Goal: Information Seeking & Learning: Check status

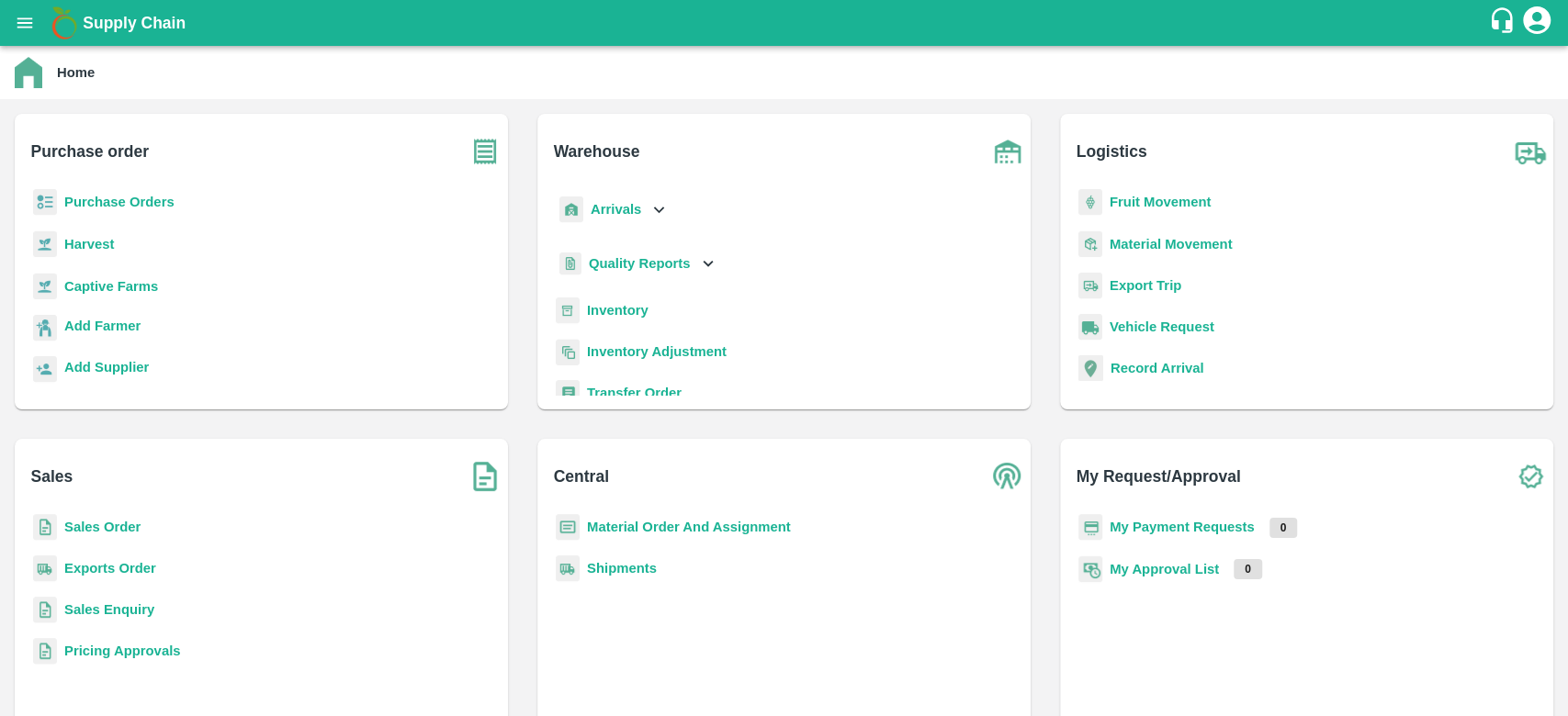
click at [130, 204] on b "Purchase Orders" at bounding box center [118, 202] width 110 height 15
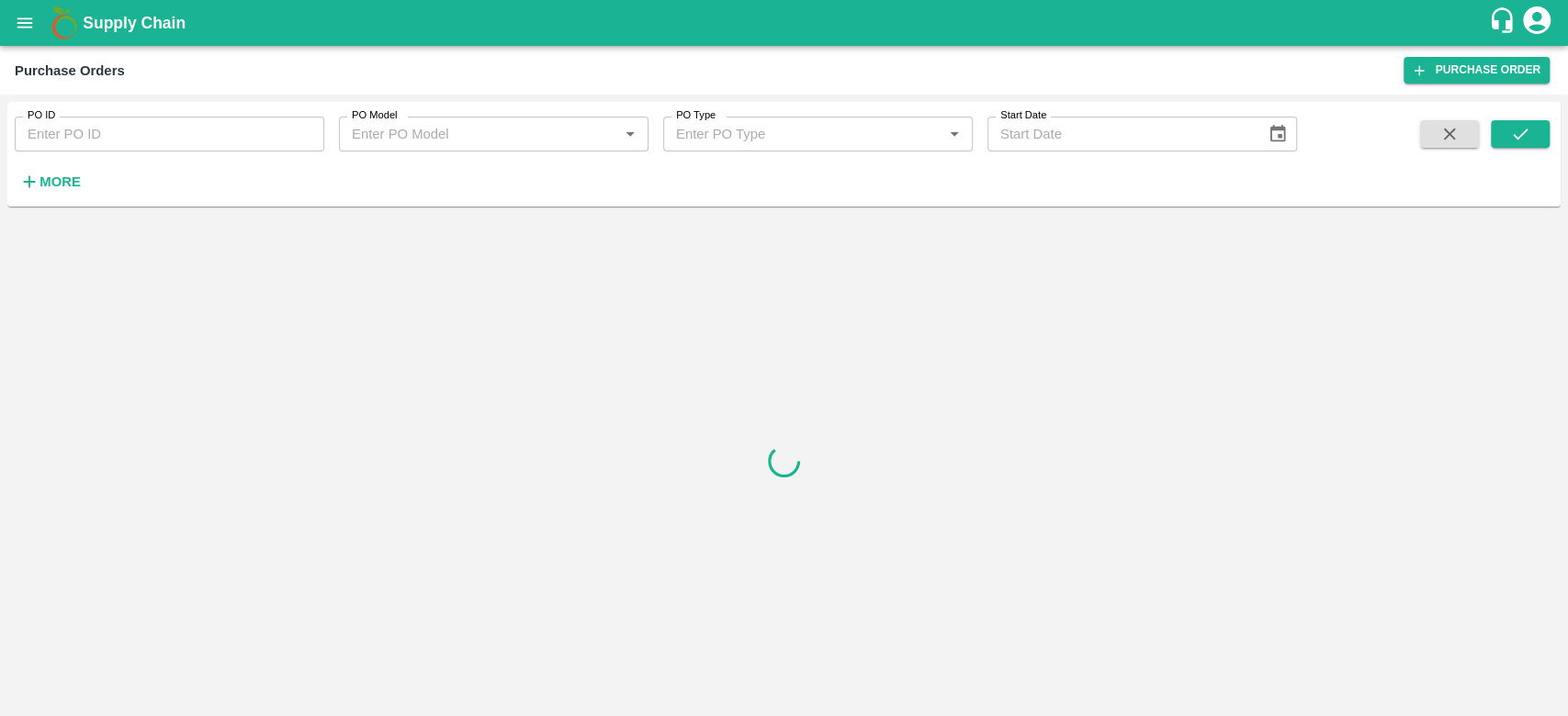
click at [18, 29] on icon "open drawer" at bounding box center [24, 23] width 20 height 20
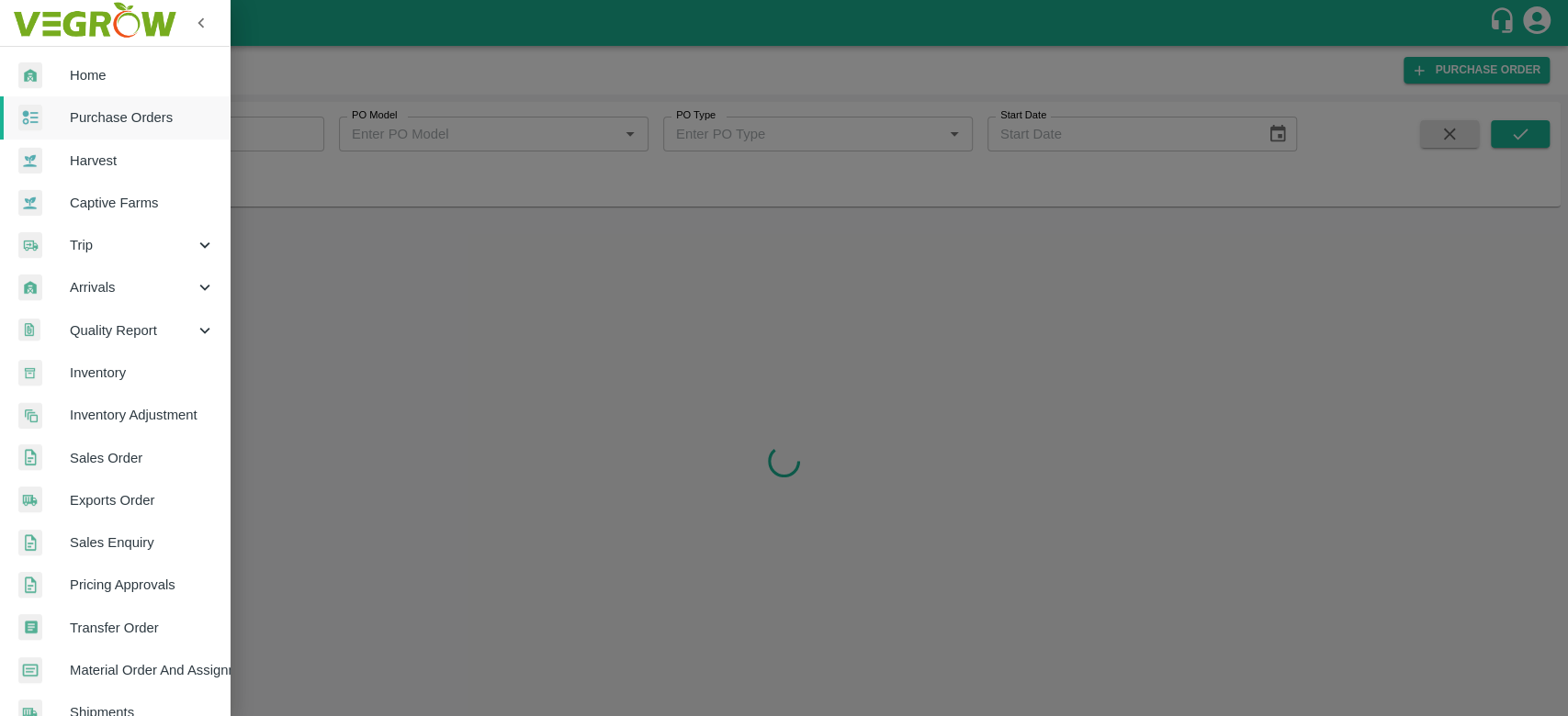
click at [92, 372] on span "Inventory" at bounding box center [142, 372] width 145 height 20
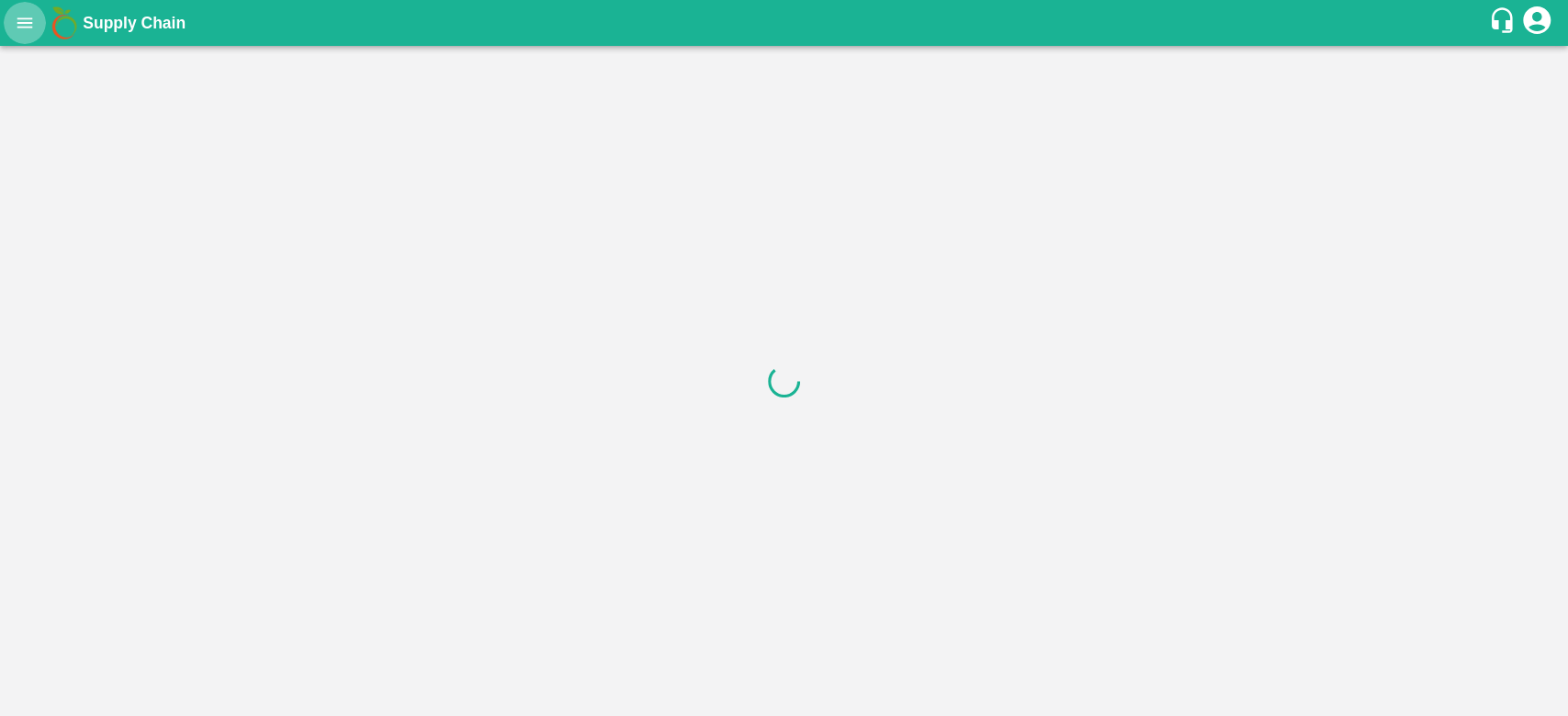
click at [26, 26] on icon "open drawer" at bounding box center [25, 23] width 16 height 10
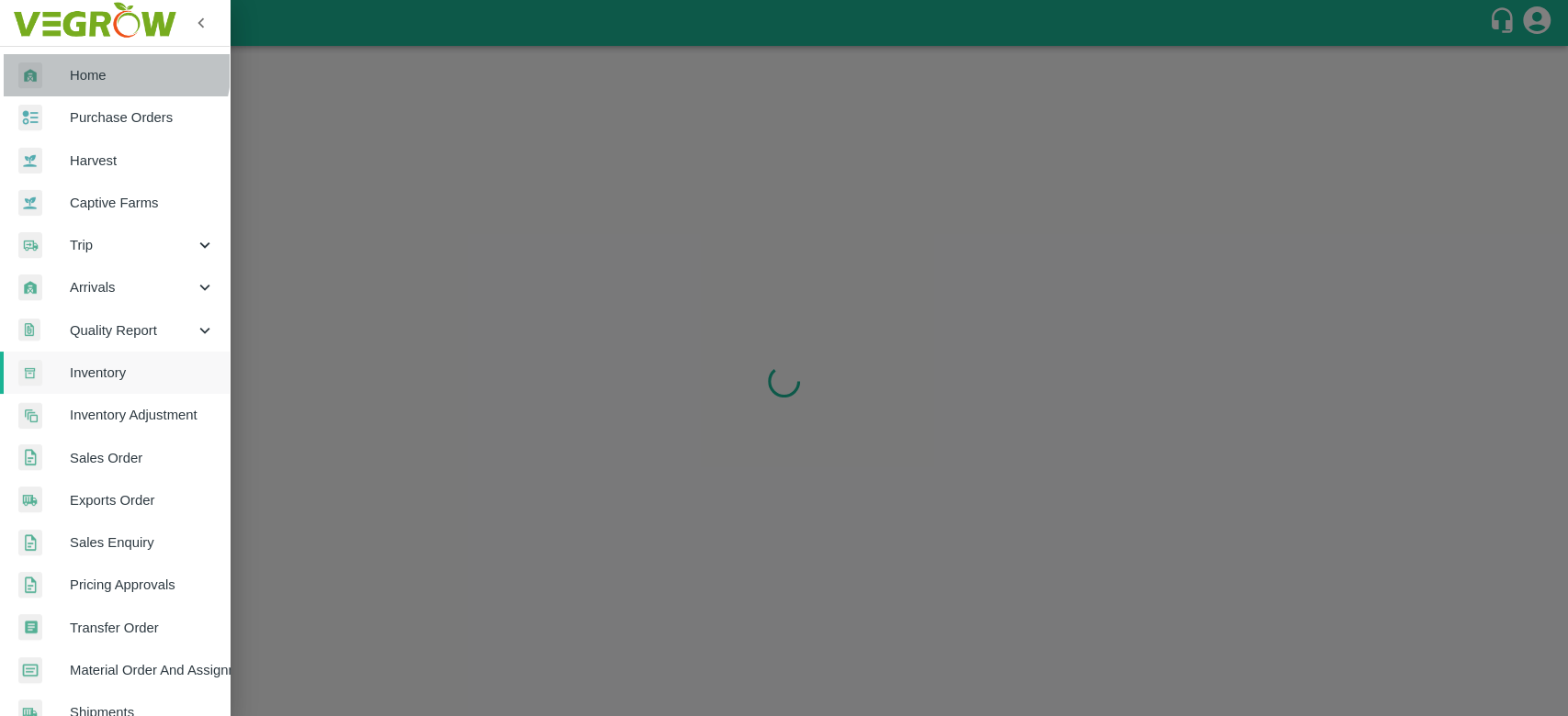
click at [69, 62] on link "Home" at bounding box center [115, 75] width 229 height 42
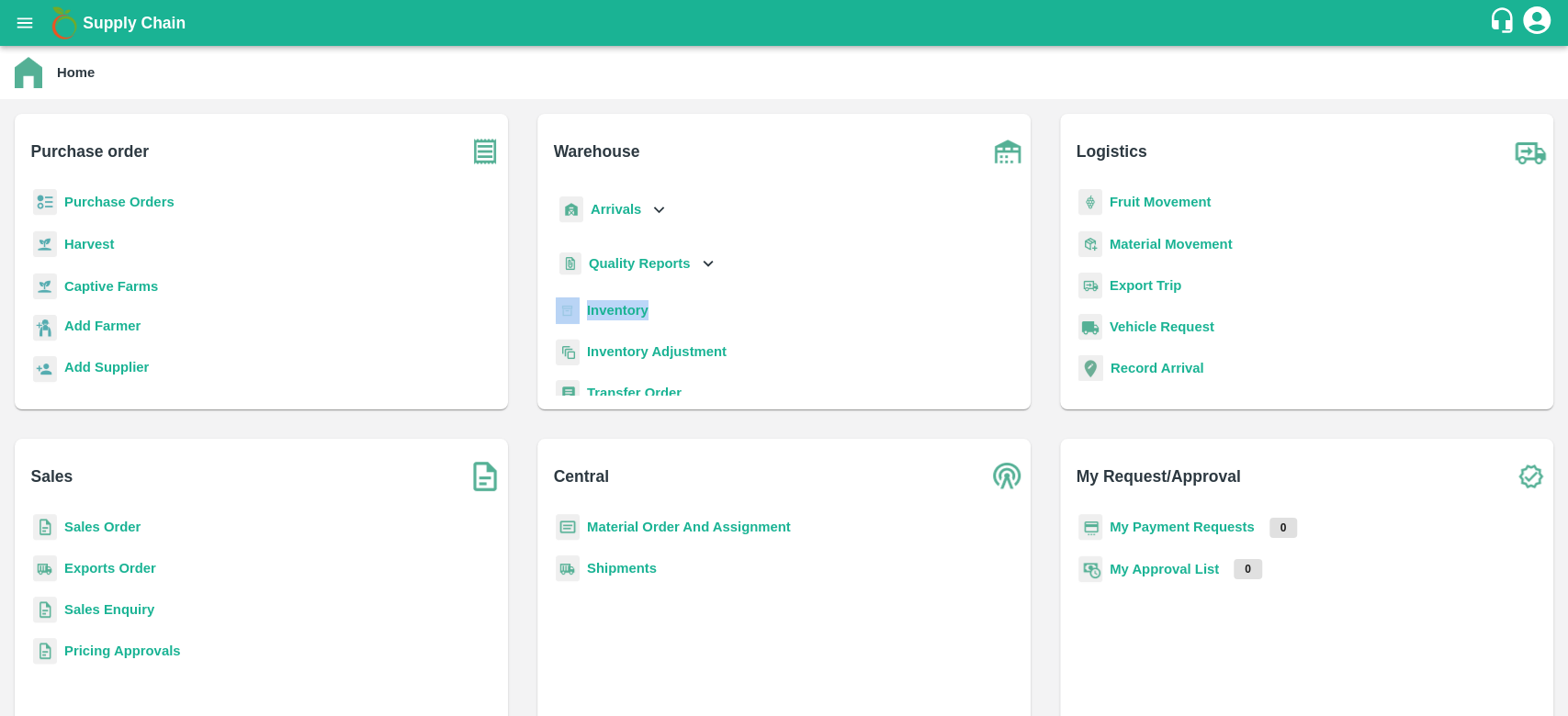
drag, startPoint x: 1013, startPoint y: 244, endPoint x: 1009, endPoint y: 306, distance: 62.1
click at [1009, 306] on div "Arrivals Quality Reports Inventory Inventory Adjustment Transfer Order Last Mil…" at bounding box center [783, 291] width 463 height 206
click at [1009, 305] on div "Inventory" at bounding box center [783, 319] width 463 height 41
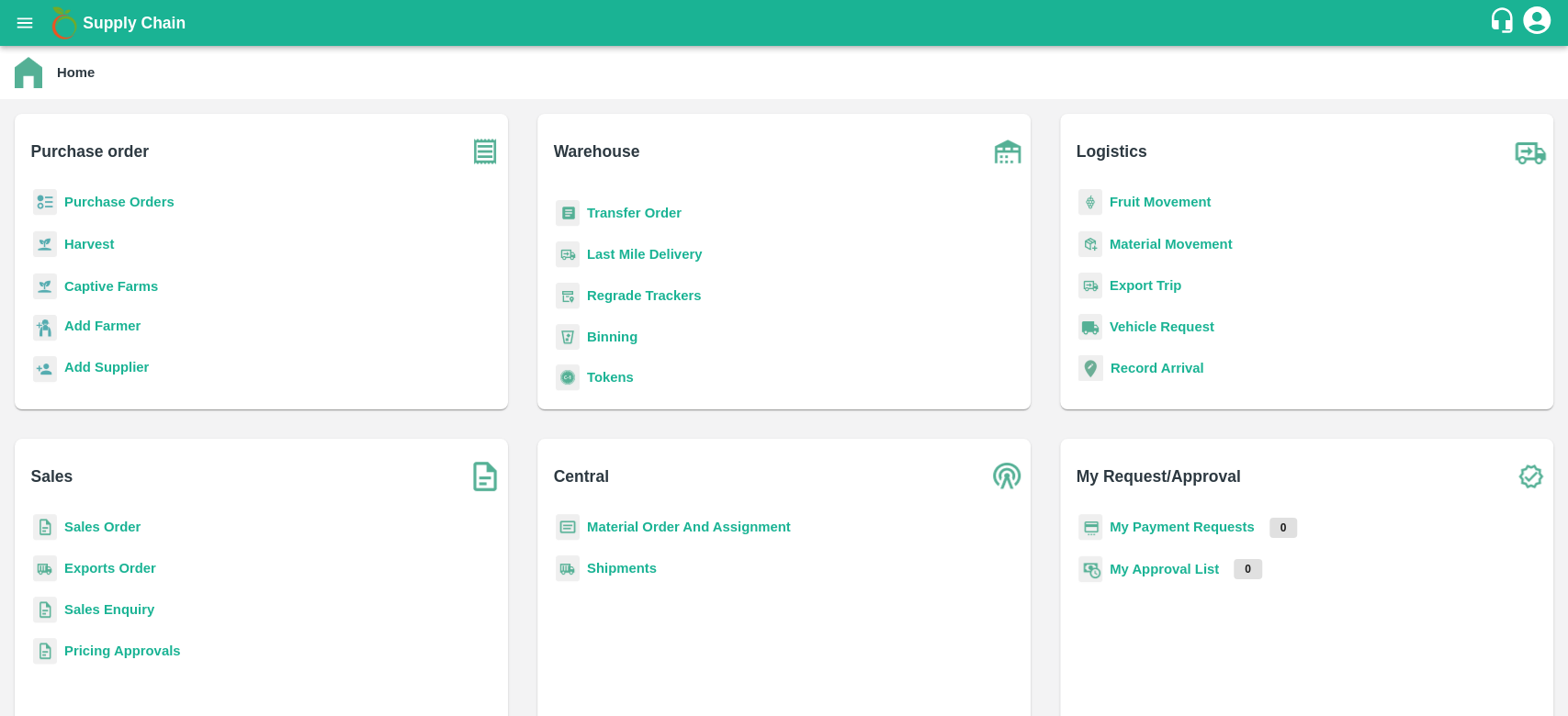
click at [93, 523] on b "Sales Order" at bounding box center [102, 527] width 76 height 15
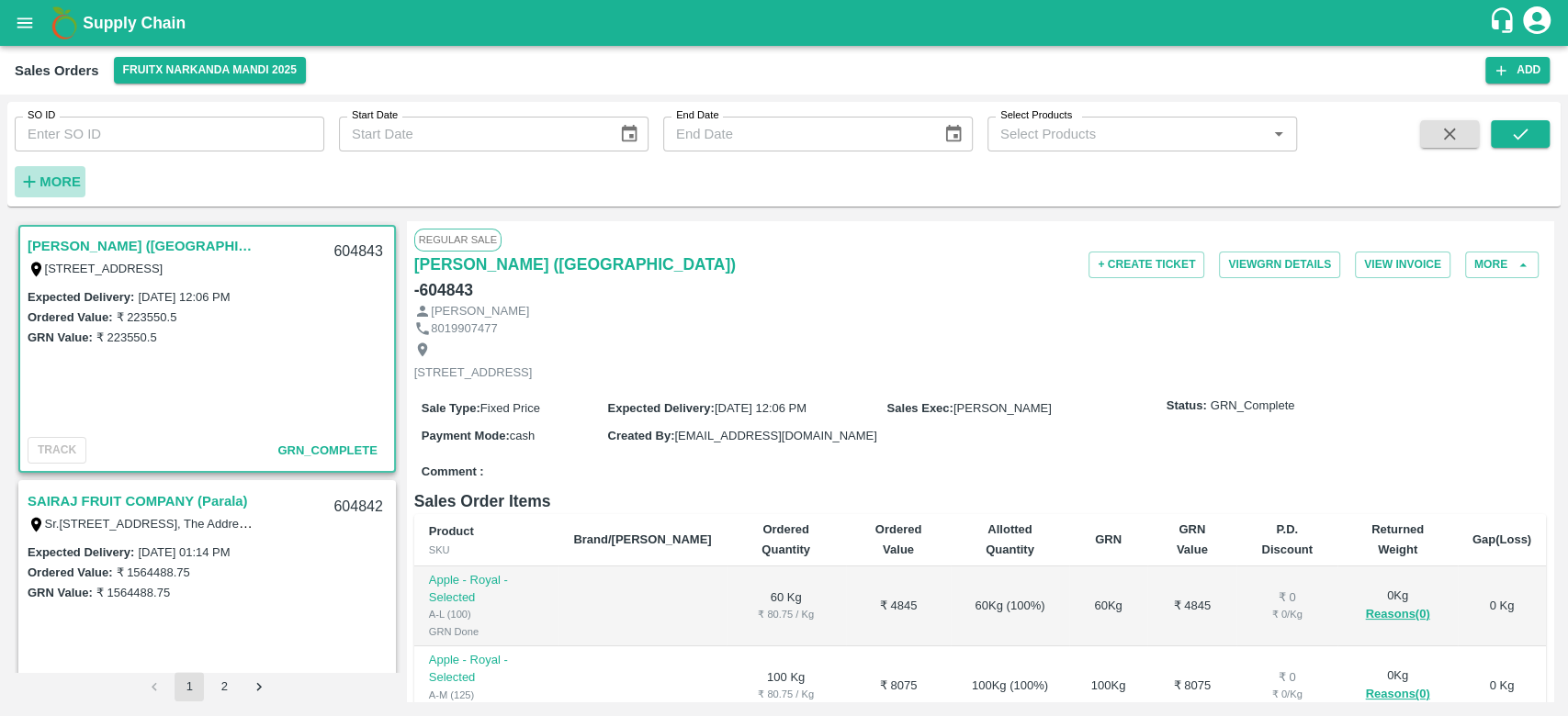
click at [44, 186] on strong "More" at bounding box center [60, 182] width 41 height 15
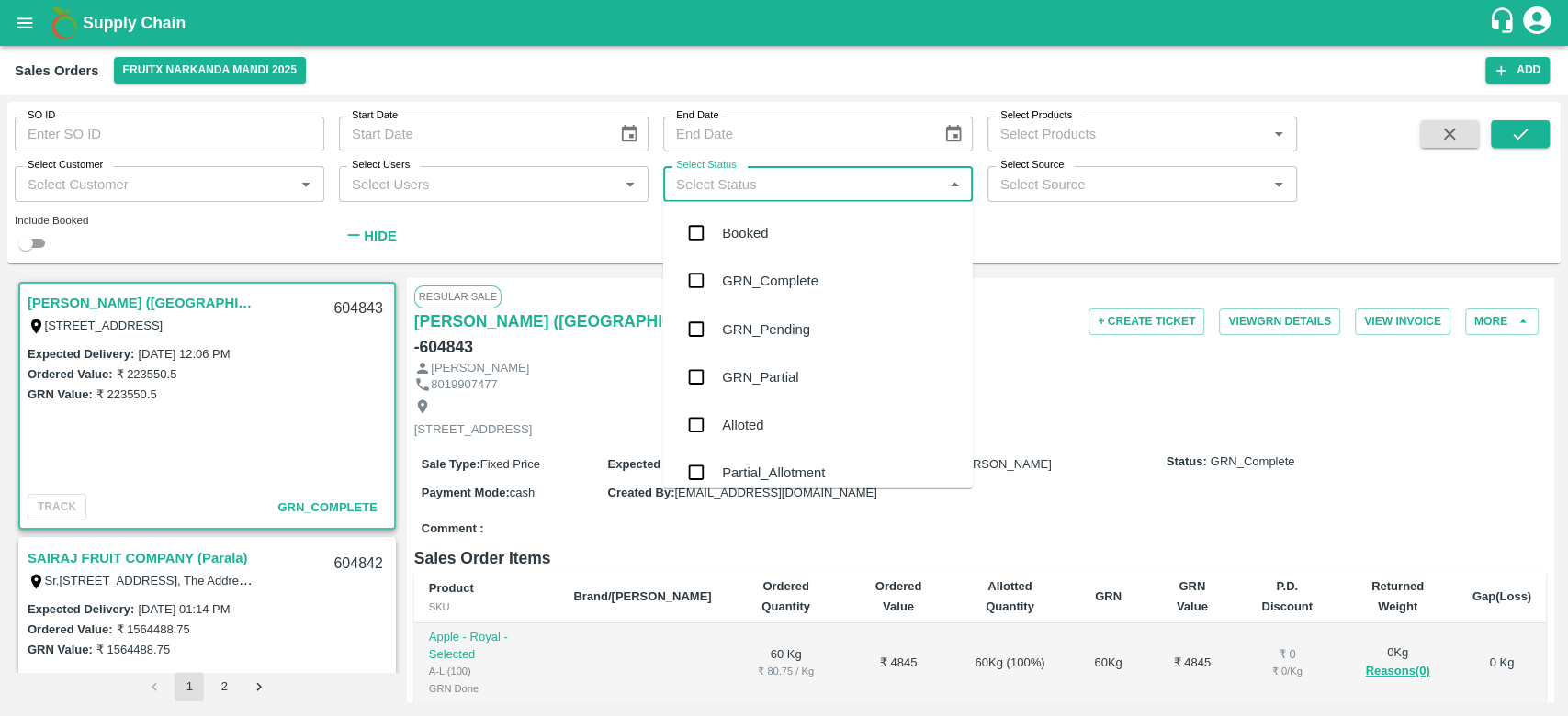
click at [850, 195] on input "Select Status" at bounding box center [802, 183] width 268 height 23
type input "f"
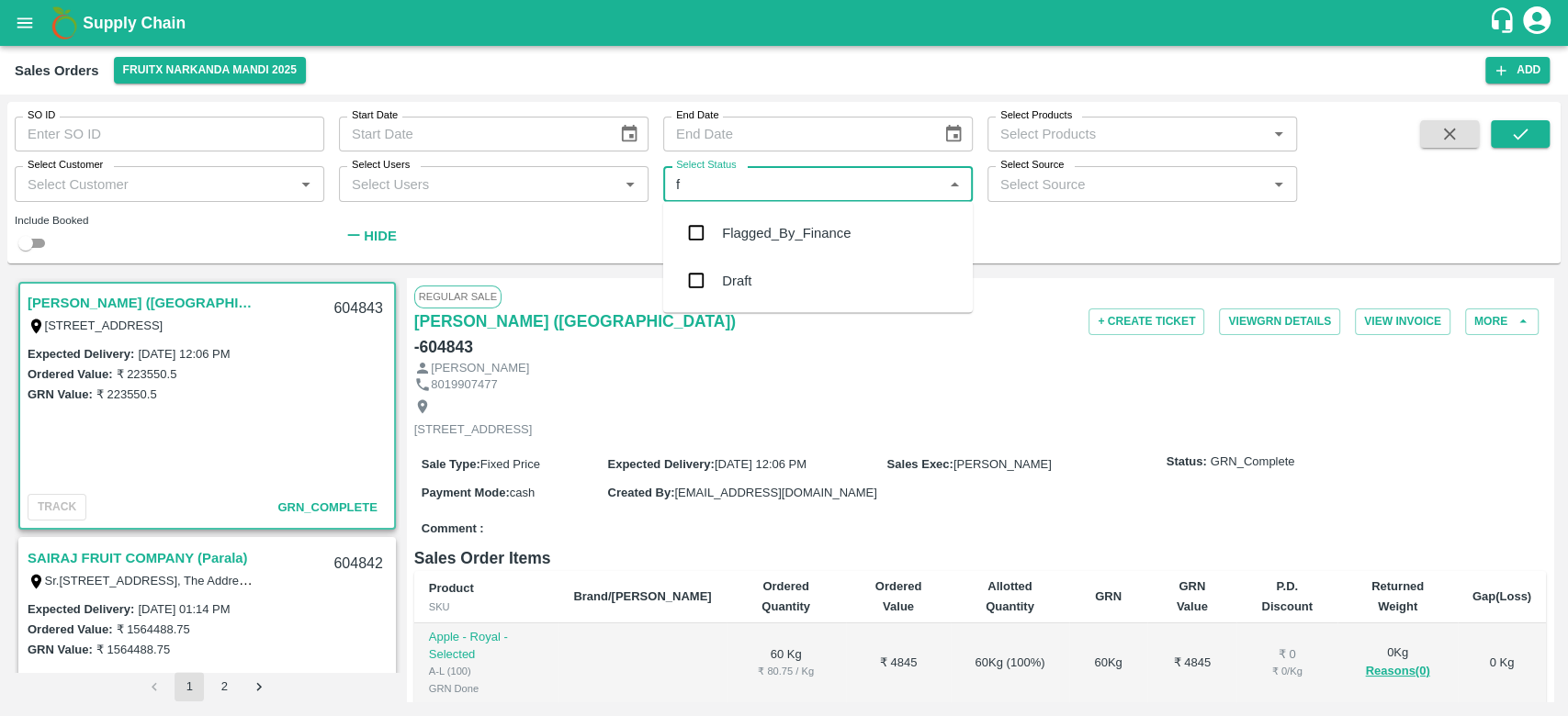
click at [759, 223] on div "Flagged_By_Finance" at bounding box center [786, 232] width 129 height 20
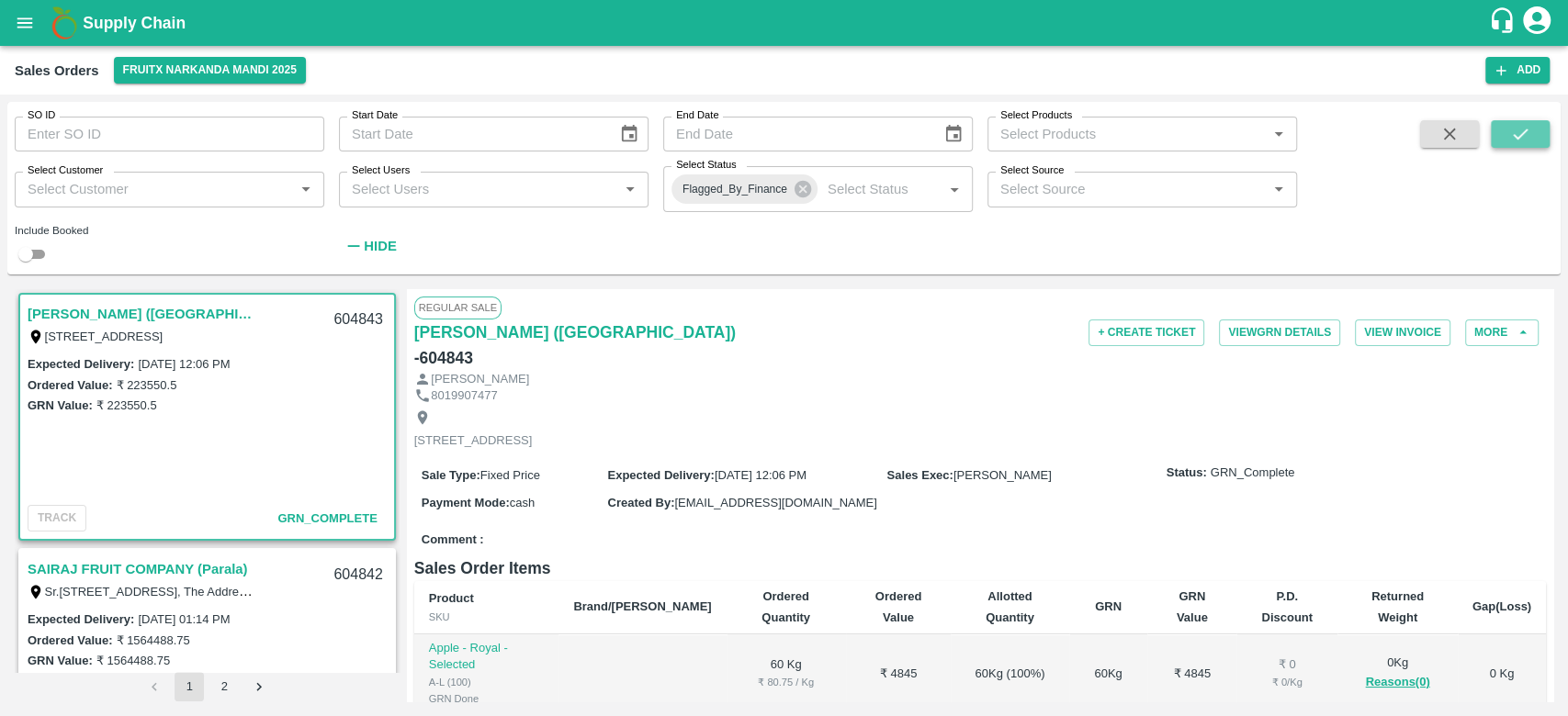
click at [1532, 143] on button "submit" at bounding box center [1520, 133] width 59 height 27
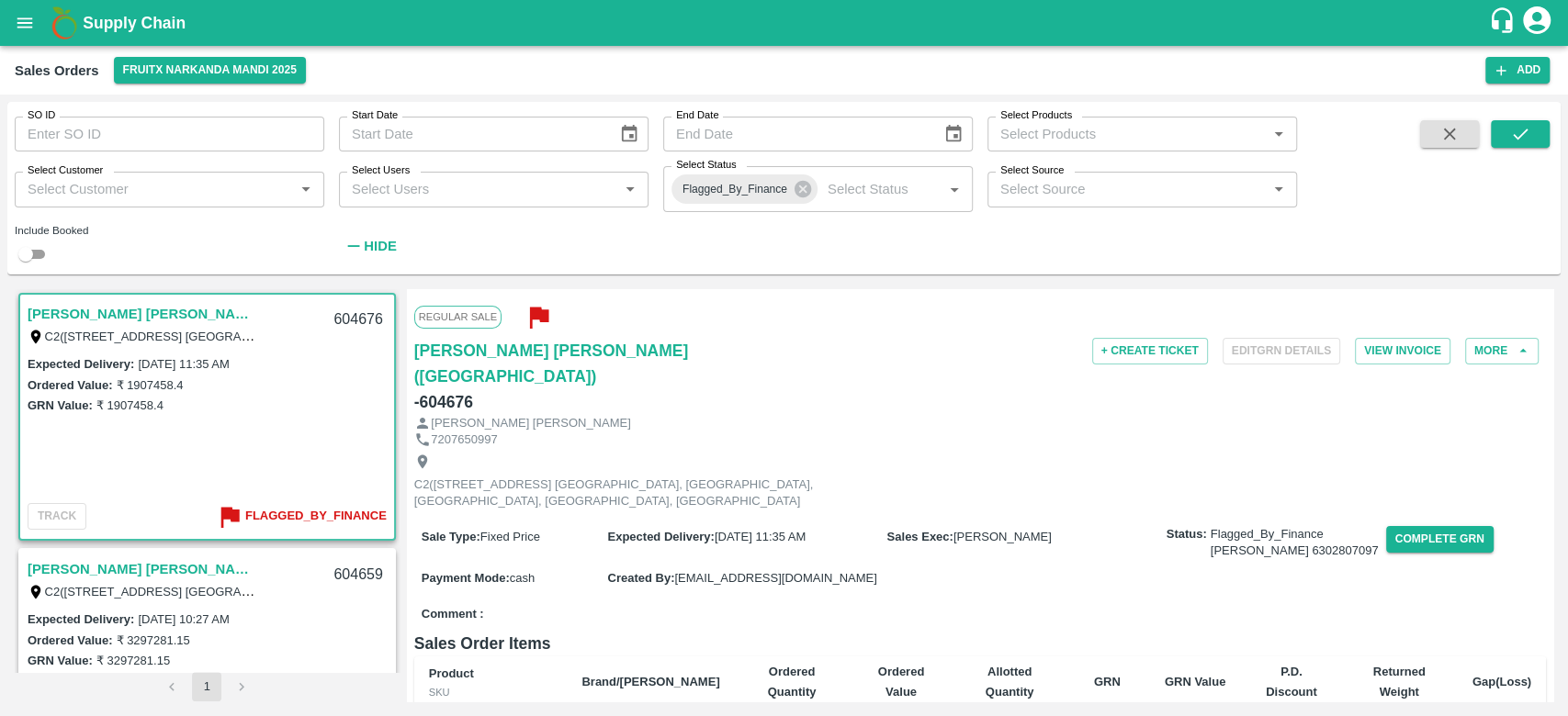
click at [348, 321] on div "604676" at bounding box center [357, 320] width 71 height 43
copy div "604676"
click at [355, 570] on div "604659" at bounding box center [357, 575] width 71 height 43
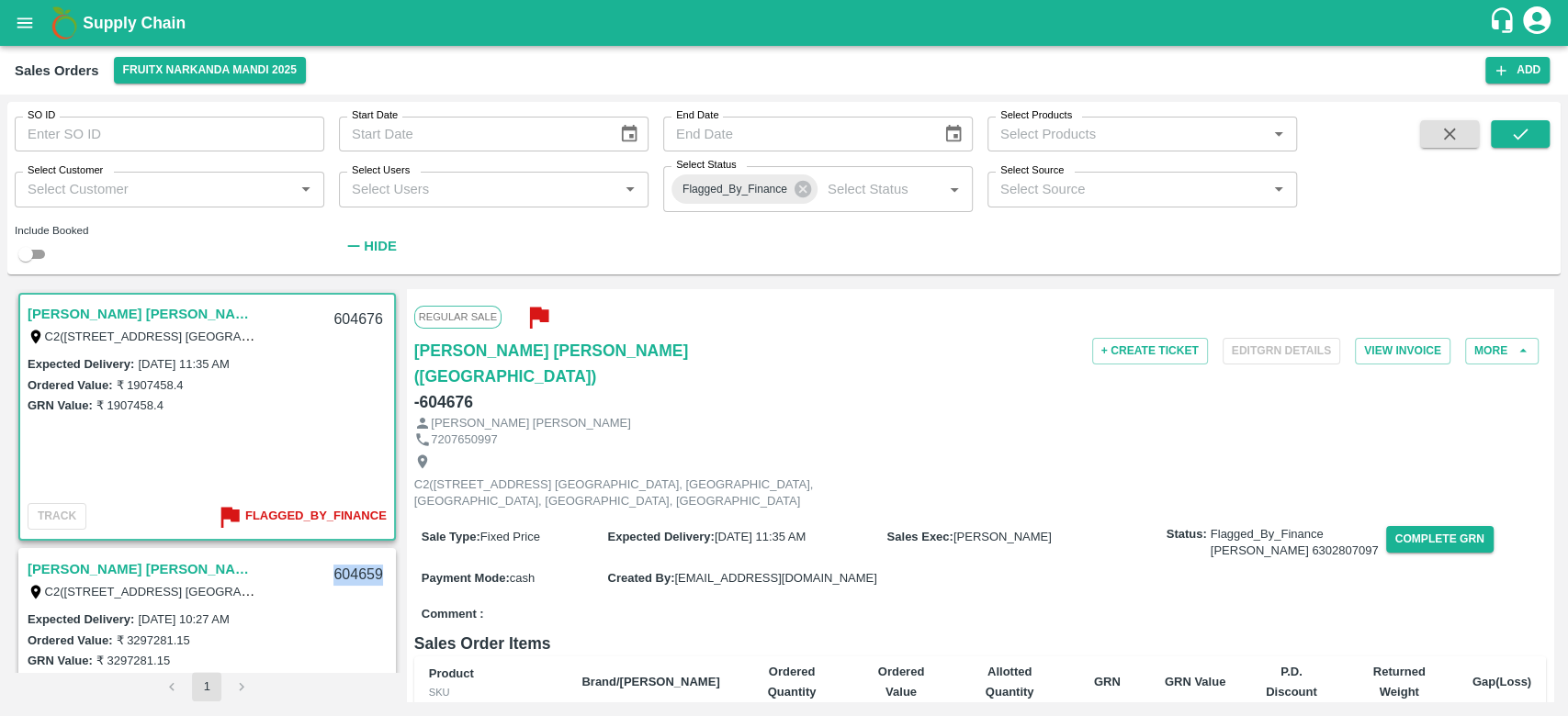
copy div "604659"
drag, startPoint x: 1552, startPoint y: 341, endPoint x: 1551, endPoint y: 454, distance: 113.0
click at [1551, 454] on div "[PERSON_NAME] [PERSON_NAME]([GEOGRAPHIC_DATA]) C2(9-28) [GEOGRAPHIC_DATA] -5000…" at bounding box center [784, 495] width 1553 height 427
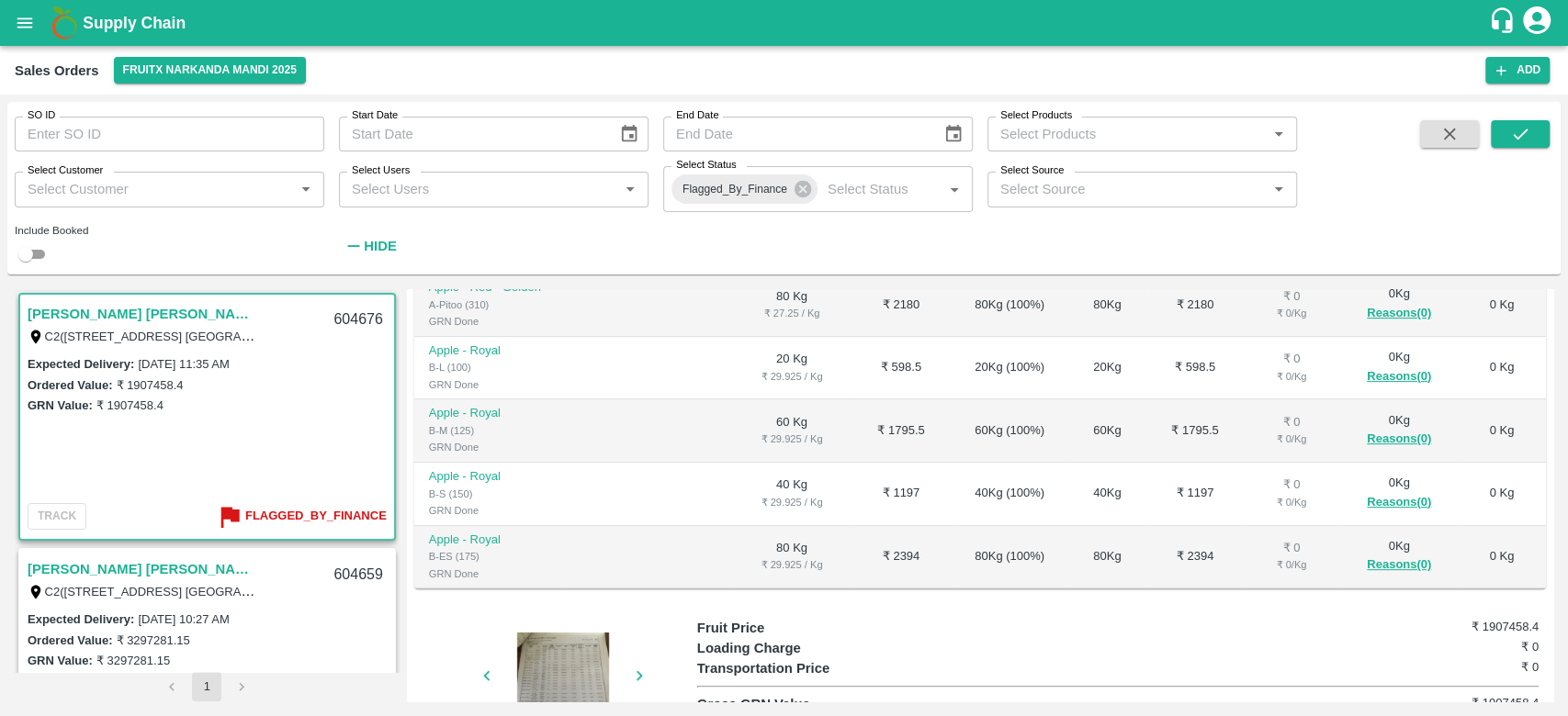
scroll to position [481, 0]
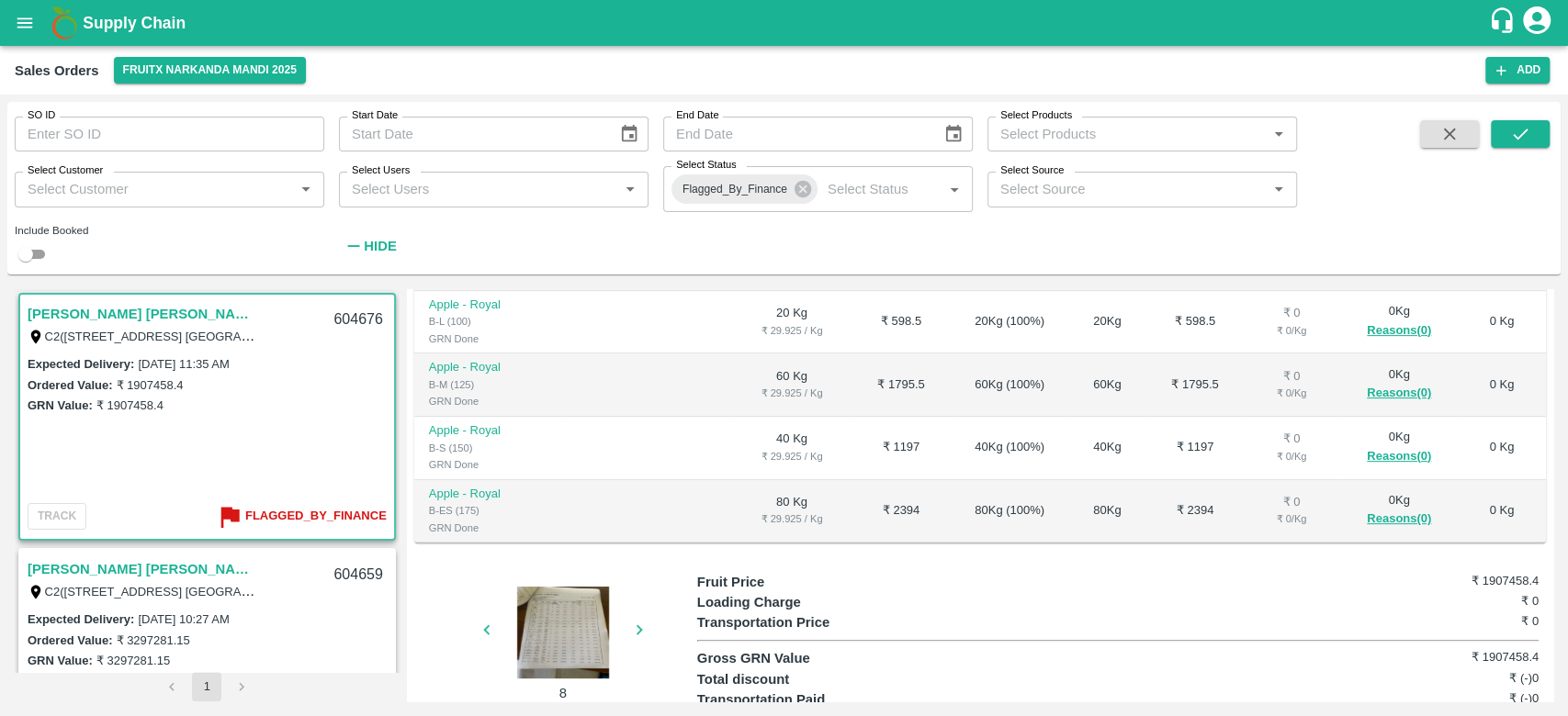
click at [635, 620] on icon "button" at bounding box center [638, 630] width 20 height 20
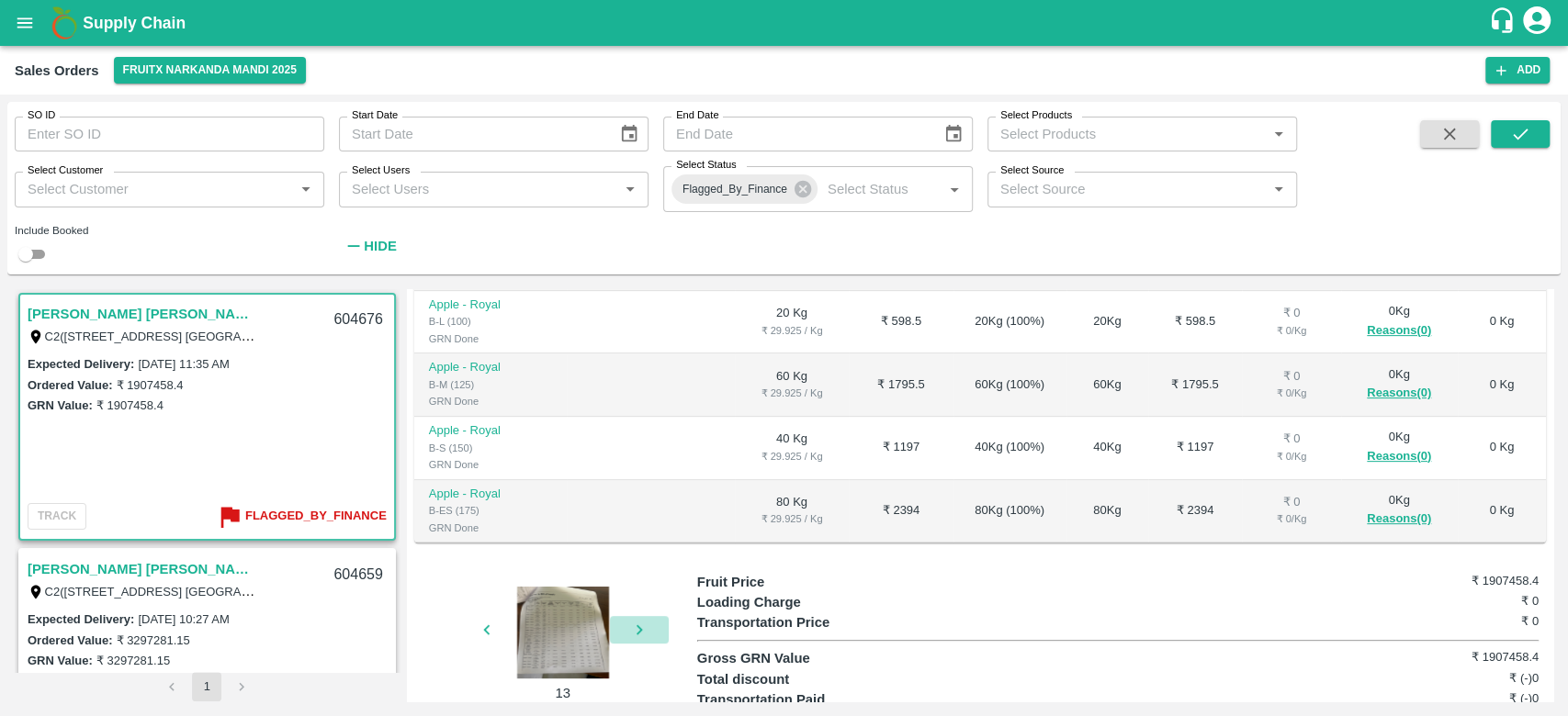
click at [635, 620] on icon "button" at bounding box center [638, 630] width 20 height 20
click at [635, 581] on div "16" at bounding box center [556, 638] width 283 height 132
click at [545, 586] on div at bounding box center [563, 632] width 138 height 92
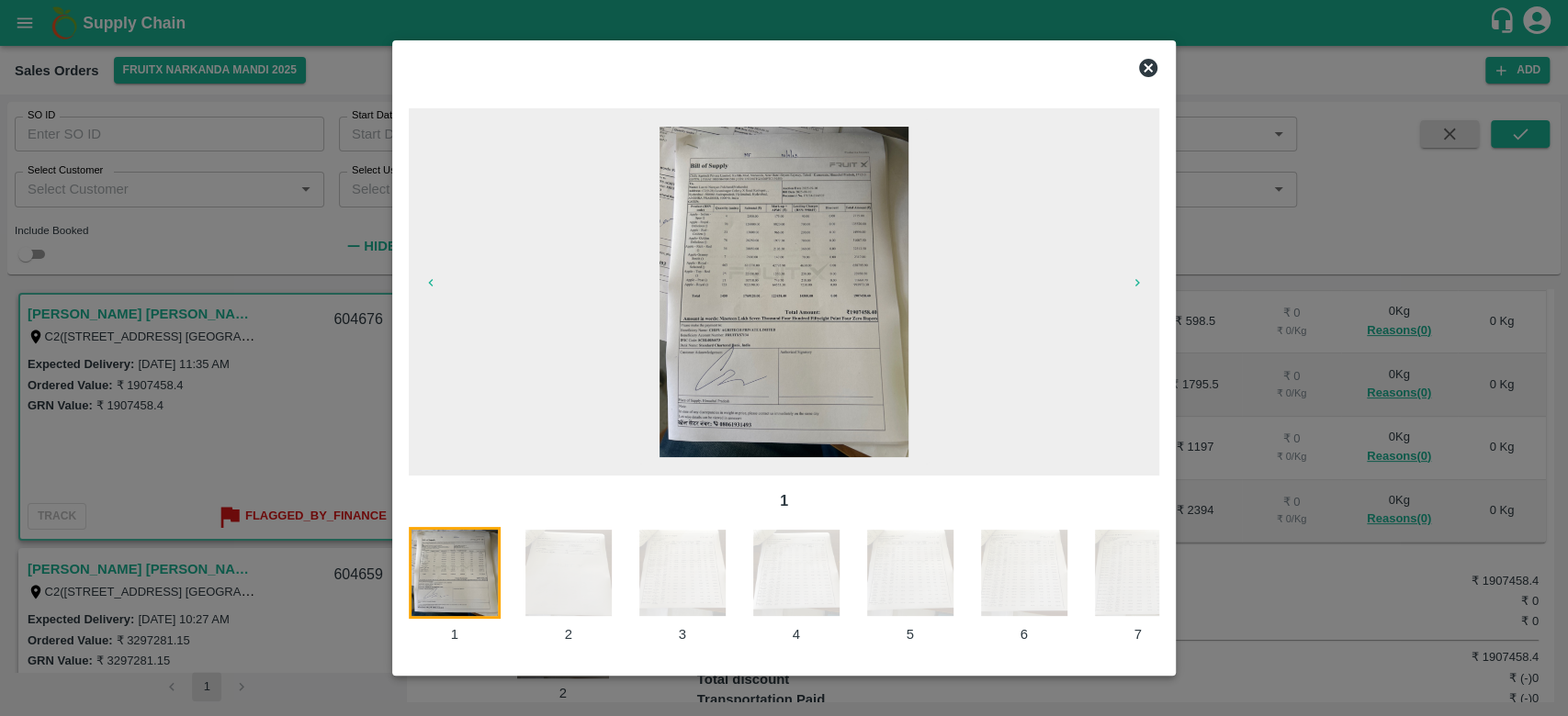
click at [793, 268] on img at bounding box center [784, 292] width 248 height 331
click at [1161, 572] on div "1 1 2 3 4 5 6 7 8 9 10 11 12 13 14 15 16" at bounding box center [784, 377] width 766 height 582
click at [1135, 570] on img at bounding box center [1138, 573] width 92 height 92
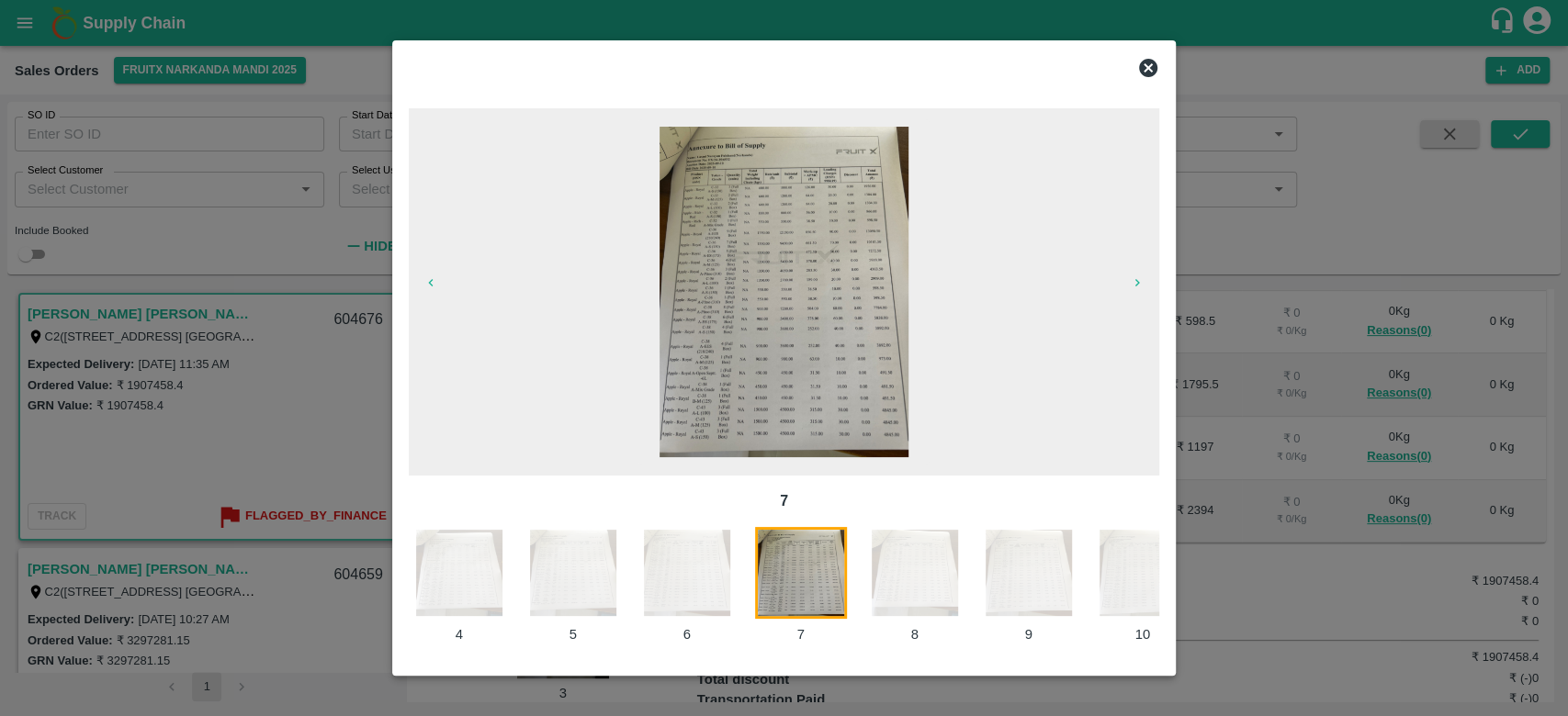
scroll to position [0, 353]
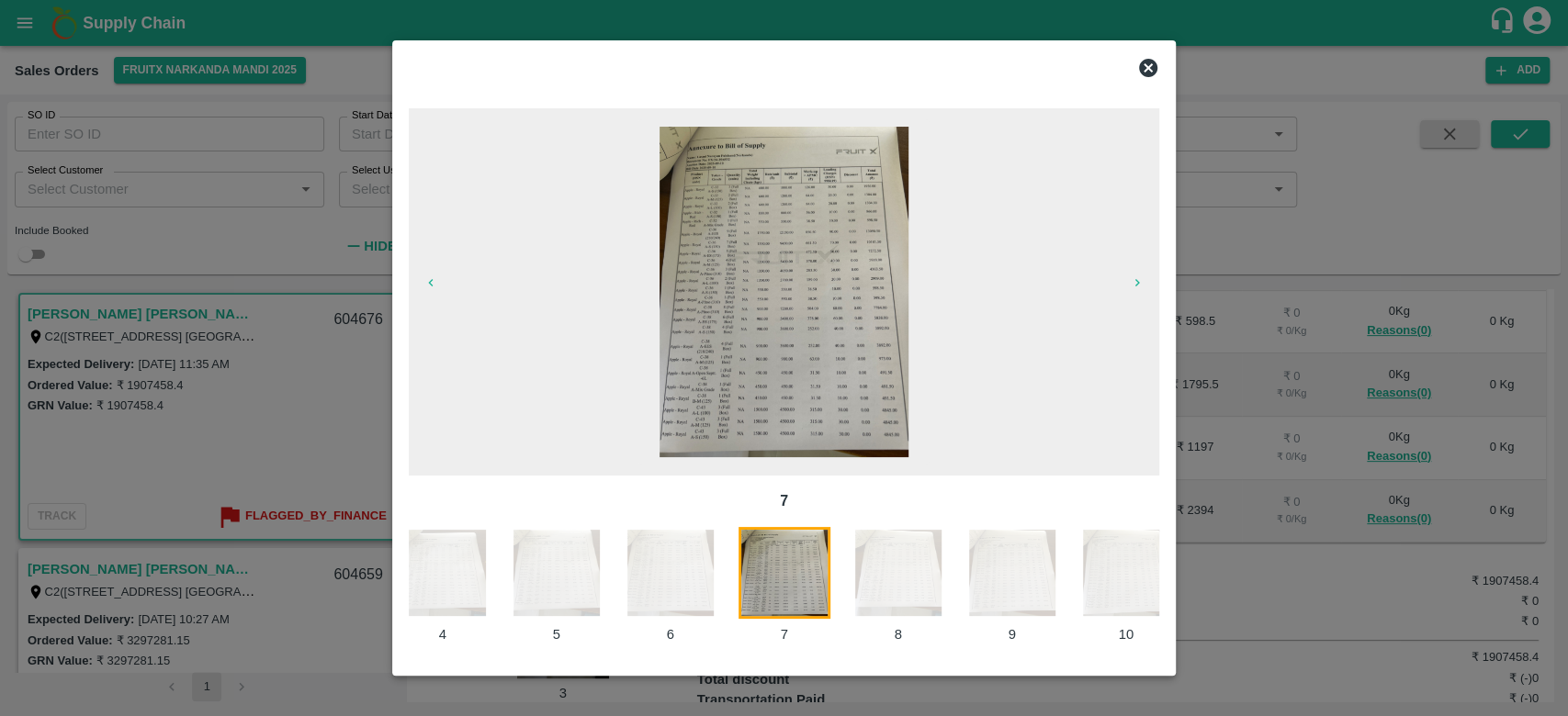
click at [1135, 570] on img at bounding box center [1126, 573] width 92 height 92
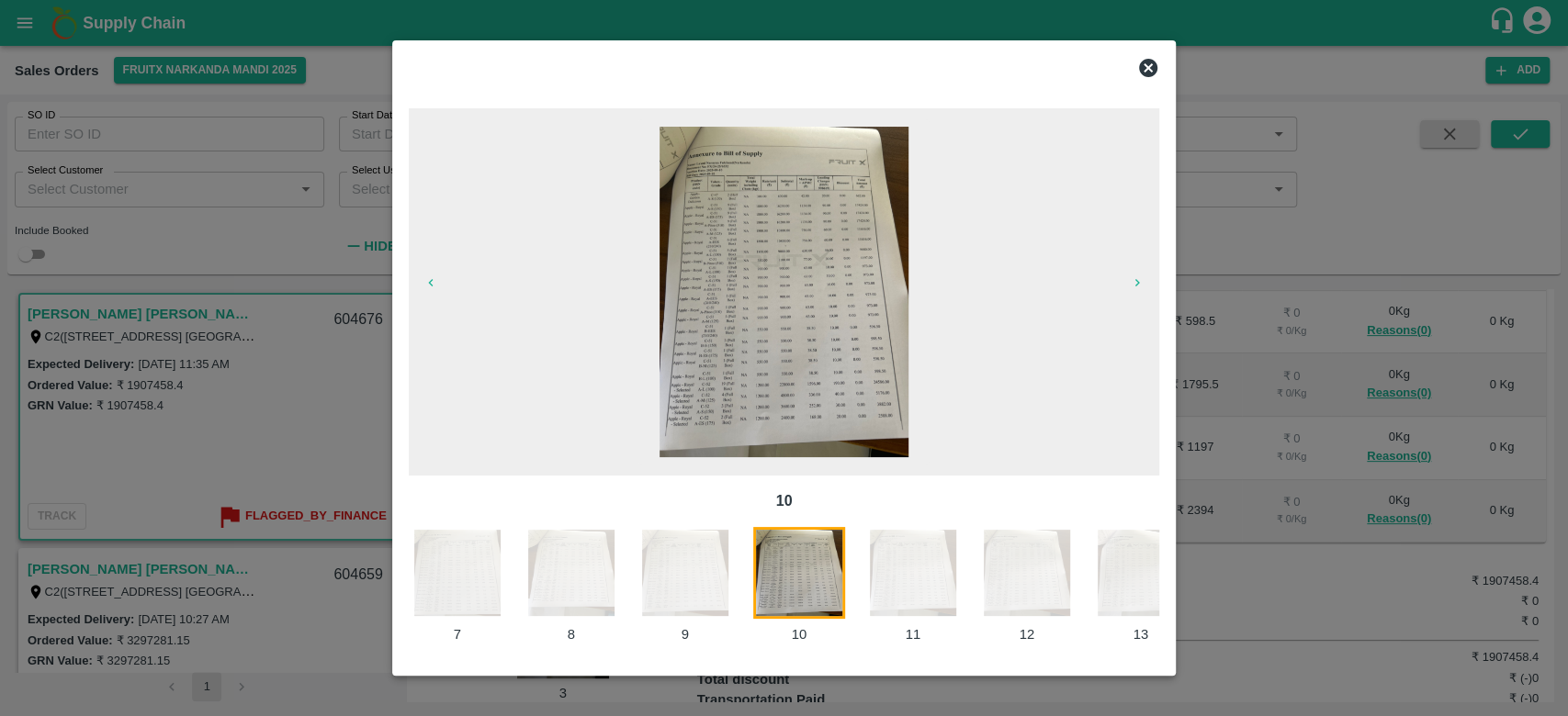
scroll to position [0, 696]
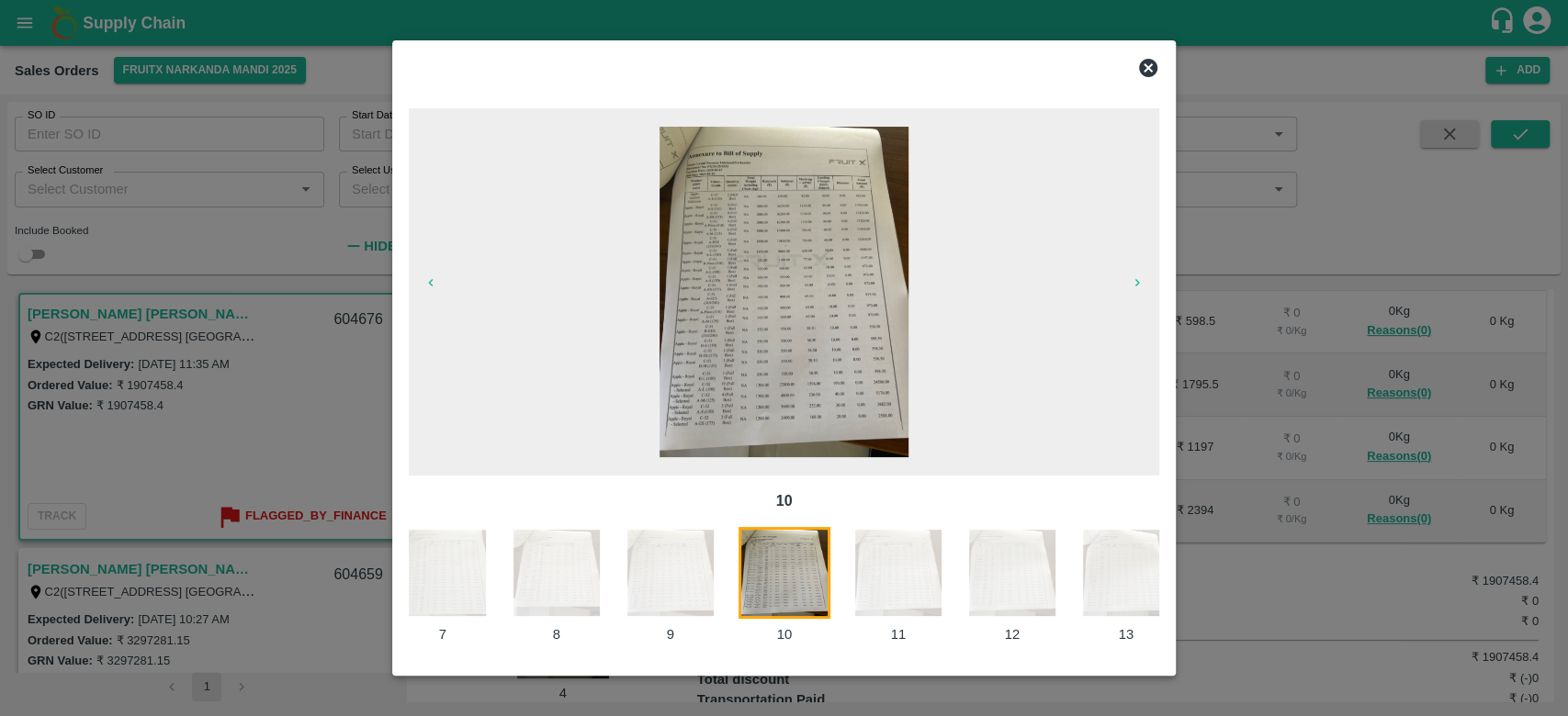
click at [1138, 281] on icon "button" at bounding box center [1137, 283] width 15 height 15
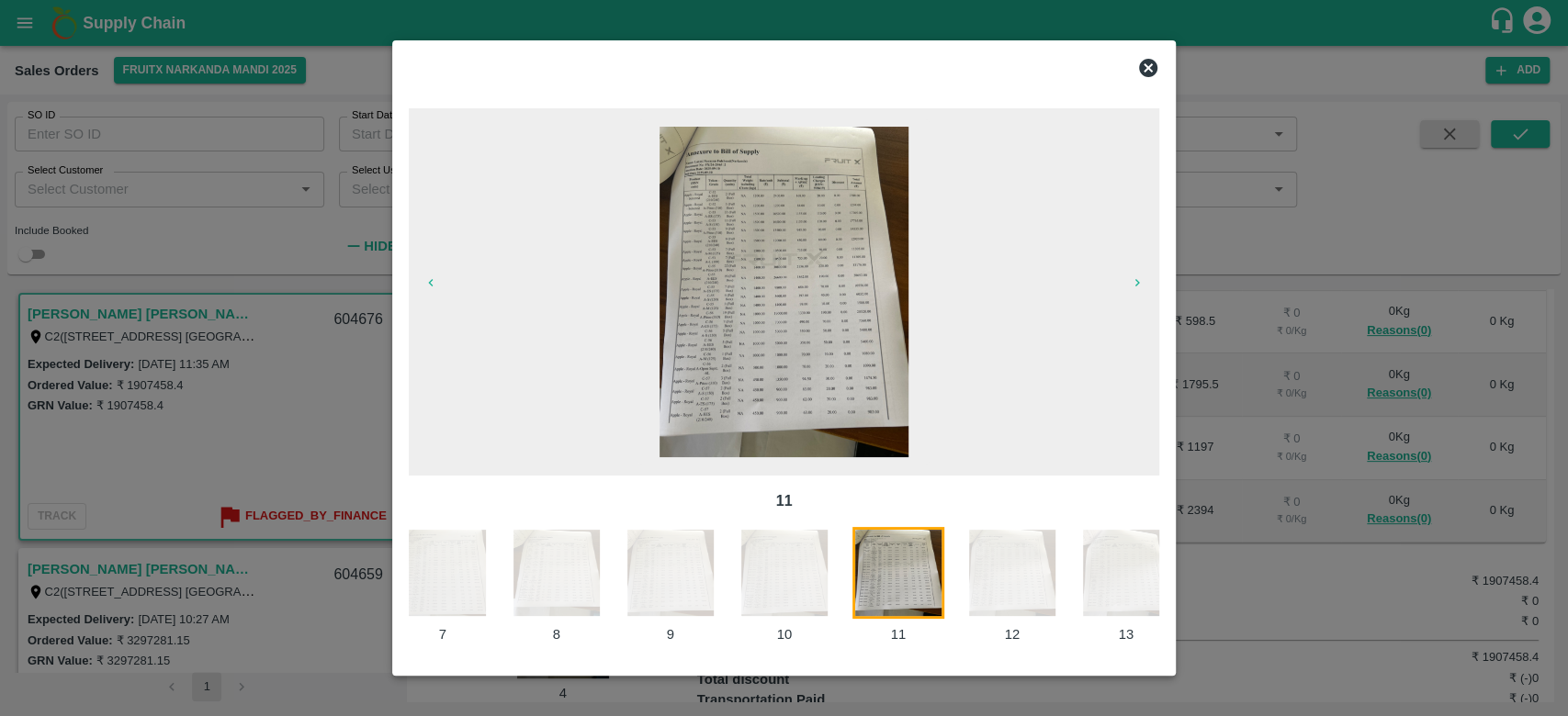
scroll to position [0, 809]
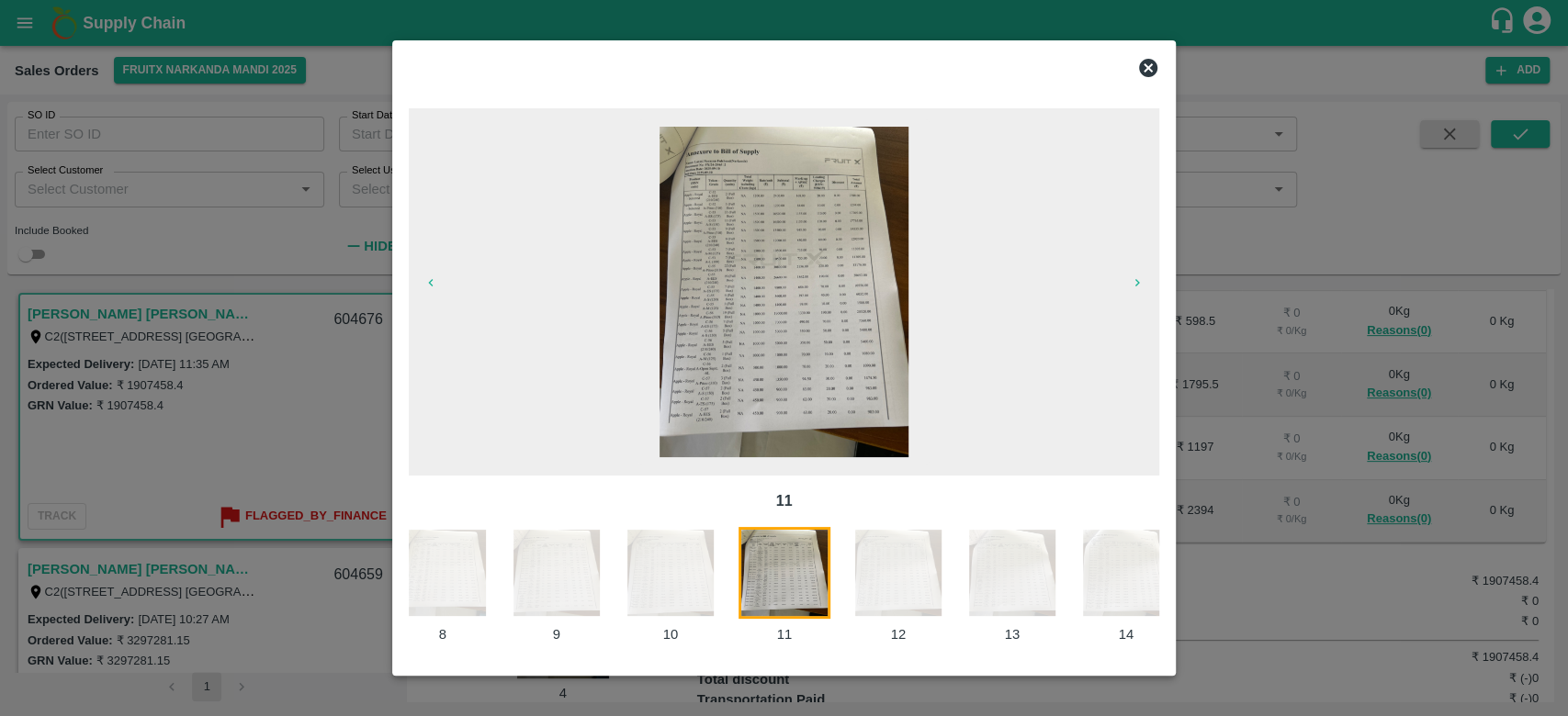
click at [1142, 541] on img at bounding box center [1126, 573] width 92 height 92
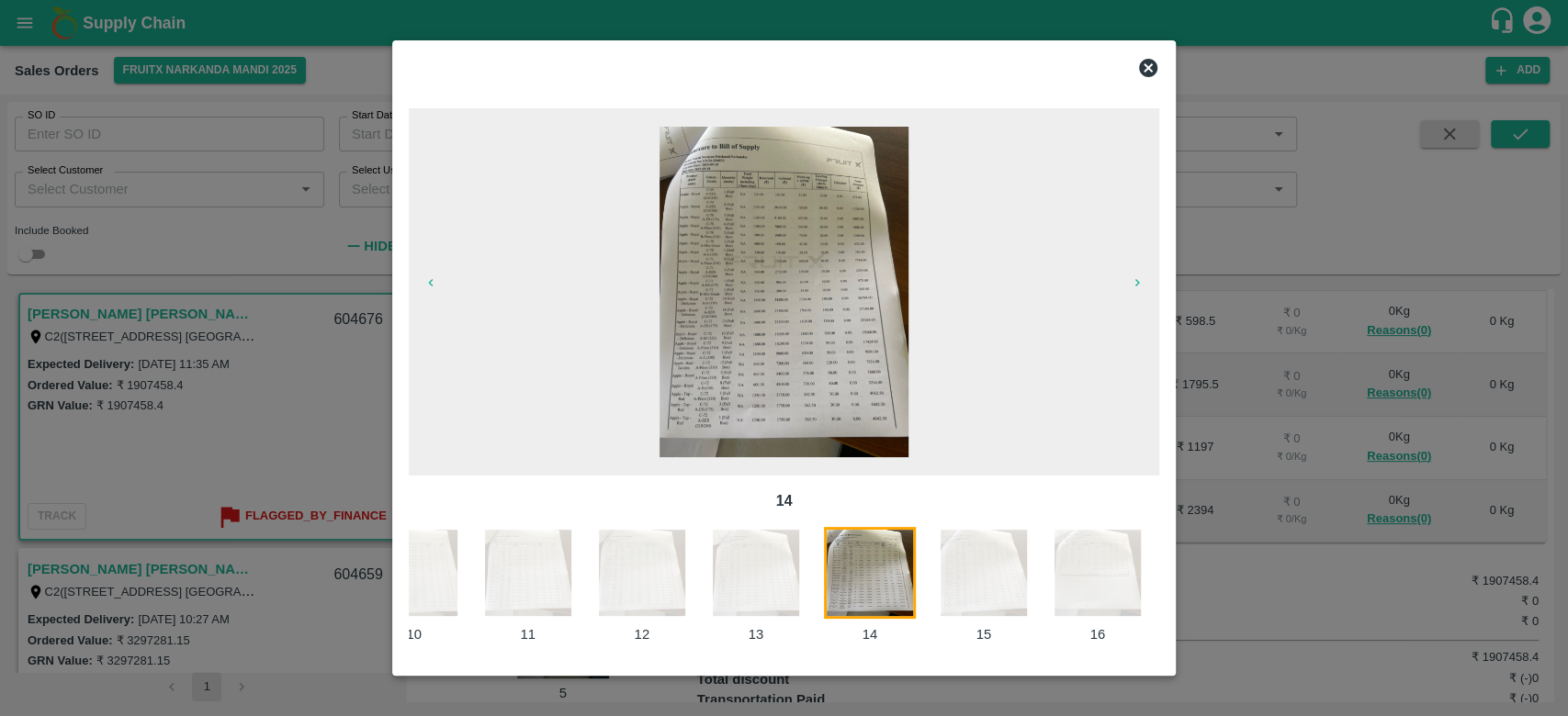
scroll to position [0, 1071]
click at [1108, 562] on img at bounding box center [1092, 573] width 92 height 92
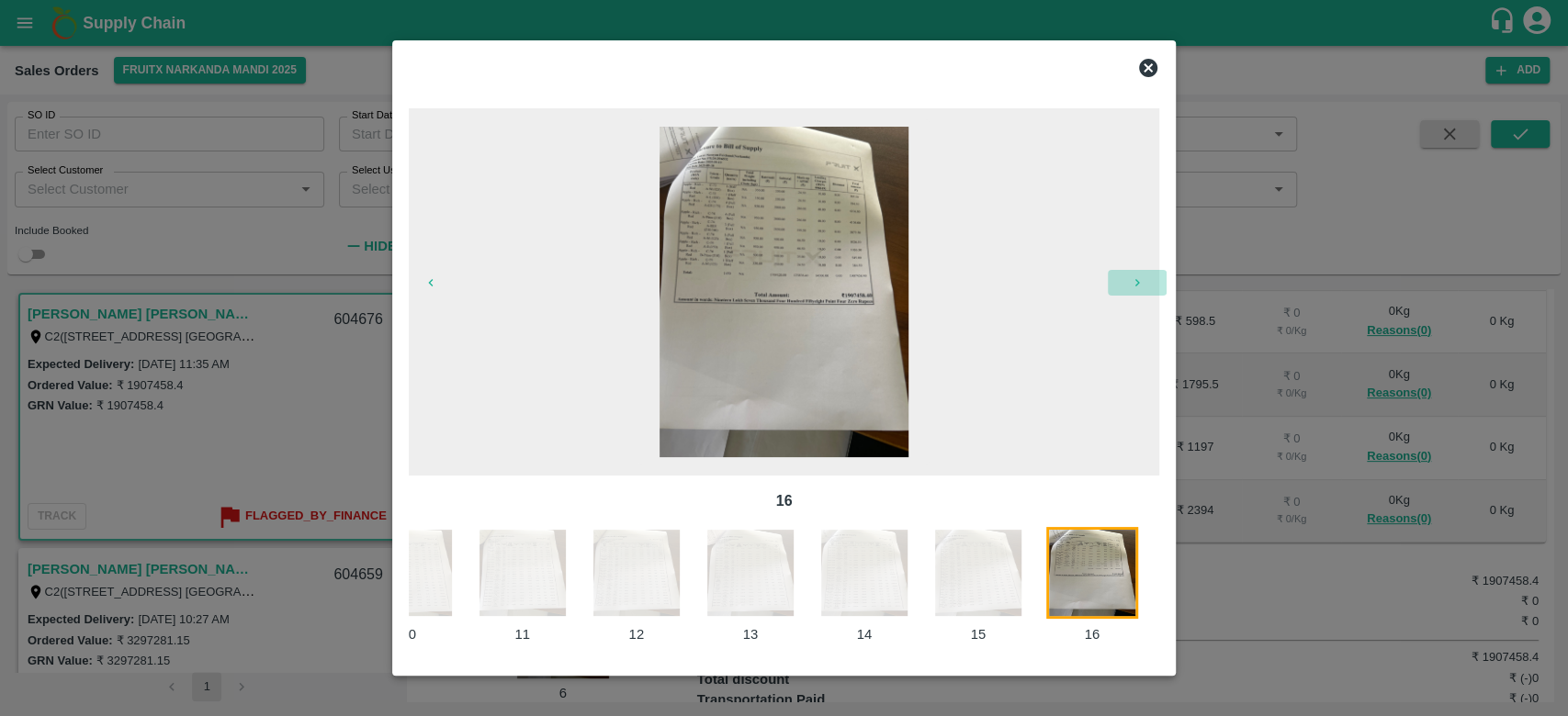
click at [1132, 275] on icon "button" at bounding box center [1137, 283] width 15 height 15
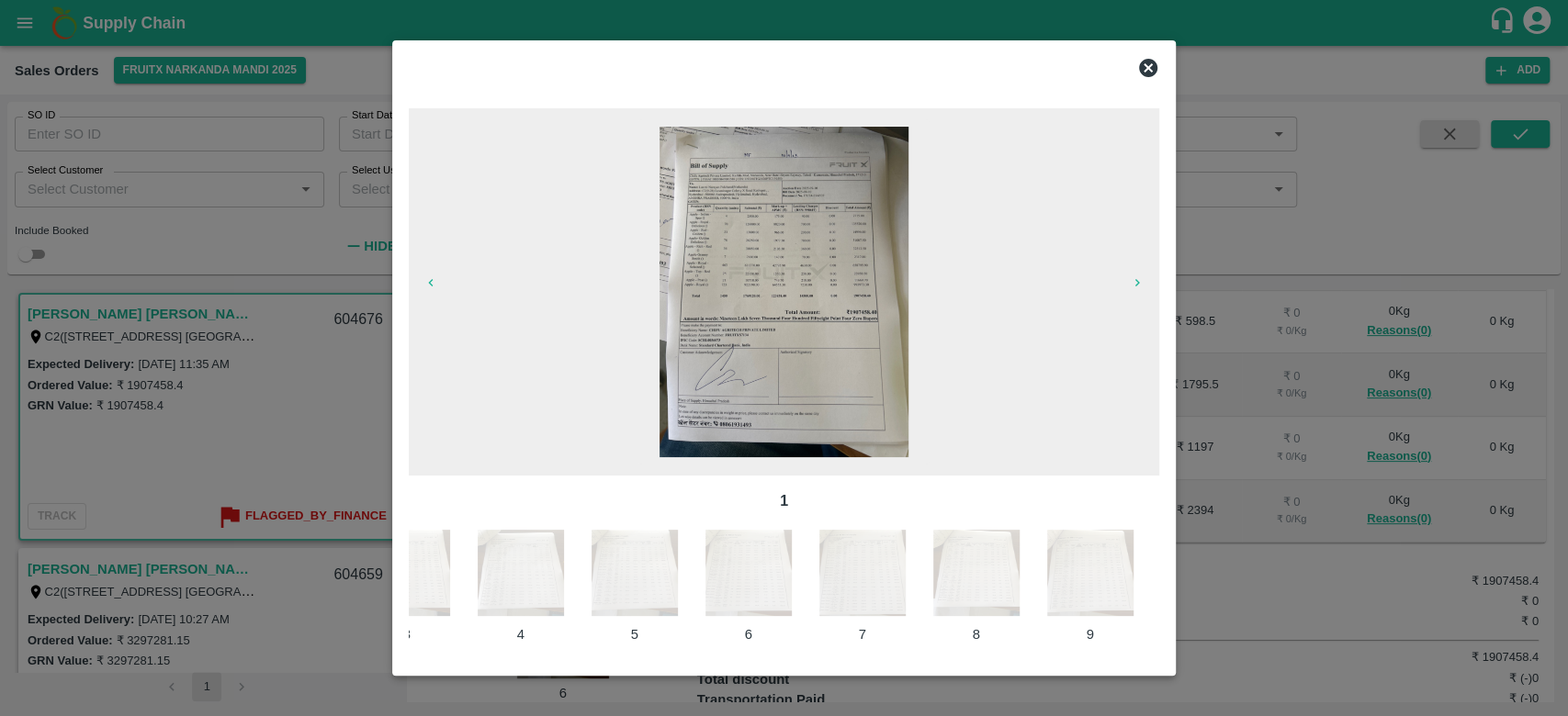
scroll to position [0, 22]
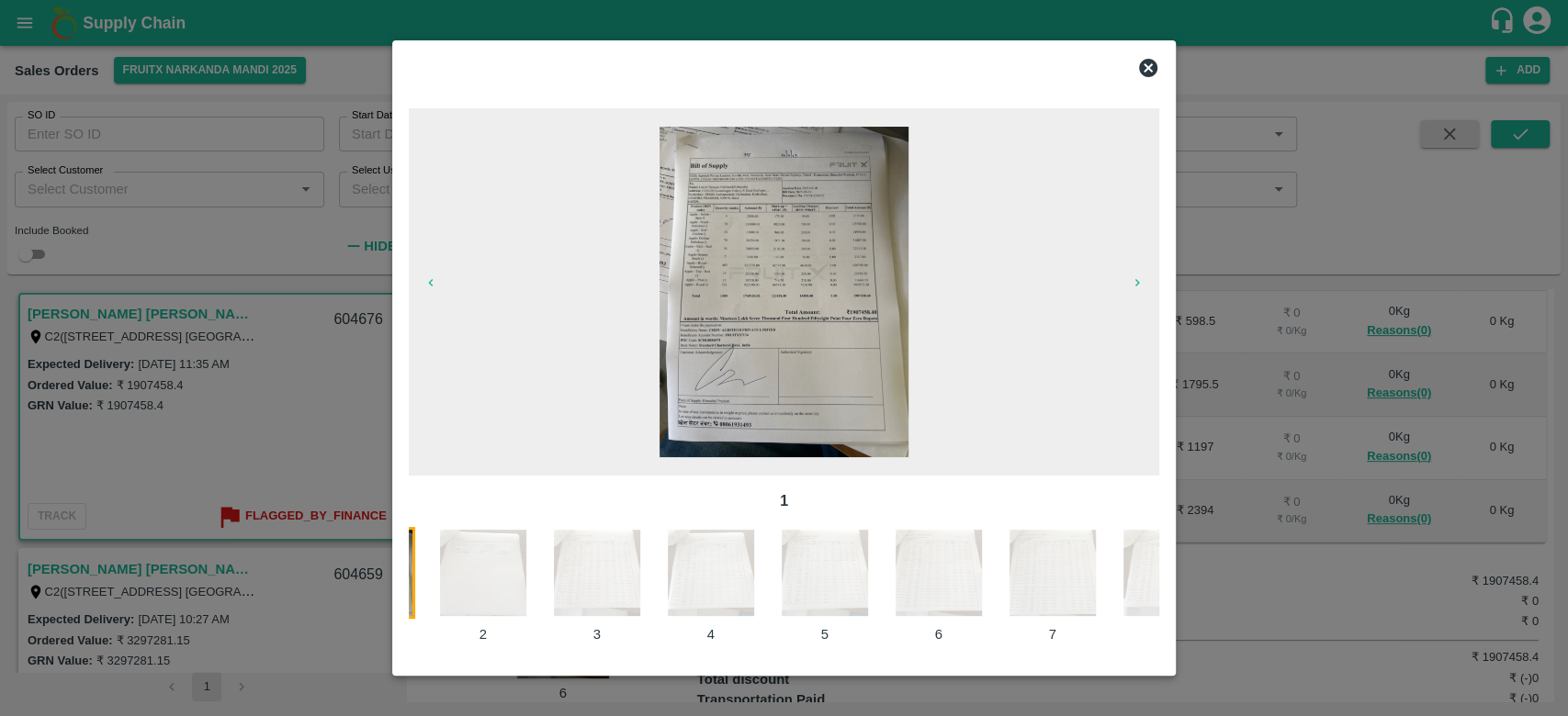
click at [1132, 275] on icon "button" at bounding box center [1137, 283] width 15 height 15
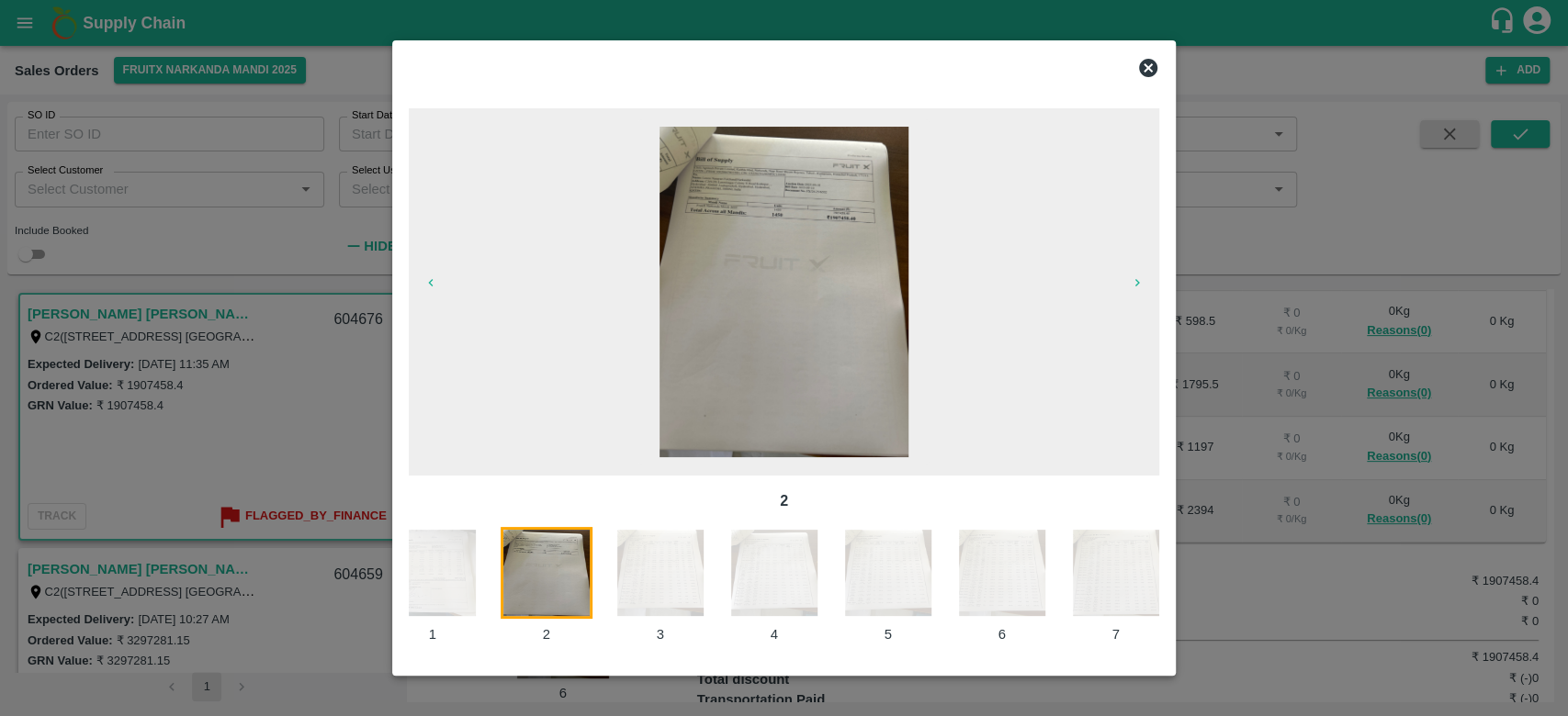
scroll to position [0, 0]
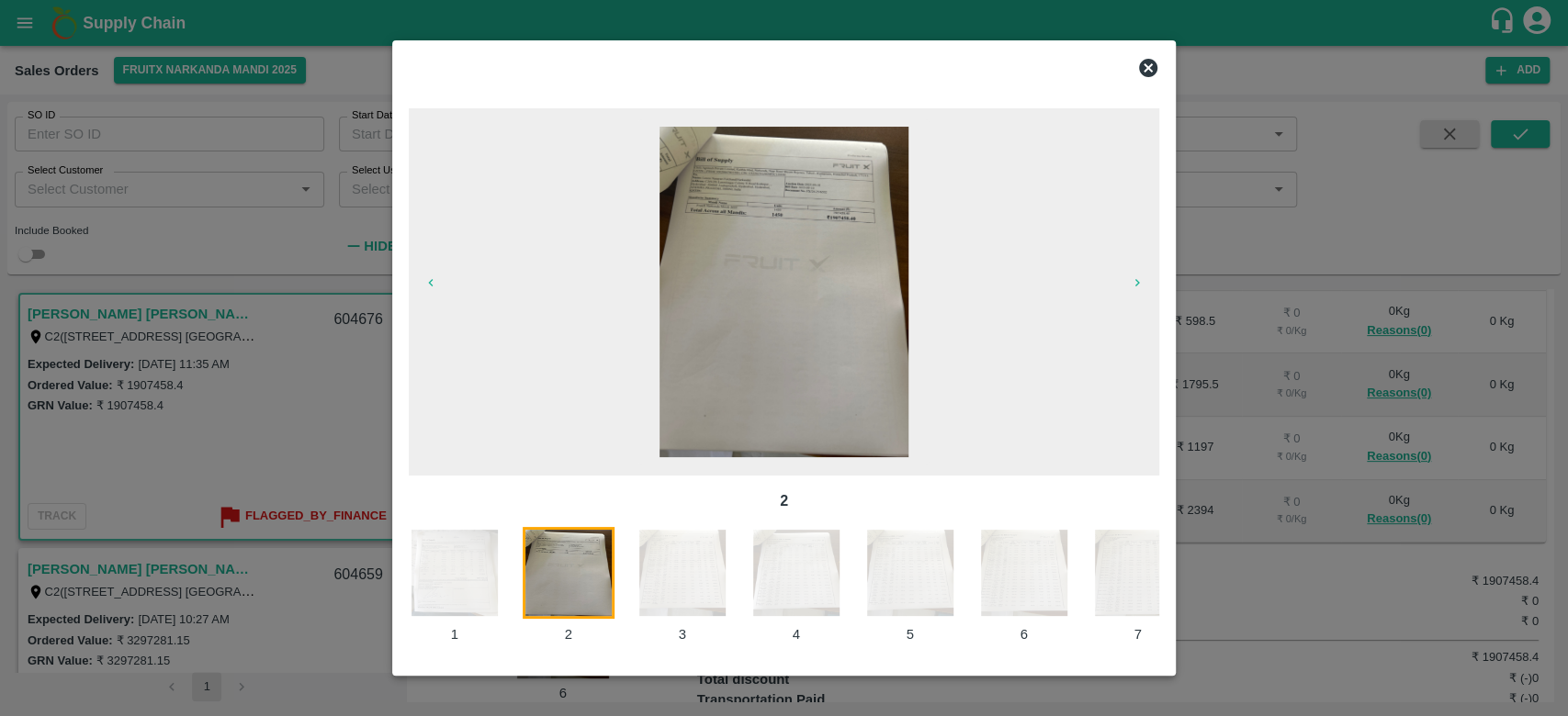
click at [1132, 275] on icon "button" at bounding box center [1137, 283] width 15 height 15
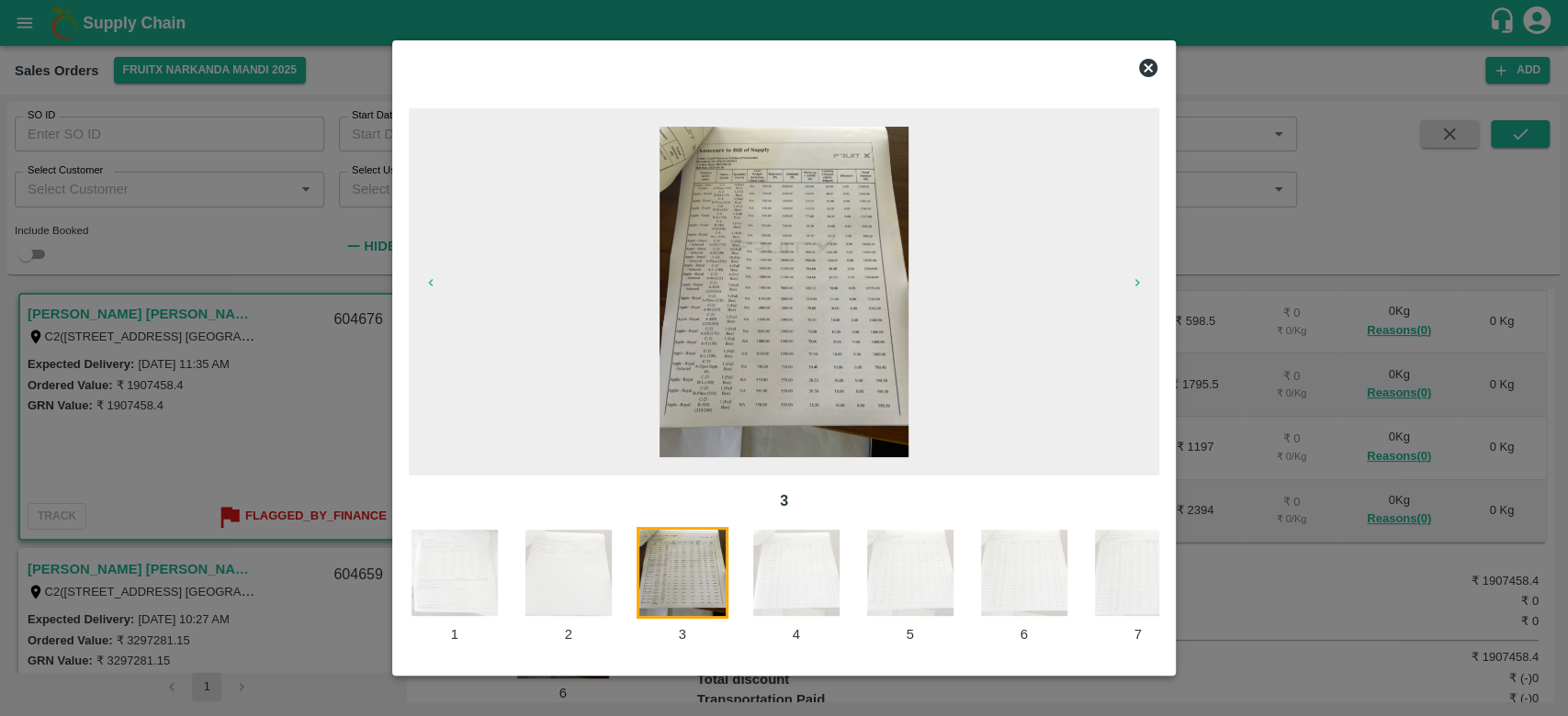
click at [1132, 275] on icon "button" at bounding box center [1137, 283] width 15 height 15
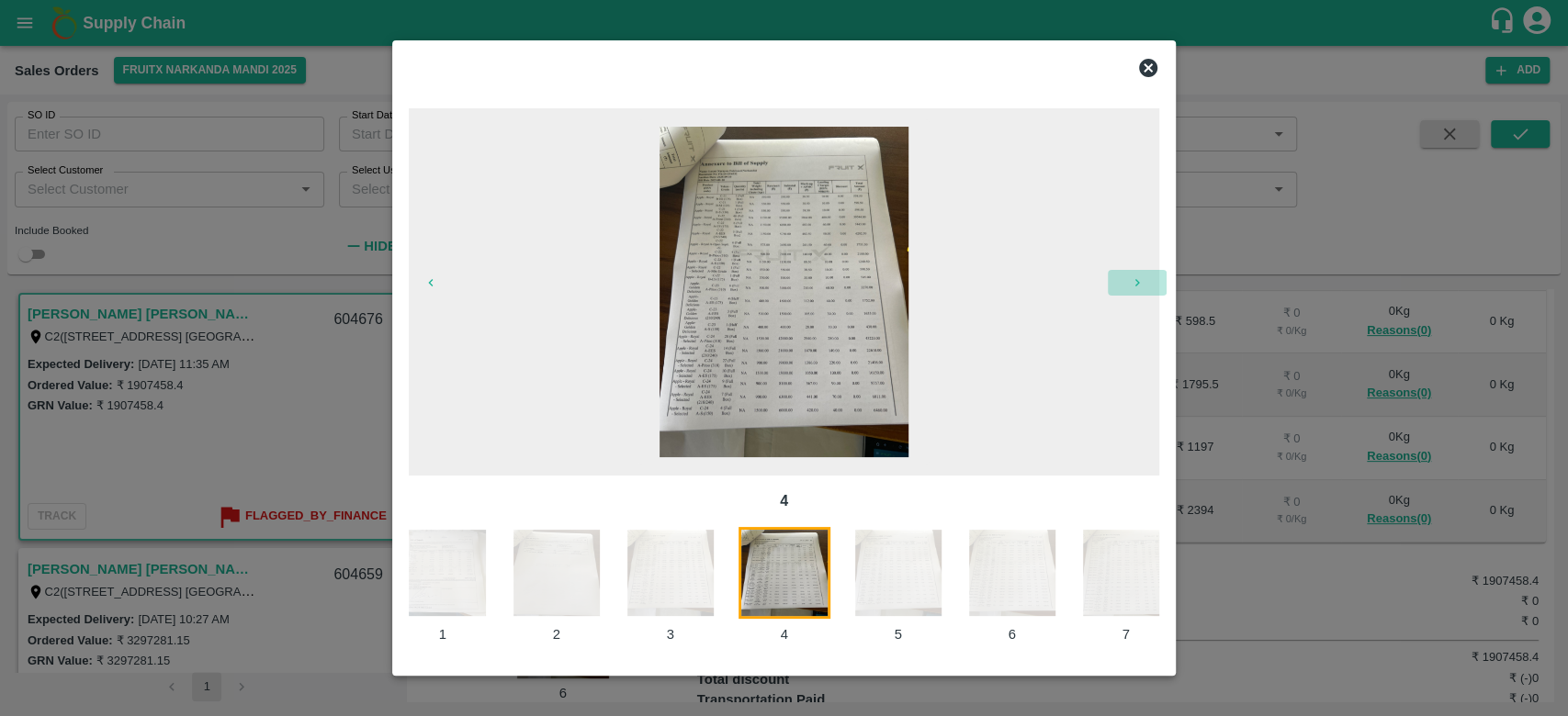
click at [1132, 275] on icon "button" at bounding box center [1137, 283] width 15 height 15
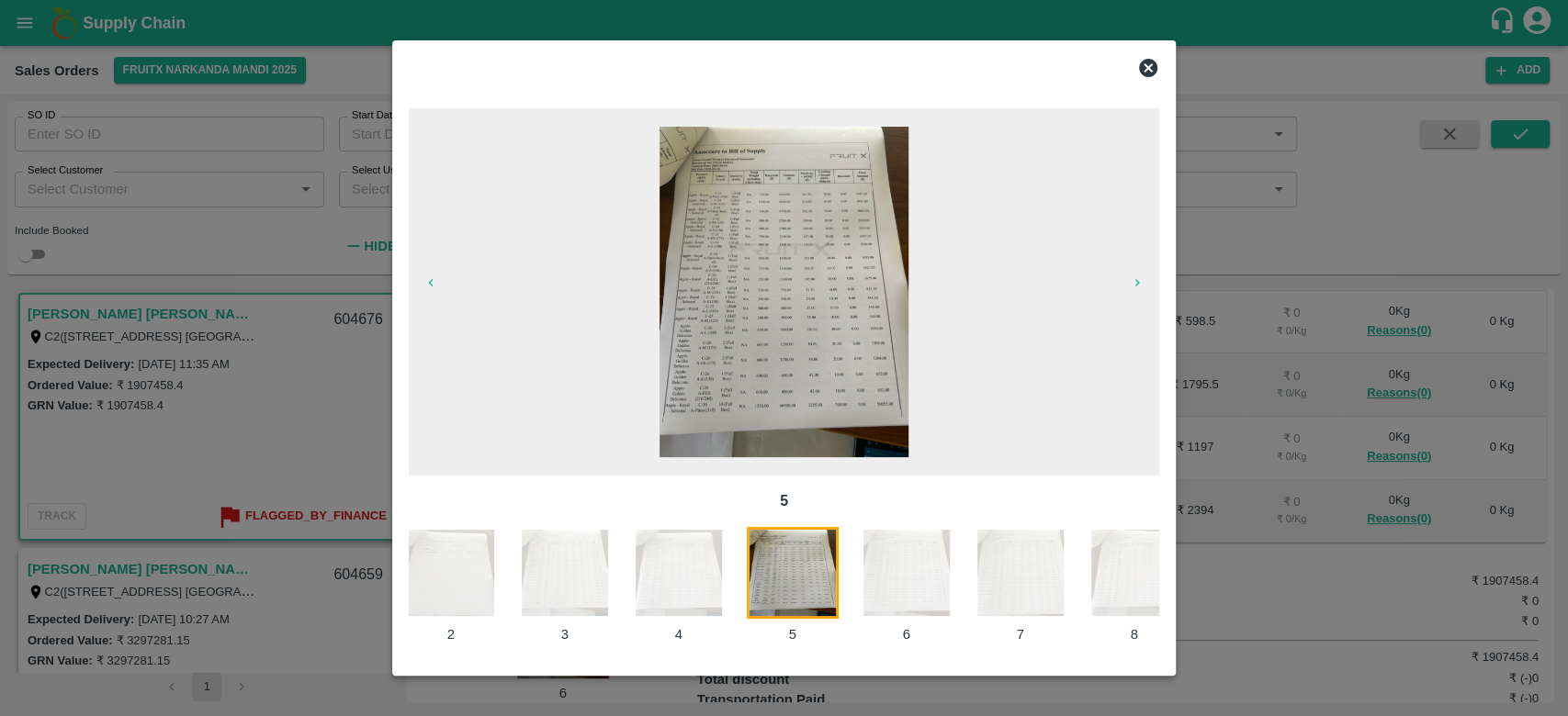
scroll to position [0, 126]
click at [424, 295] on button "button" at bounding box center [431, 282] width 59 height 25
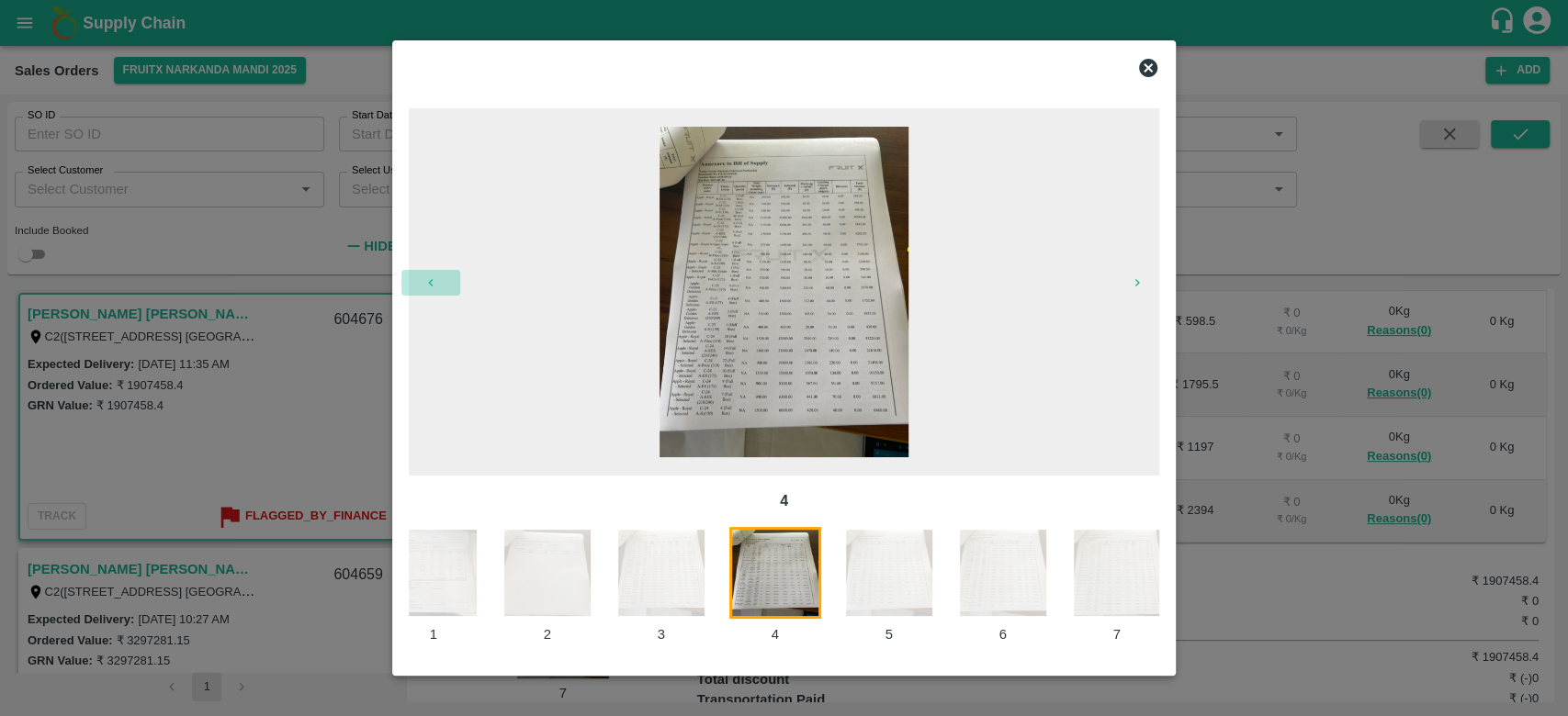
click at [424, 295] on button "button" at bounding box center [431, 282] width 59 height 25
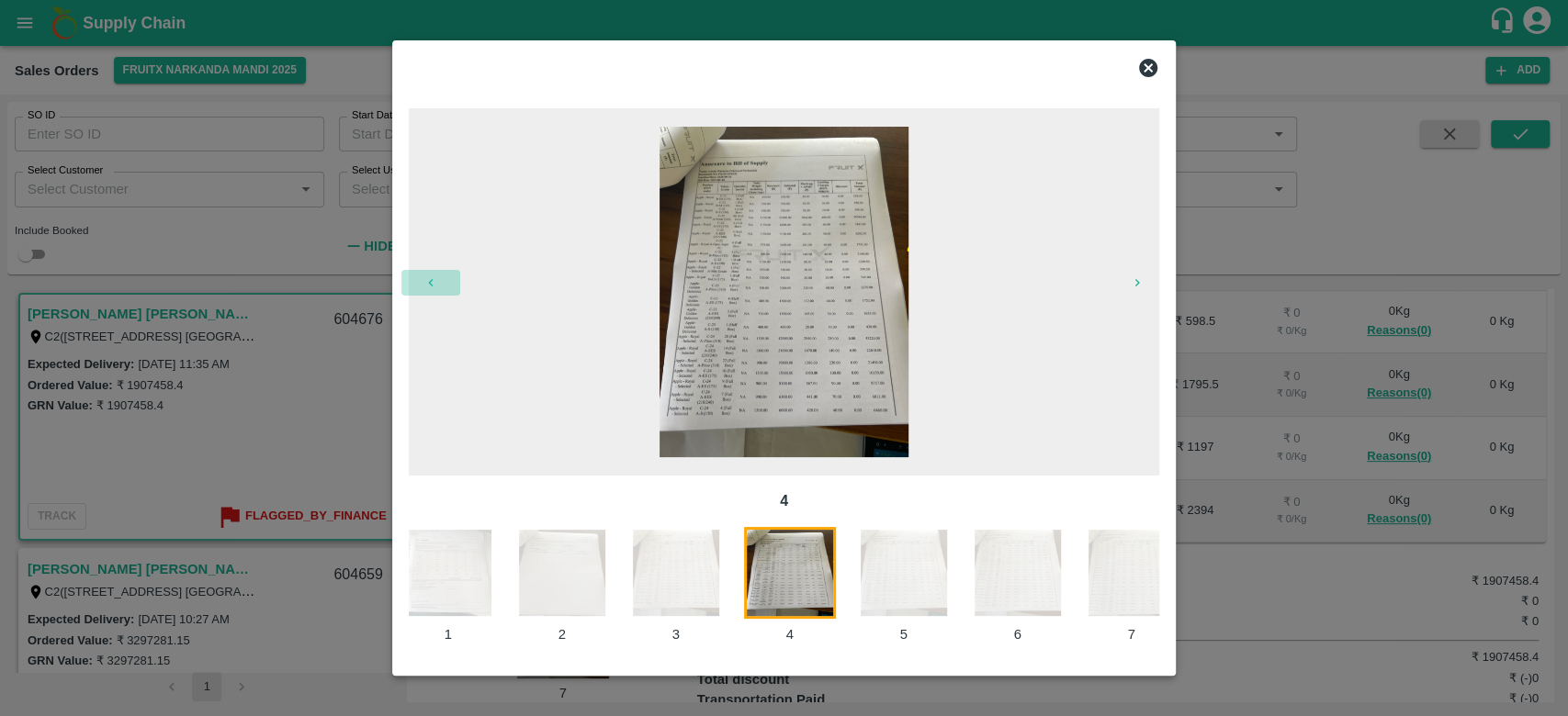
scroll to position [0, 0]
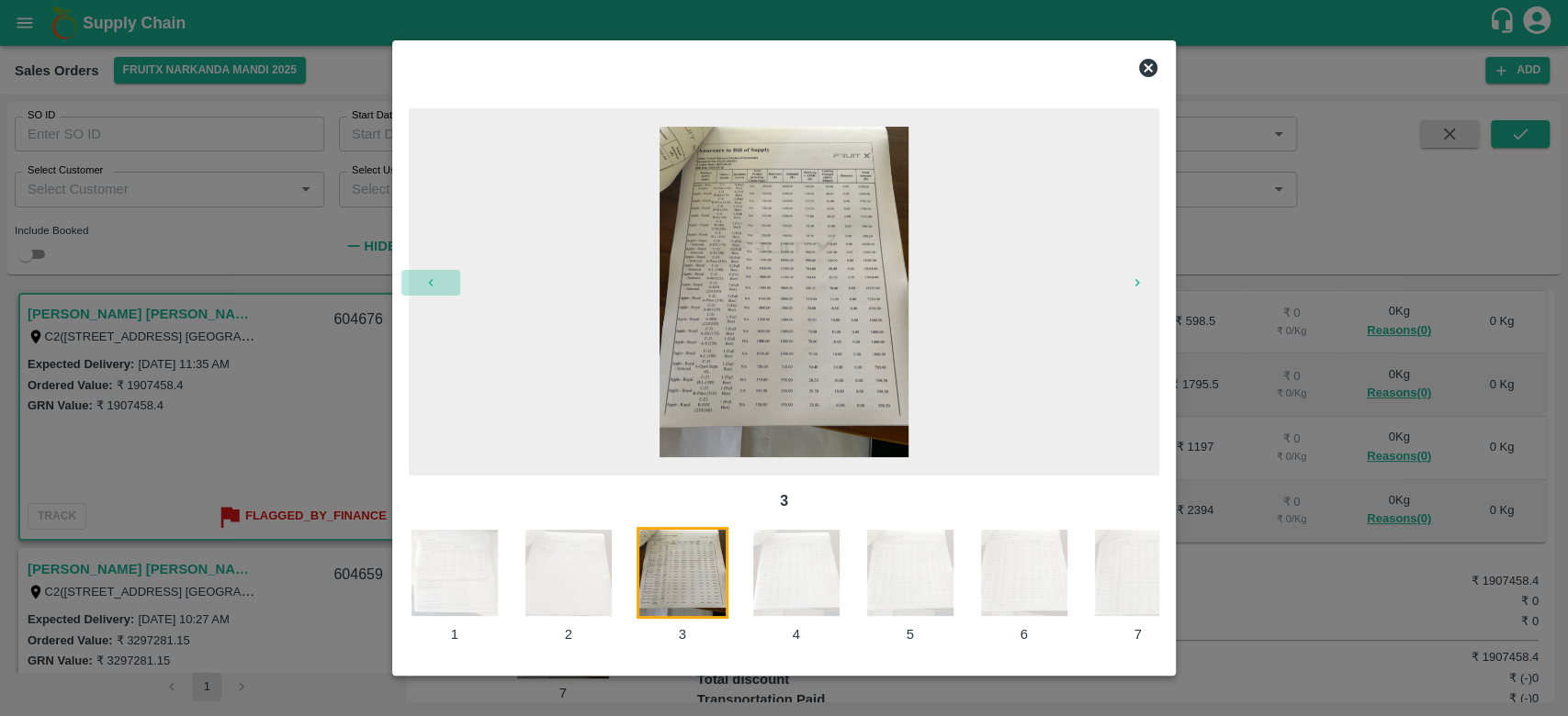
click at [424, 295] on button "button" at bounding box center [431, 282] width 59 height 25
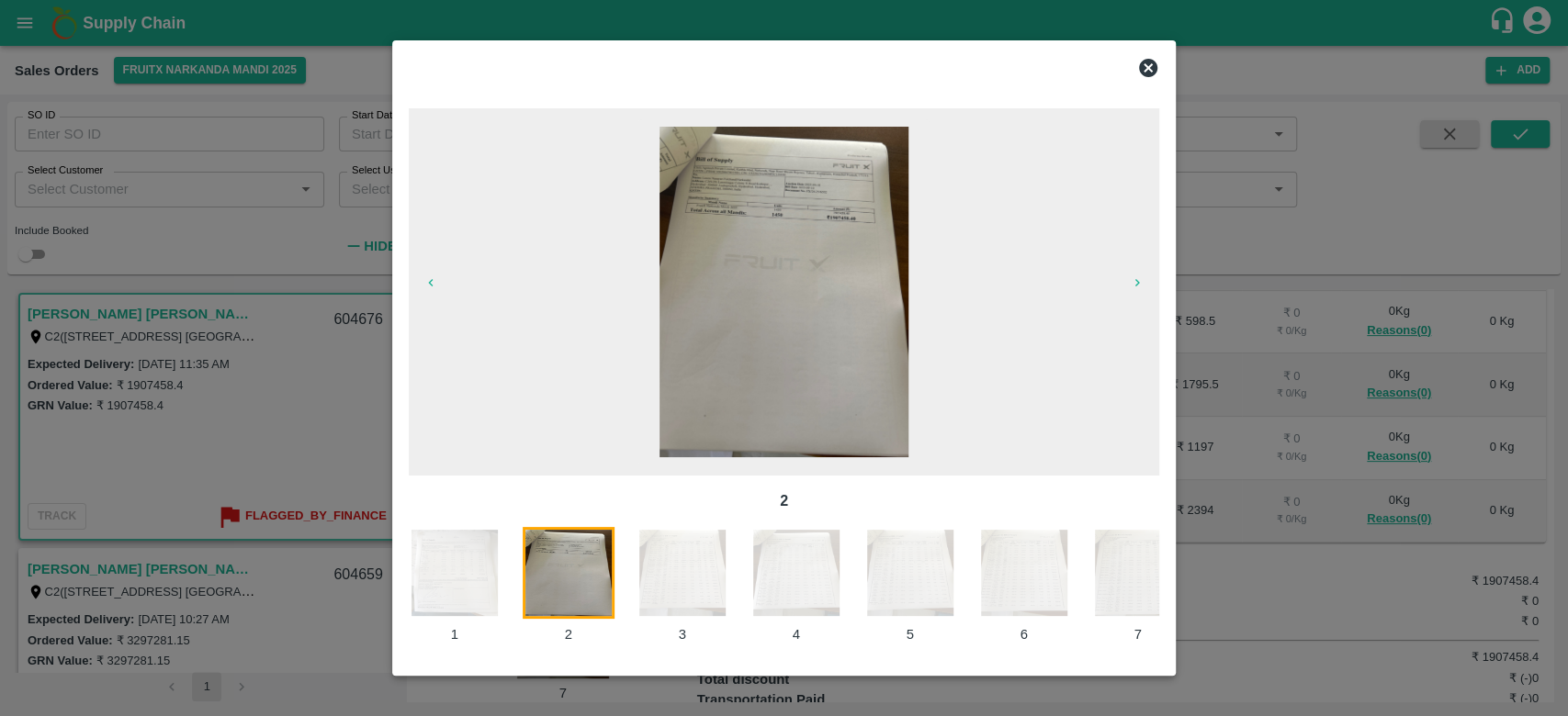
click at [424, 295] on button "button" at bounding box center [431, 282] width 59 height 25
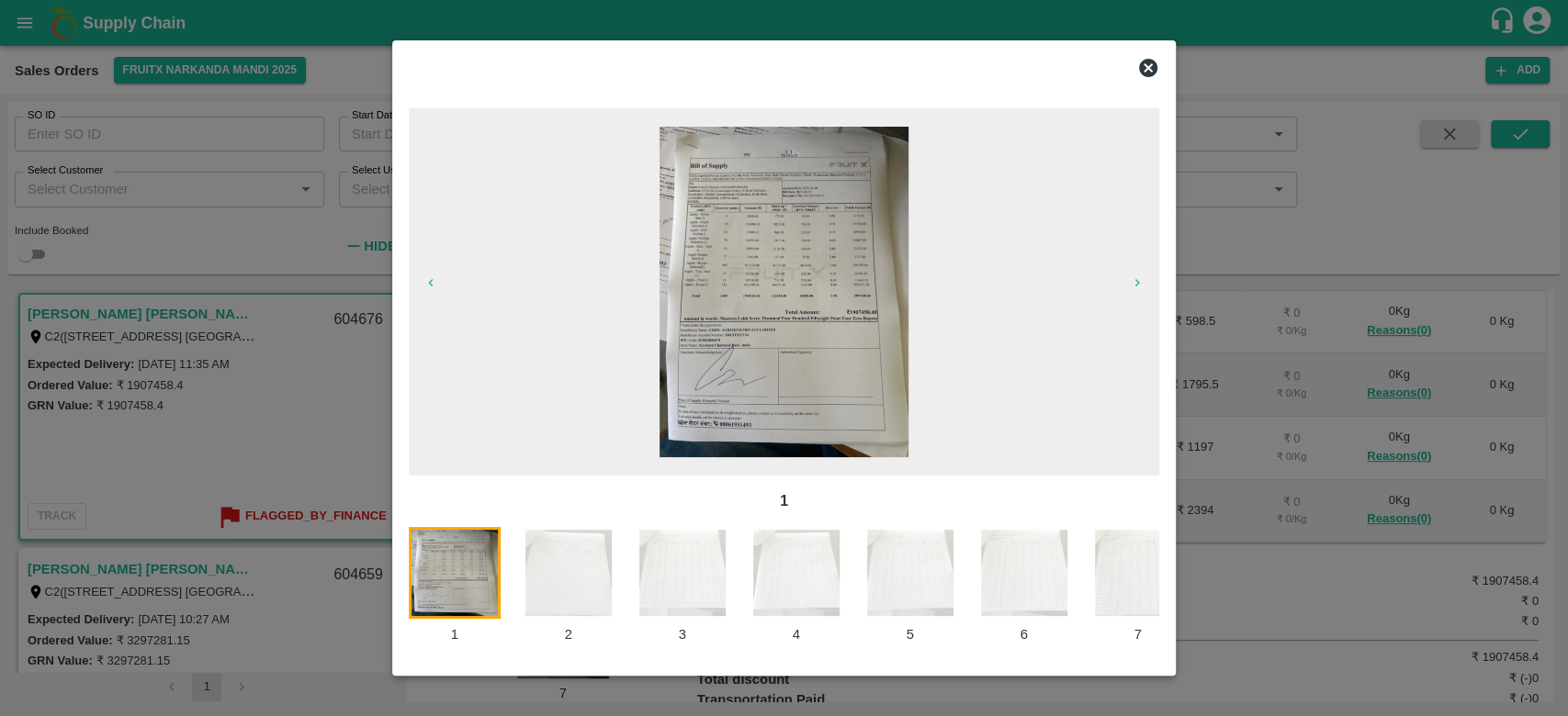
click at [424, 295] on button "button" at bounding box center [431, 282] width 59 height 25
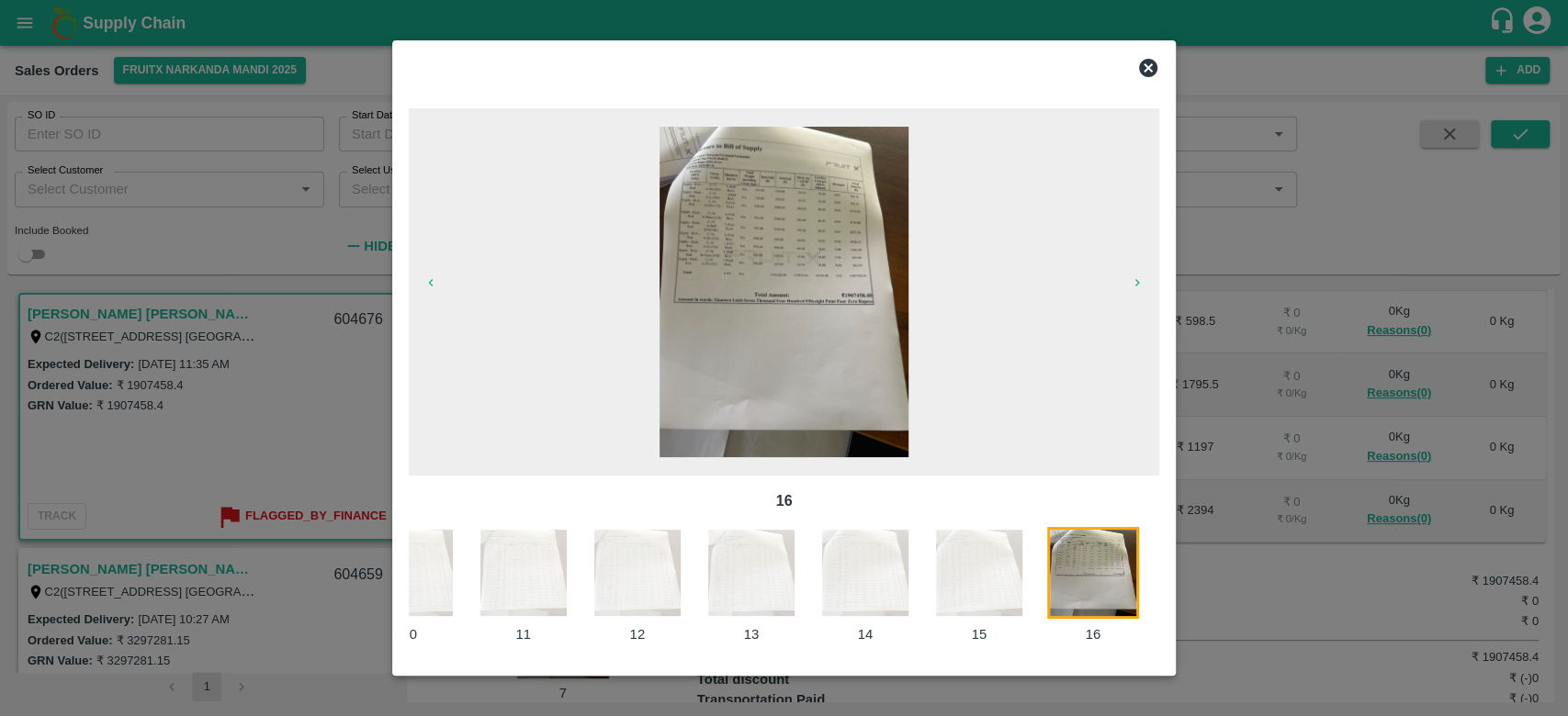
scroll to position [0, 1071]
click at [1095, 582] on img at bounding box center [1092, 573] width 92 height 92
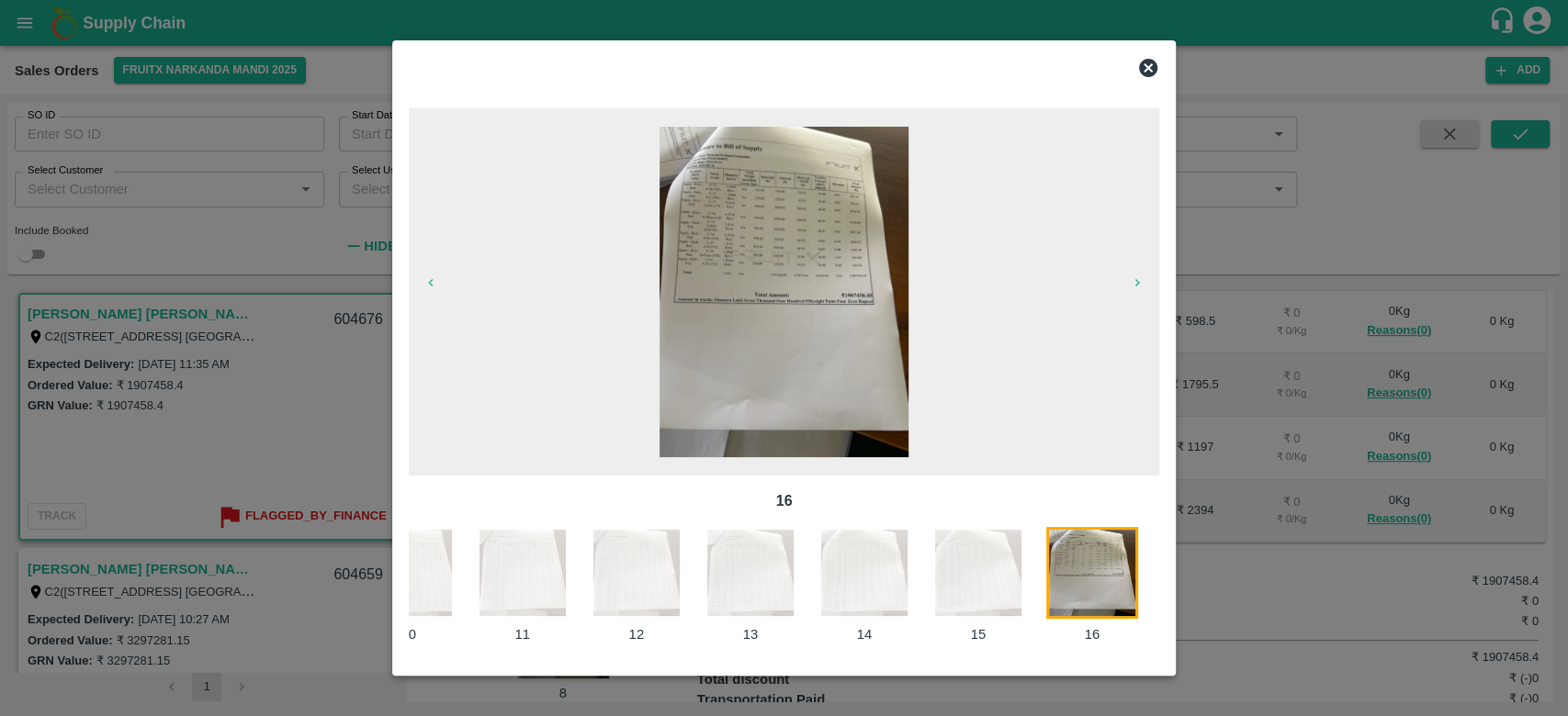
click at [1095, 582] on img at bounding box center [1092, 573] width 92 height 92
click at [764, 254] on img at bounding box center [784, 292] width 248 height 331
click at [1145, 59] on icon at bounding box center [1149, 69] width 19 height 19
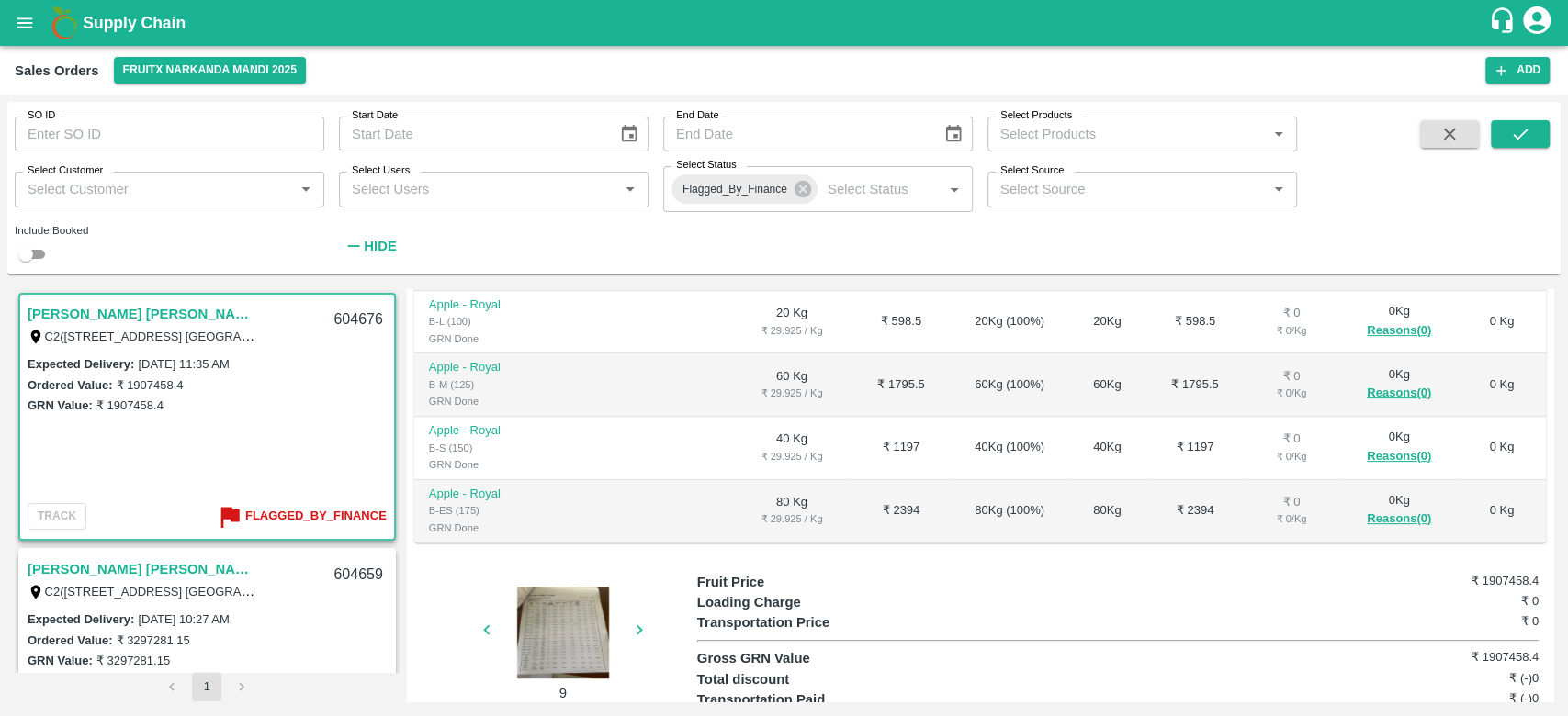
click at [206, 565] on link "[PERSON_NAME] [PERSON_NAME]([GEOGRAPHIC_DATA])" at bounding box center [142, 568] width 229 height 23
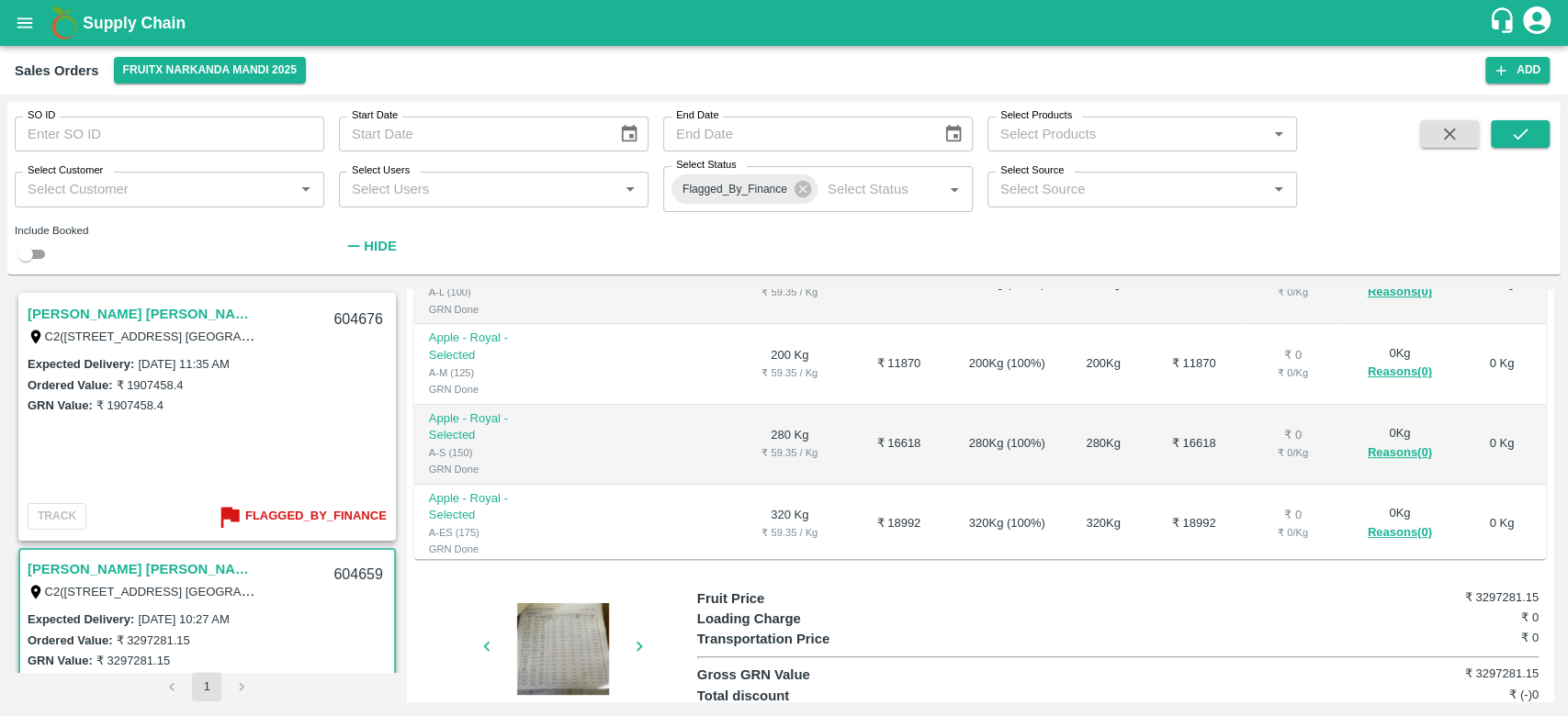
scroll to position [481, 0]
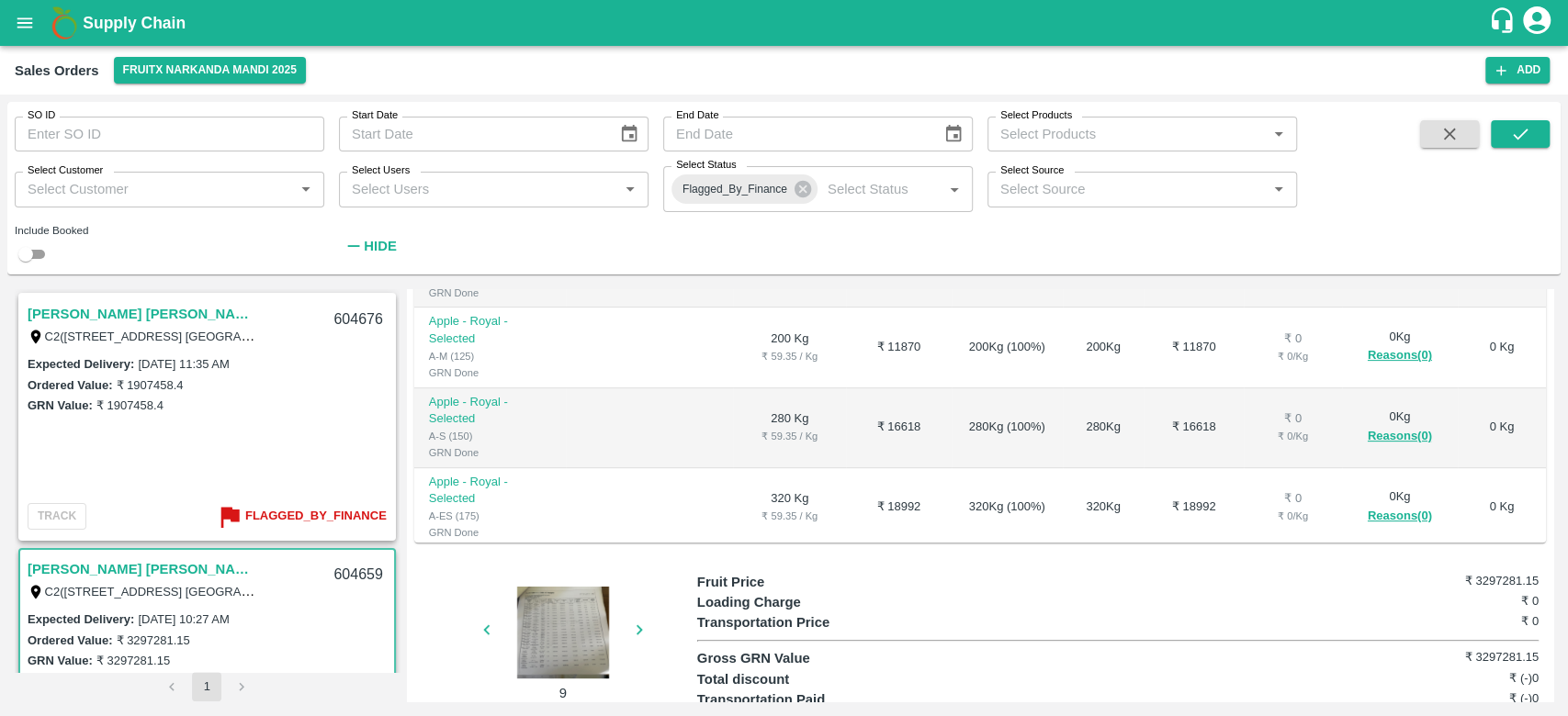
click at [564, 586] on div at bounding box center [563, 632] width 138 height 92
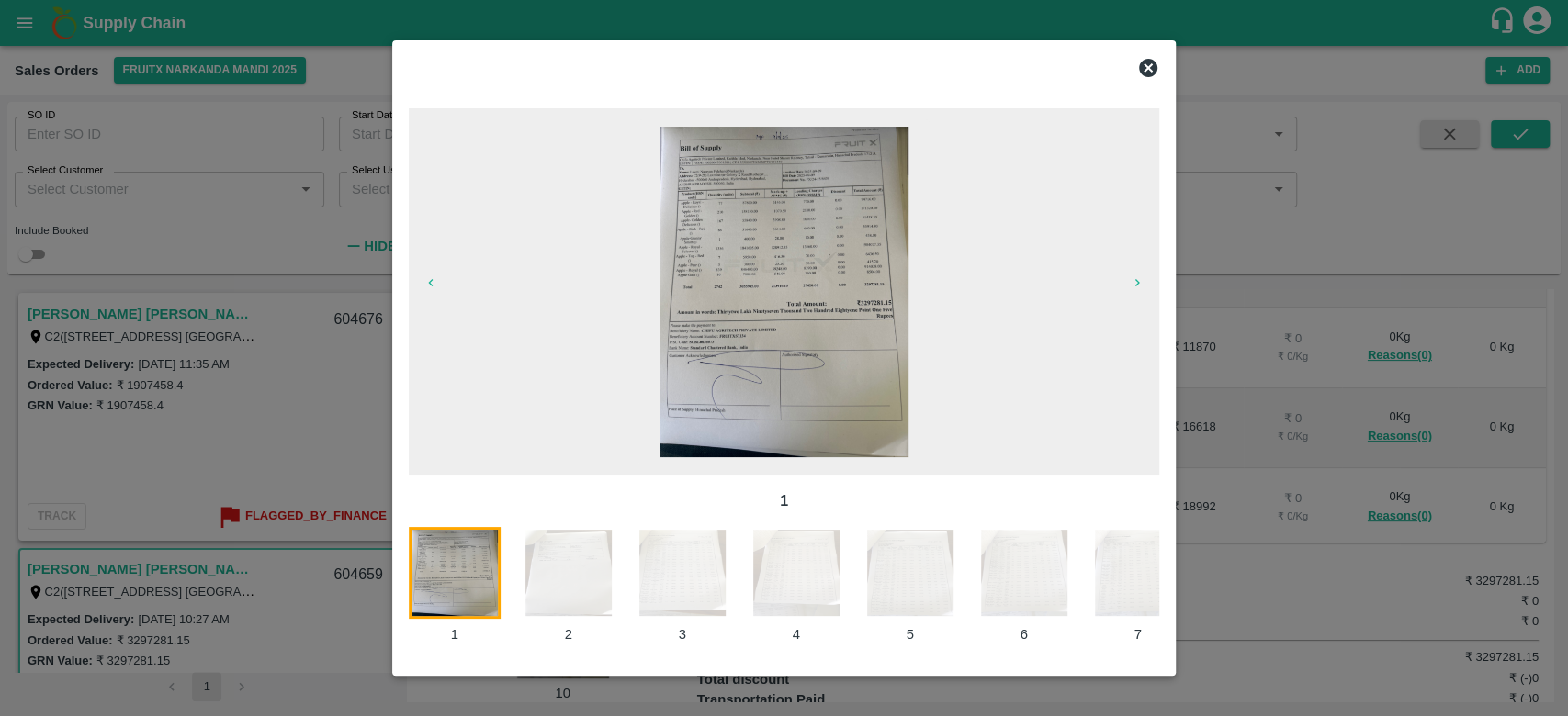
click at [823, 304] on img at bounding box center [784, 292] width 248 height 331
click at [426, 281] on icon "button" at bounding box center [431, 283] width 15 height 15
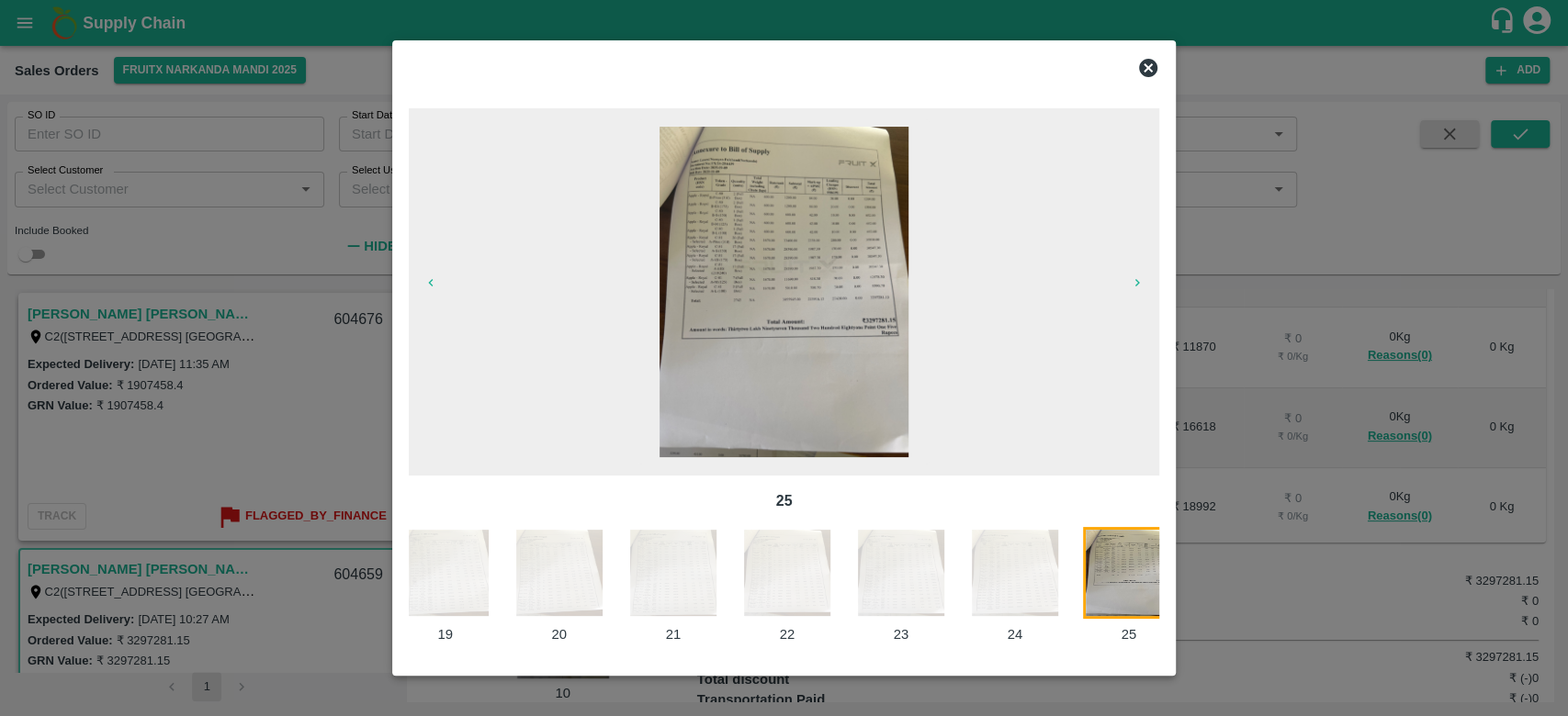
scroll to position [0, 2096]
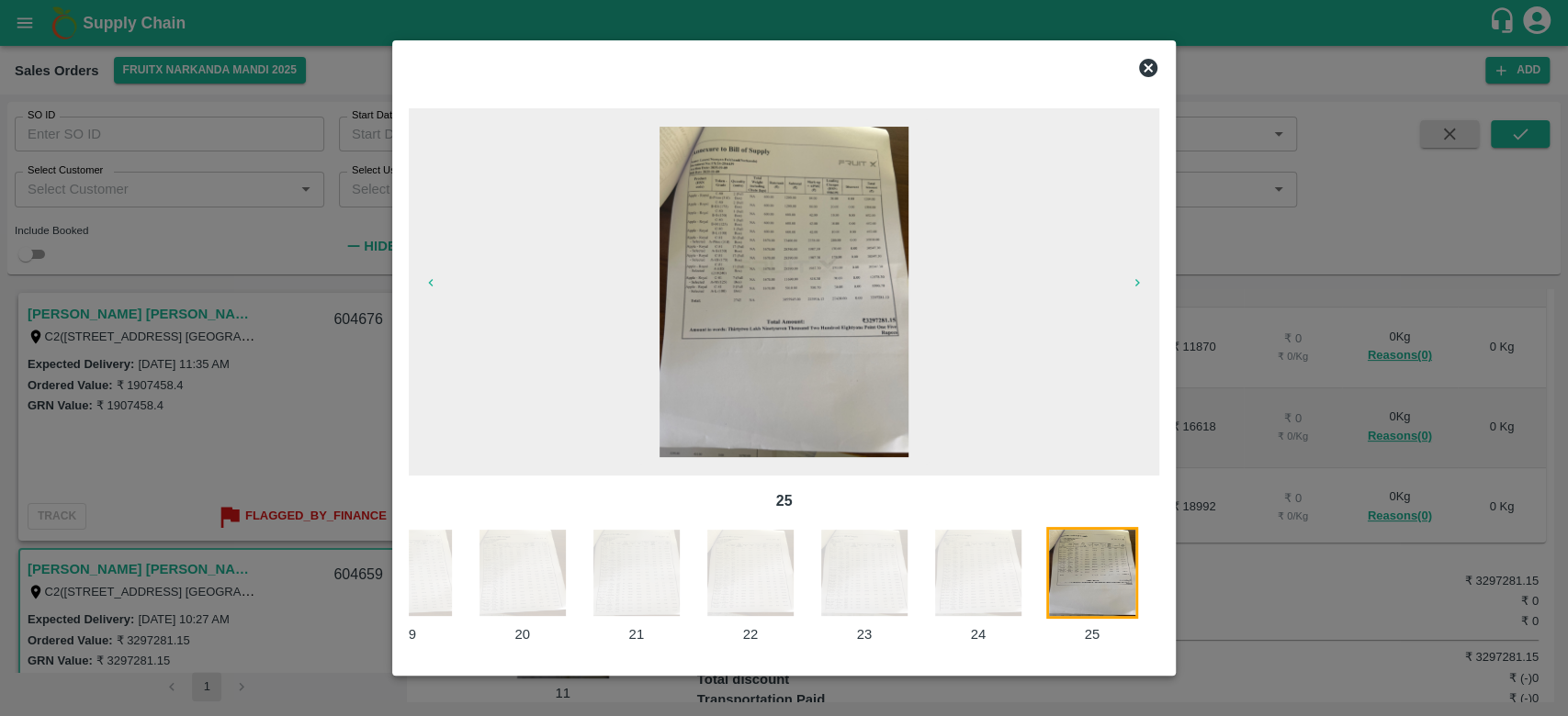
click at [1089, 567] on img at bounding box center [1092, 573] width 92 height 92
click at [886, 253] on img at bounding box center [784, 292] width 248 height 331
click at [1142, 70] on icon at bounding box center [1149, 69] width 19 height 19
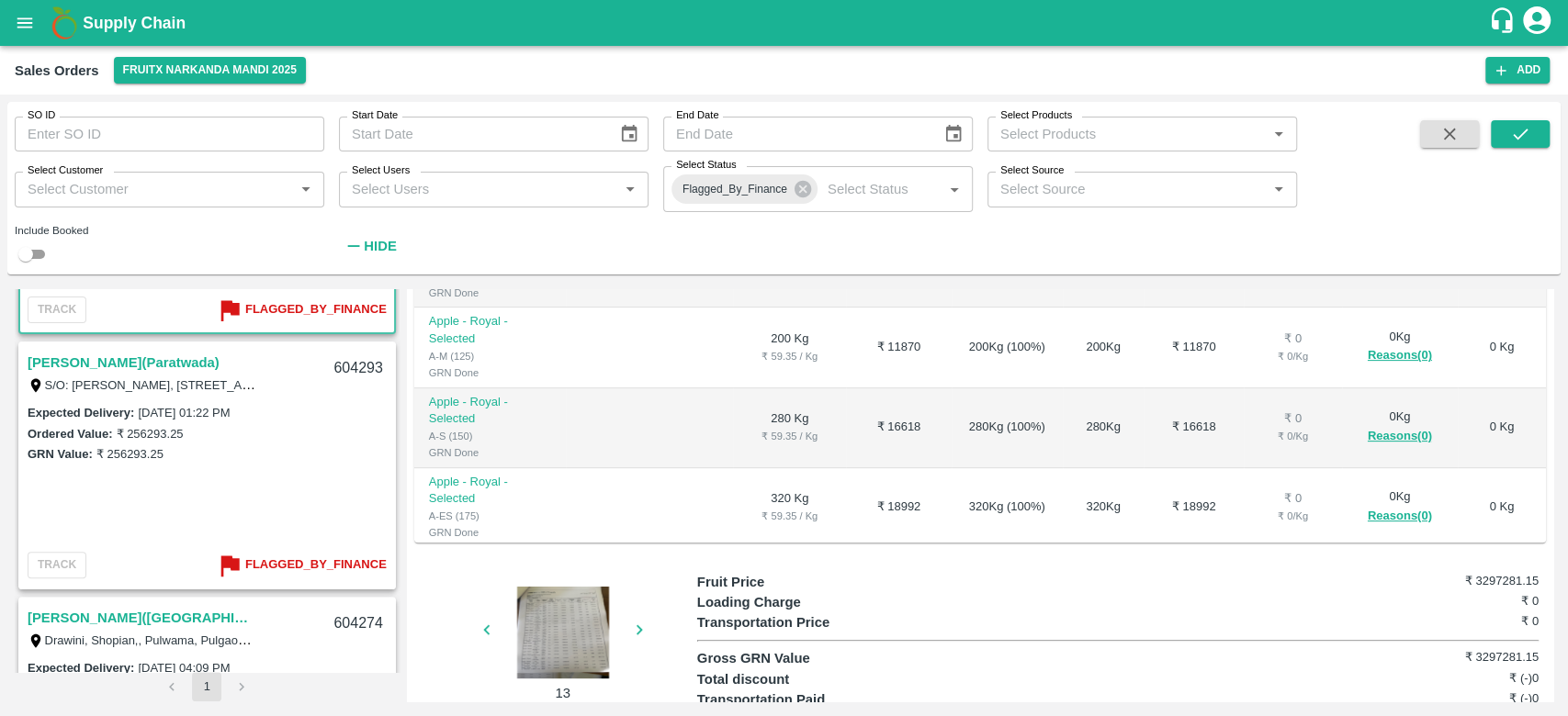
scroll to position [446, 0]
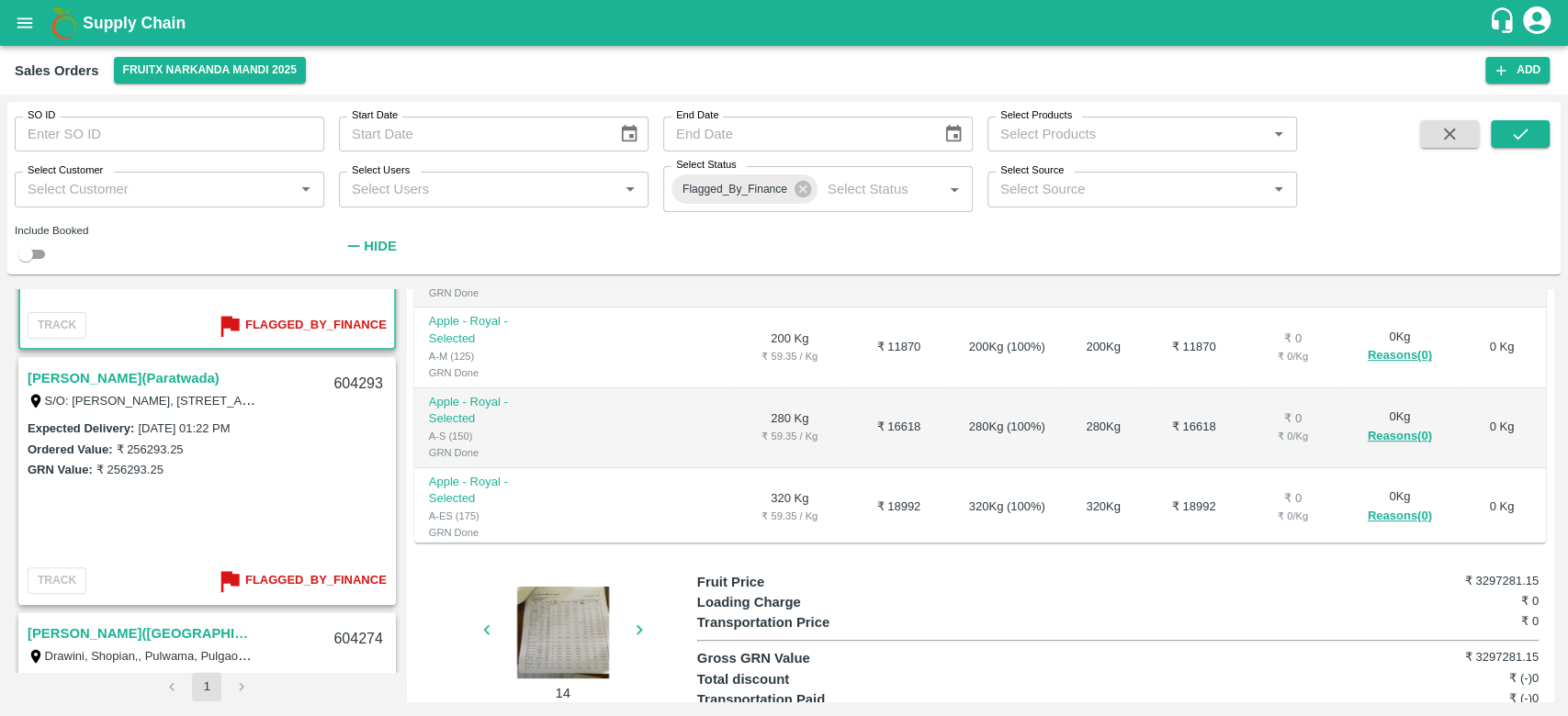
click at [158, 377] on link "[PERSON_NAME](Paratwada)" at bounding box center [123, 378] width 192 height 23
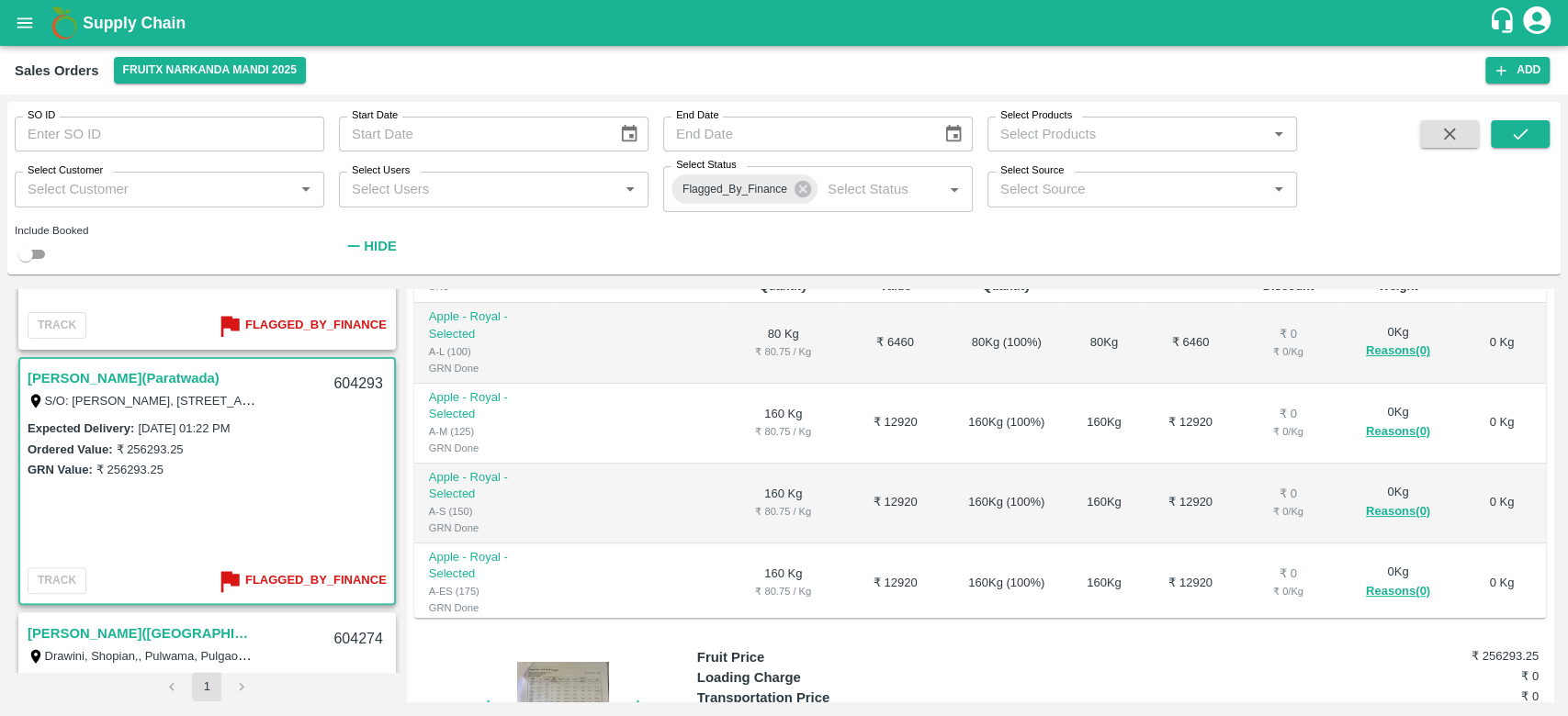
scroll to position [481, 0]
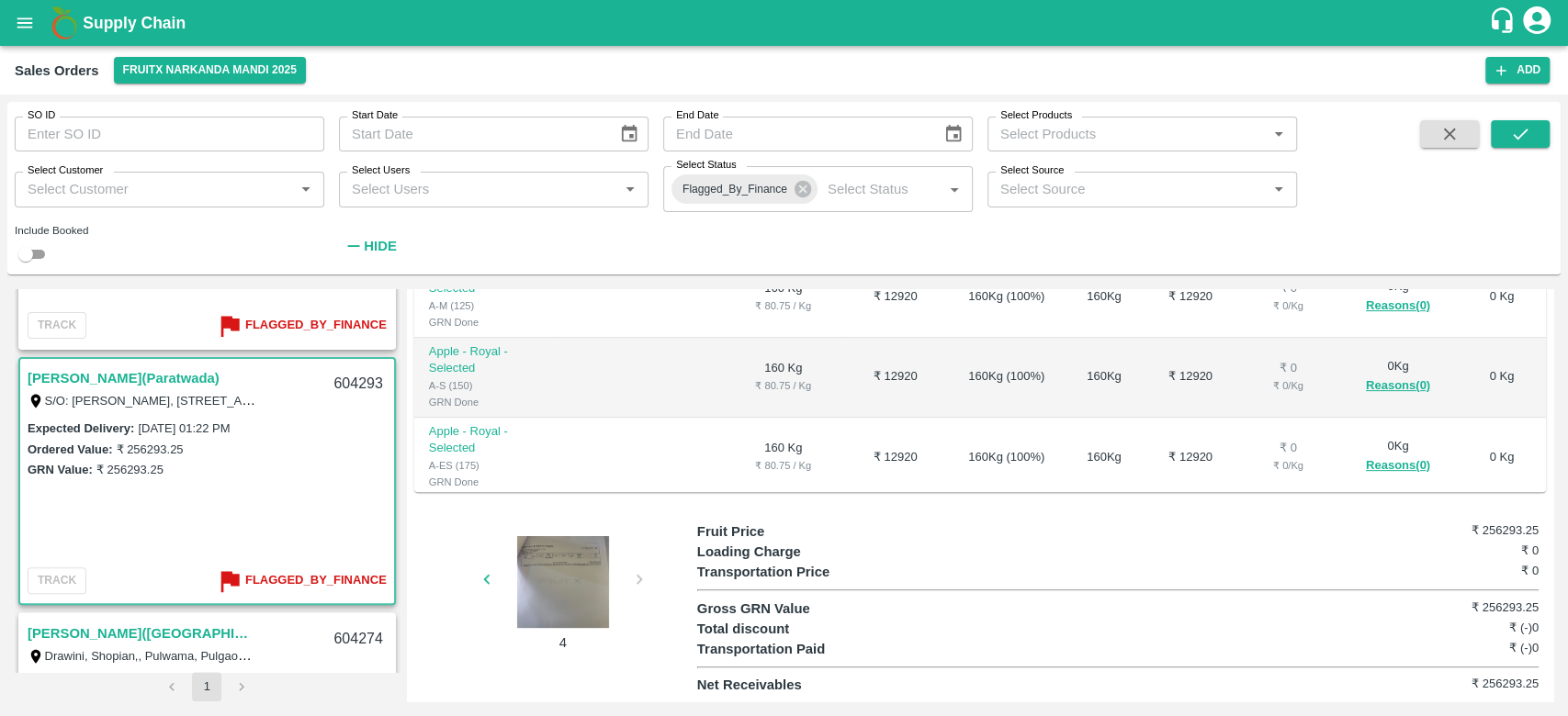
click at [542, 584] on div at bounding box center [563, 583] width 138 height 92
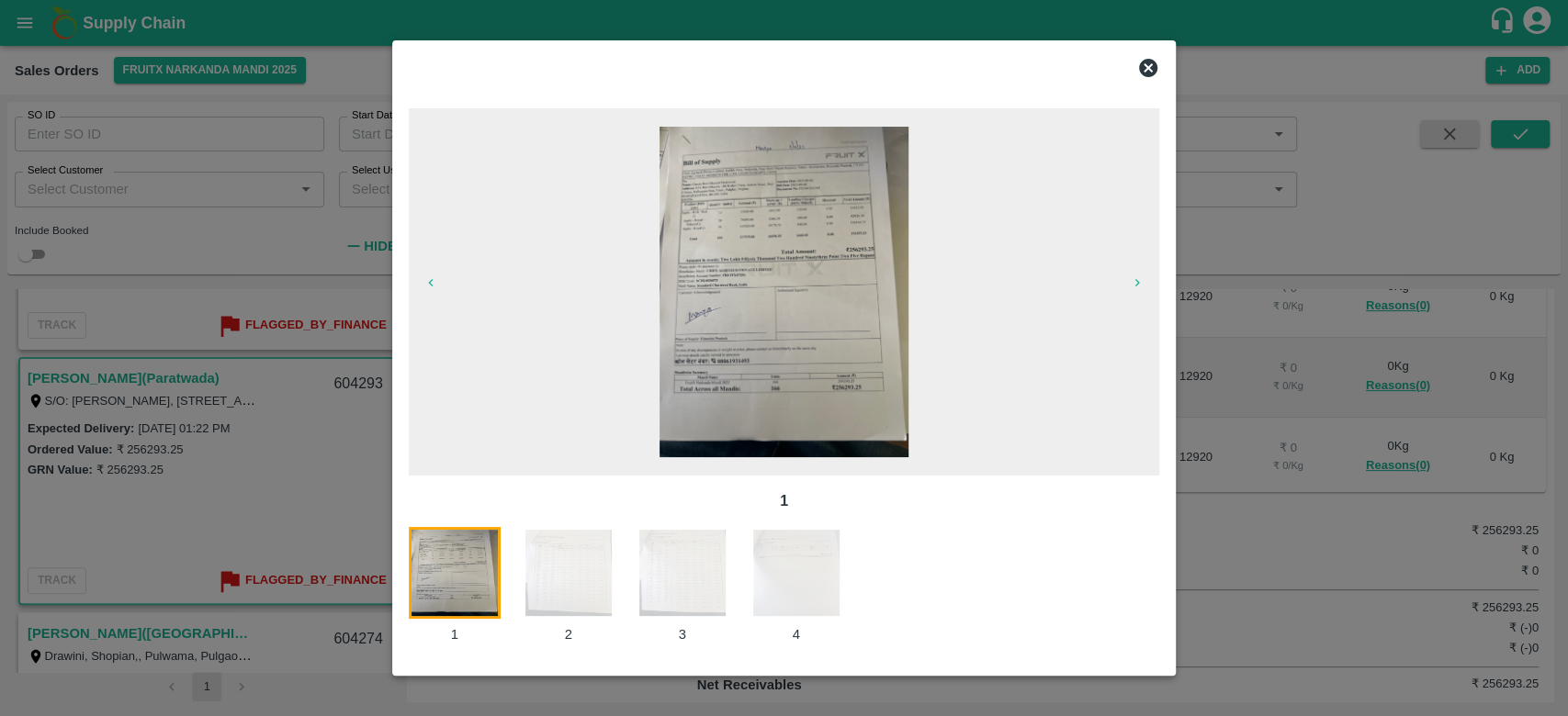
click at [803, 249] on img at bounding box center [784, 292] width 248 height 331
click at [1149, 63] on icon at bounding box center [1149, 69] width 19 height 19
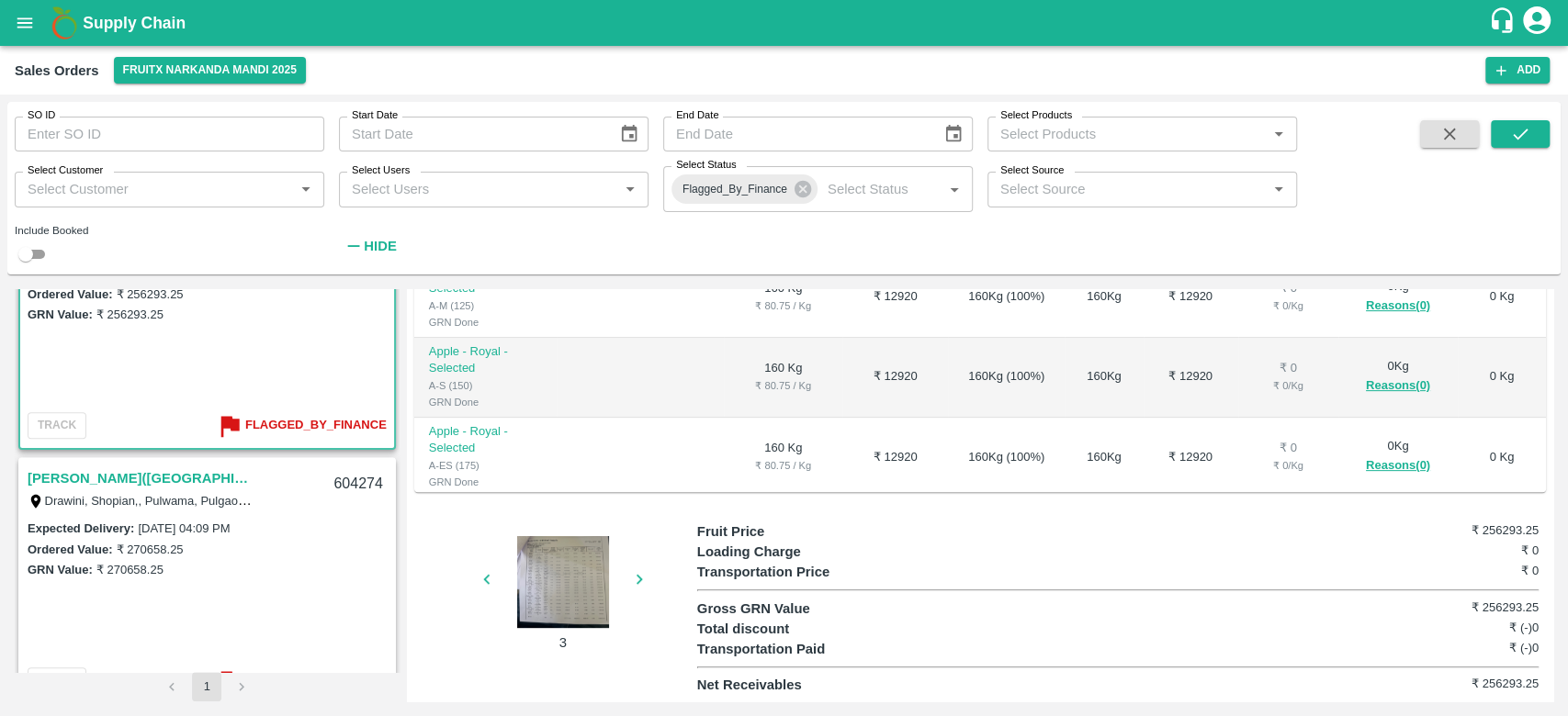
scroll to position [638, 0]
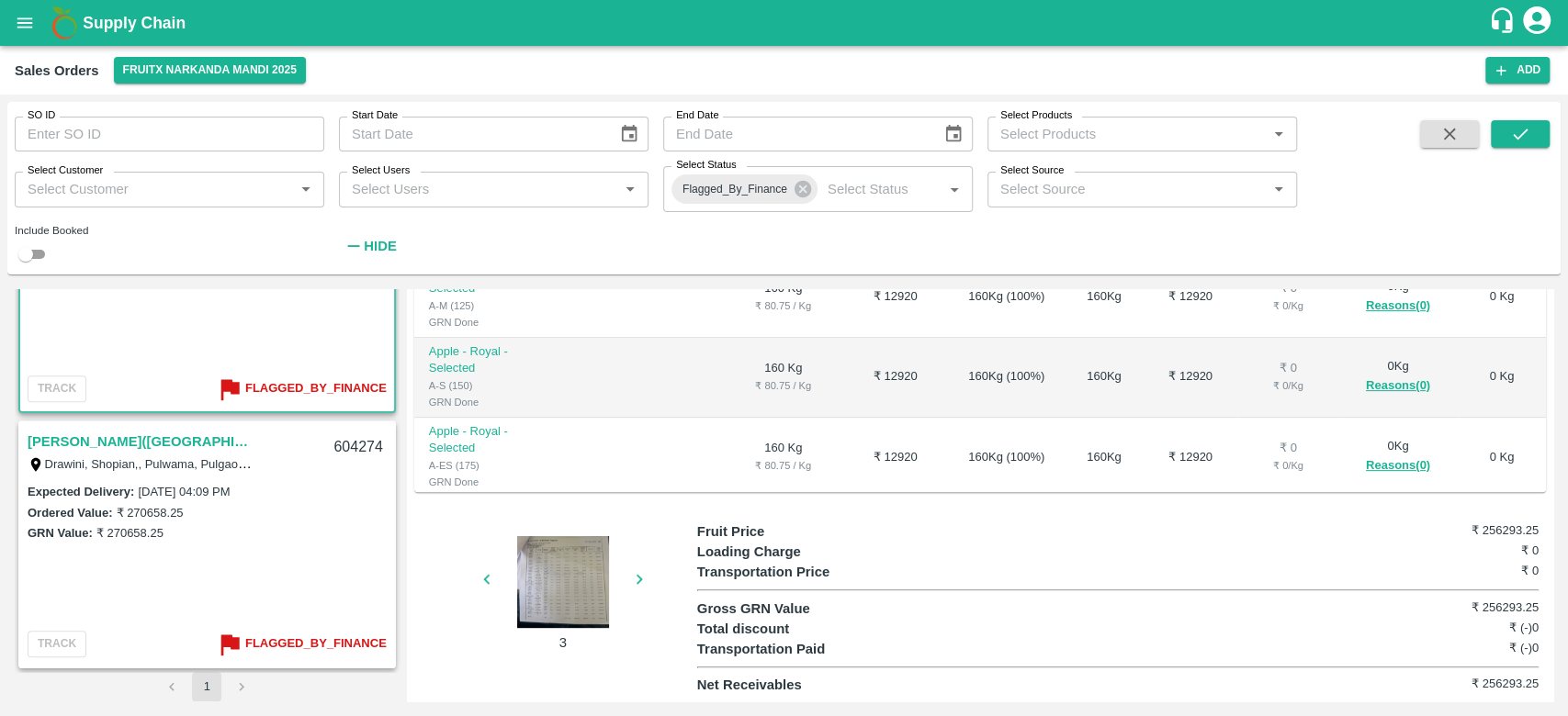
click at [178, 440] on link "[PERSON_NAME]([GEOGRAPHIC_DATA])" at bounding box center [142, 441] width 229 height 23
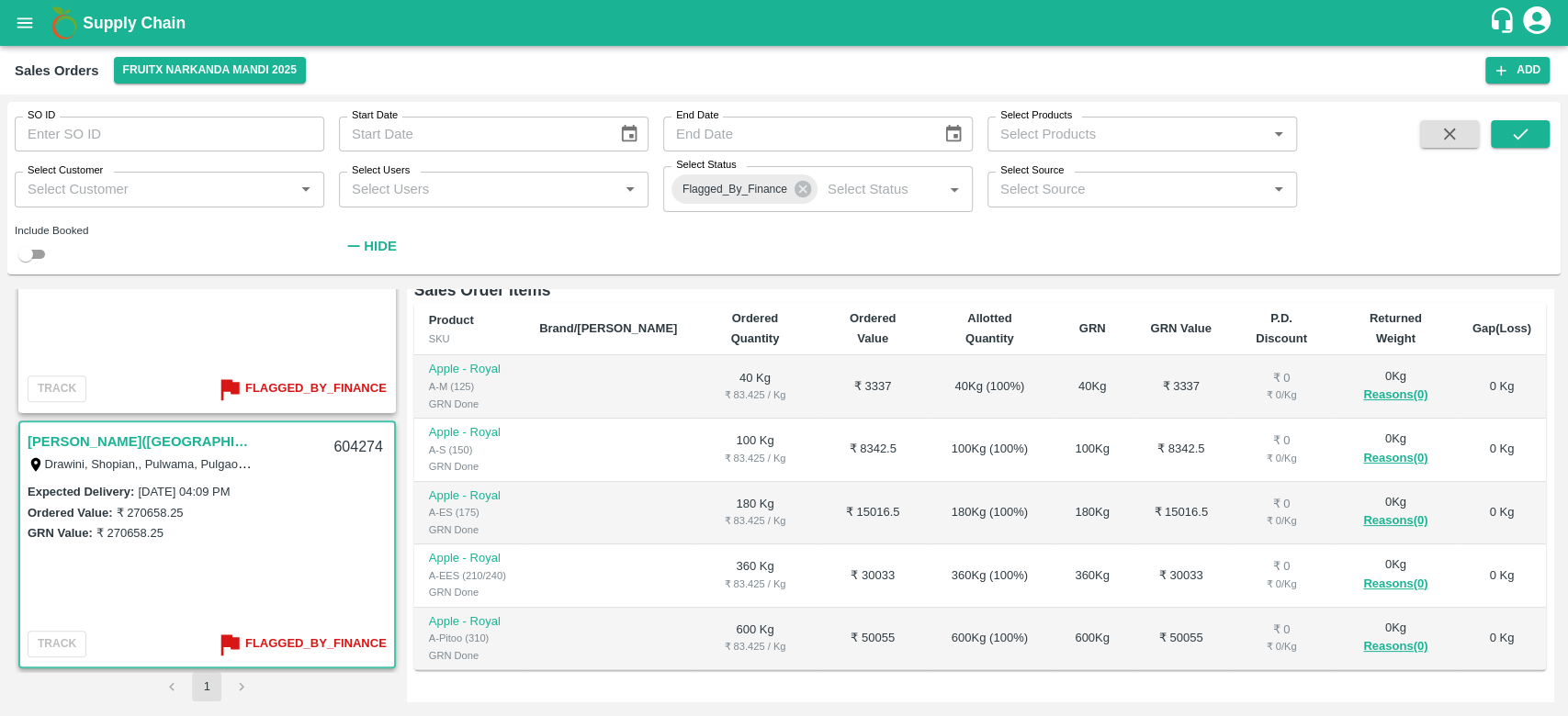
scroll to position [481, 0]
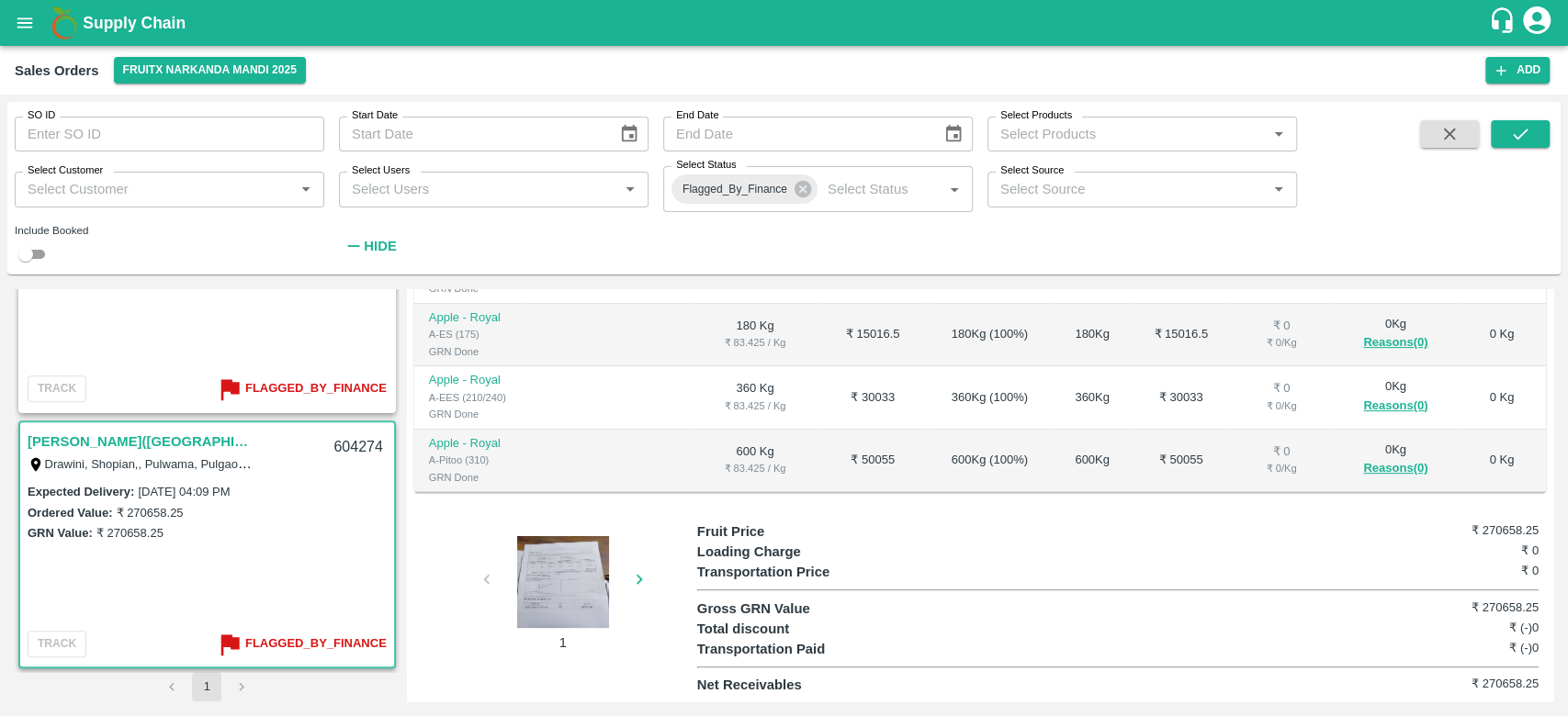
click at [574, 579] on div at bounding box center [563, 583] width 138 height 92
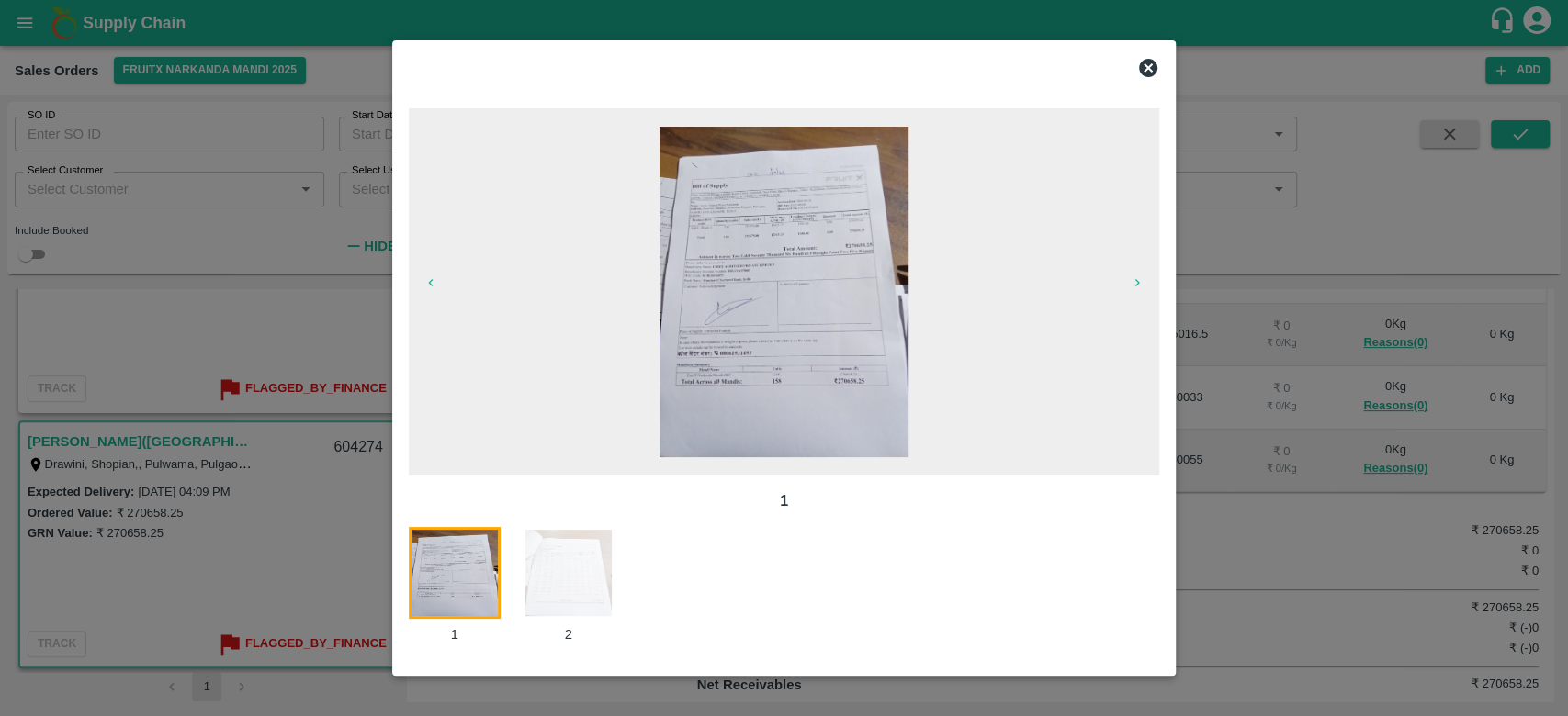
click at [823, 343] on img at bounding box center [784, 292] width 248 height 331
click at [1153, 60] on icon at bounding box center [1149, 69] width 19 height 19
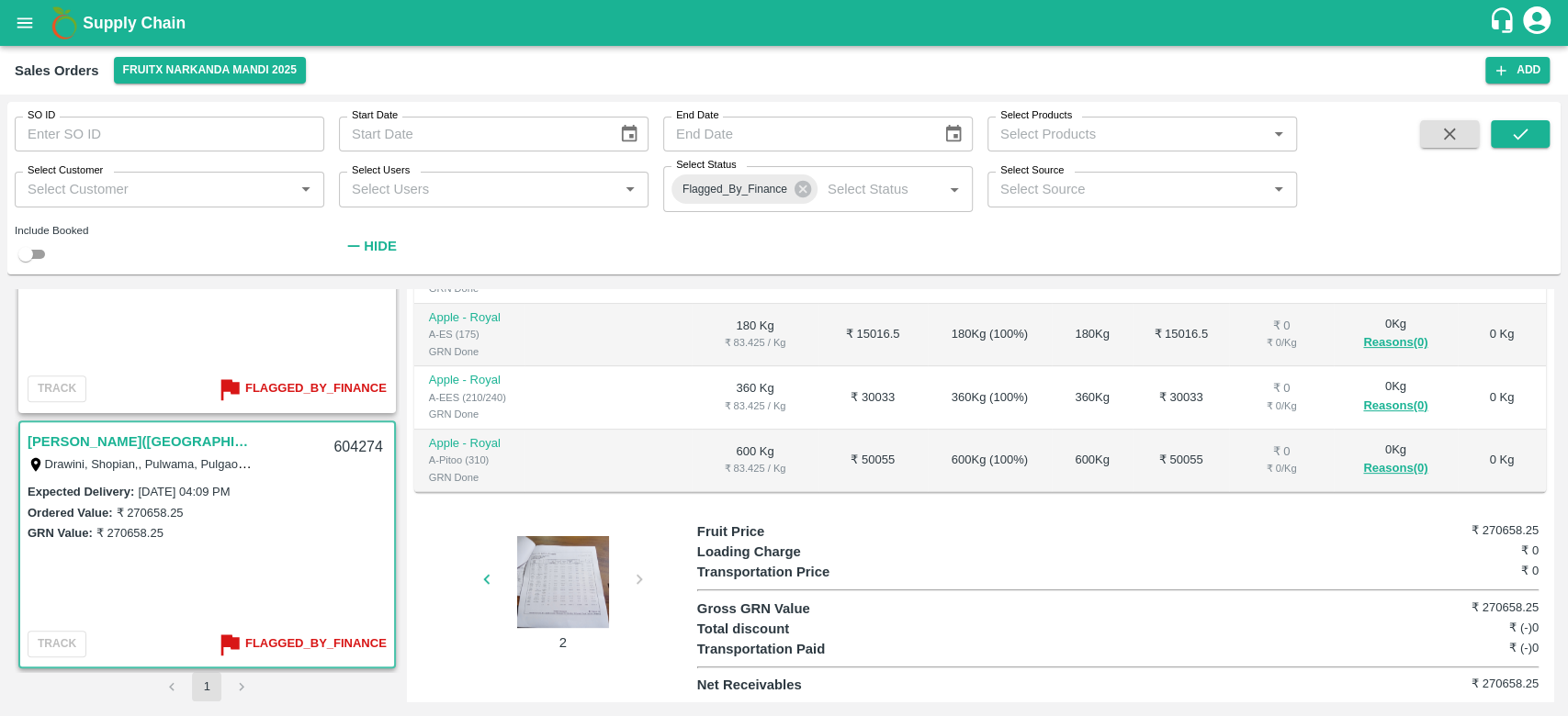
click at [258, 337] on div "Expected Delivery : [DATE] 01:22 PM Ordered Value: ₹ 256293.25 GRN Value: ₹ 256…" at bounding box center [207, 295] width 374 height 140
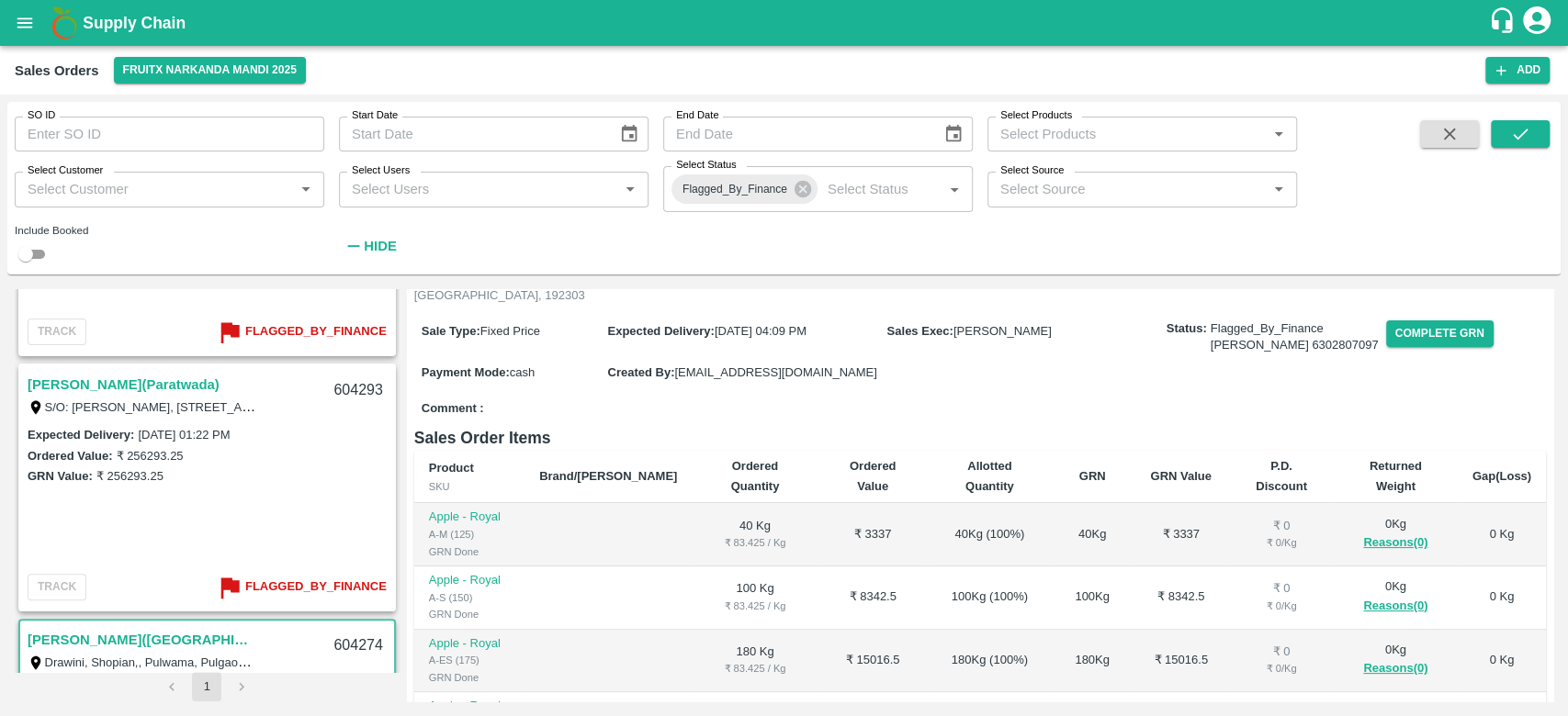
scroll to position [404, 0]
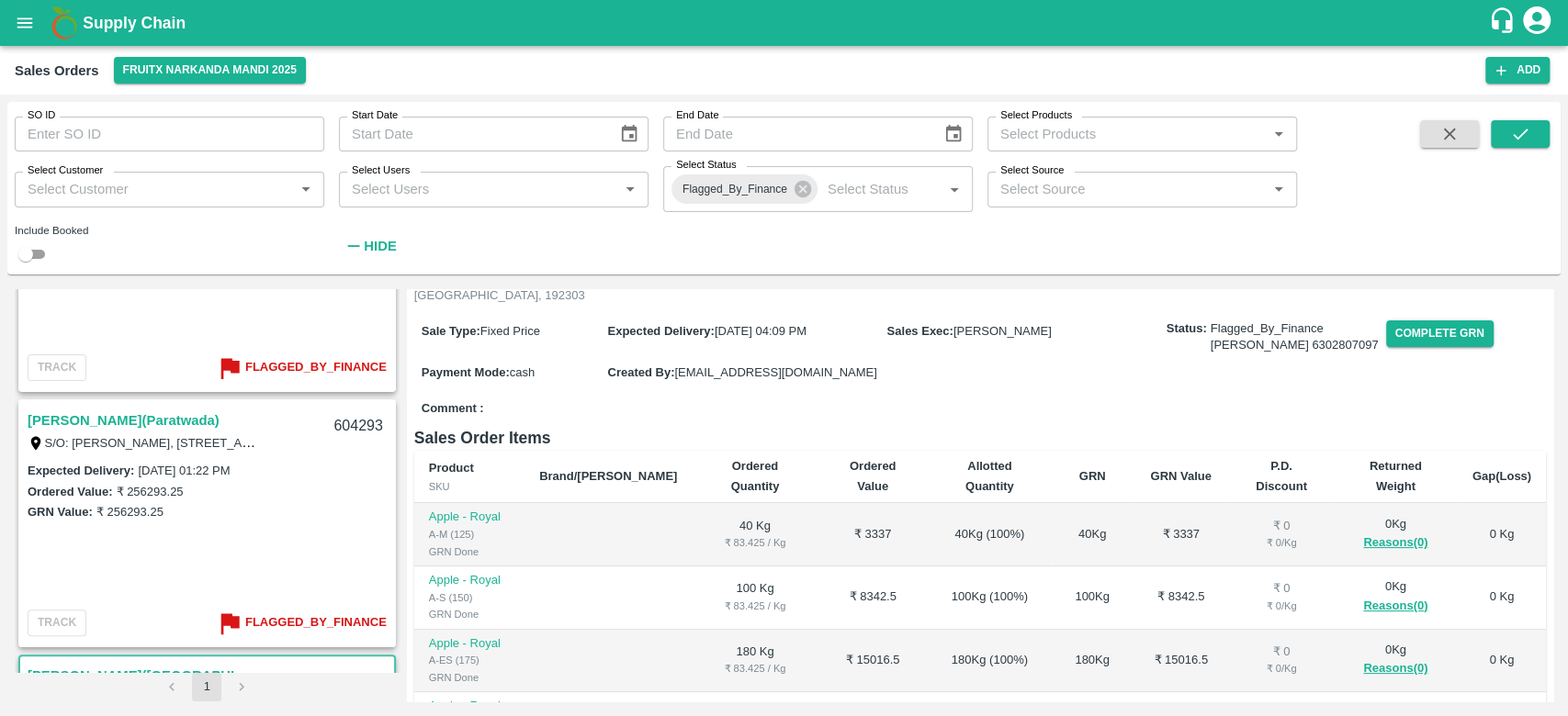
click at [220, 424] on link "[PERSON_NAME](Paratwada)" at bounding box center [123, 420] width 192 height 23
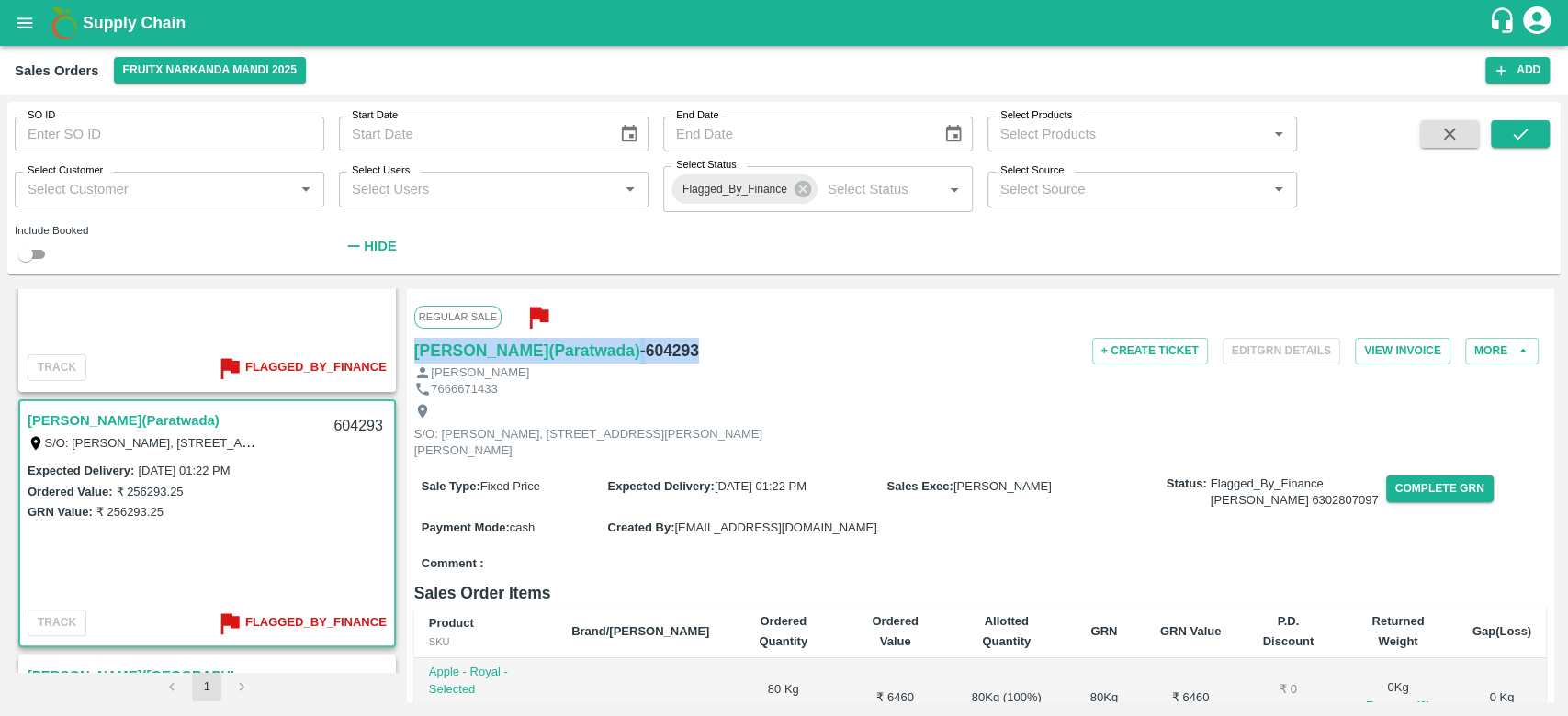
drag, startPoint x: 719, startPoint y: 354, endPoint x: 412, endPoint y: 349, distance: 307.0
click at [412, 349] on div "Regular Sale Chetan [PERSON_NAME]([GEOGRAPHIC_DATA]) - 604293 + Create Ticket E…" at bounding box center [980, 495] width 1146 height 412
copy div "[PERSON_NAME](Paratwada) - 604293"
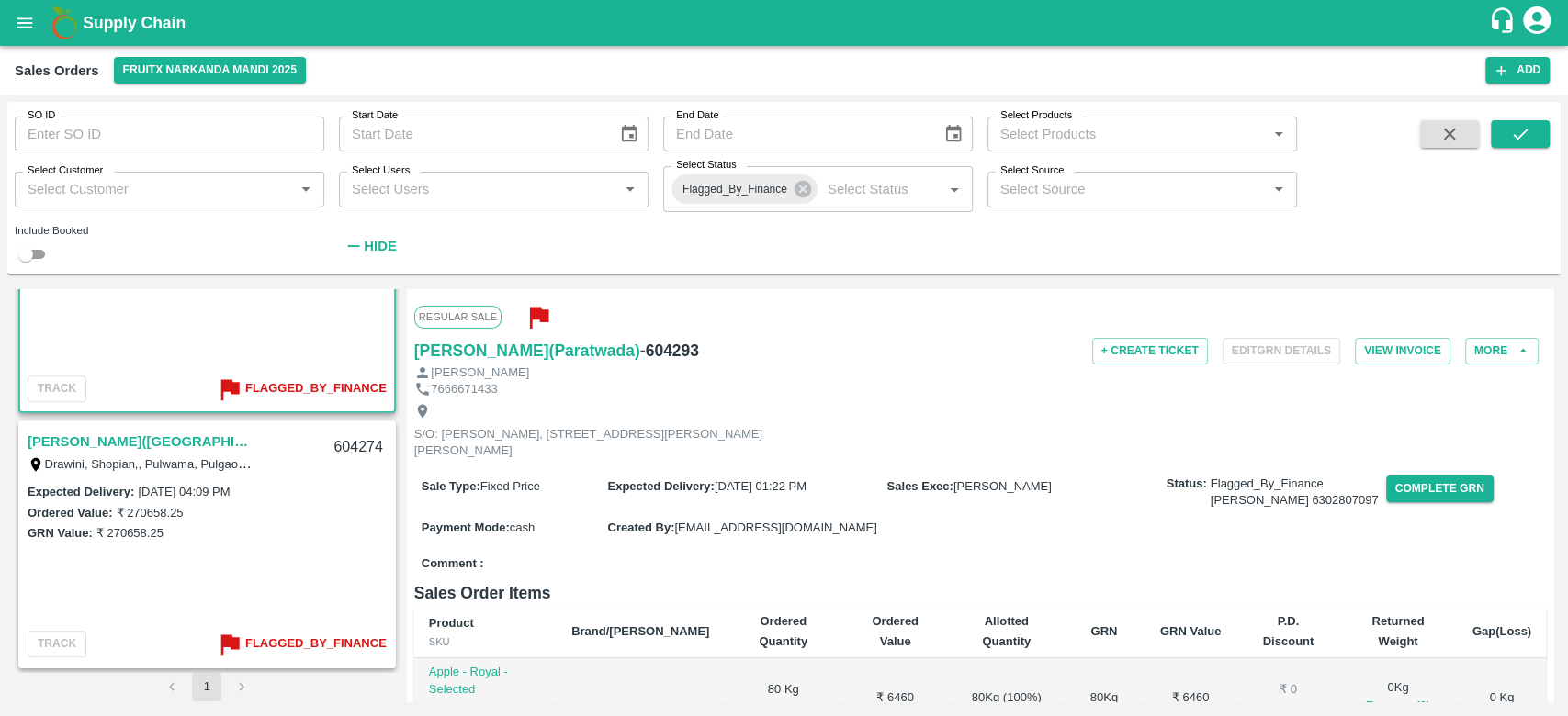
click at [273, 452] on div "[PERSON_NAME]([GEOGRAPHIC_DATA])" at bounding box center [175, 441] width 295 height 23
click at [351, 457] on div "604274" at bounding box center [357, 447] width 71 height 43
click at [137, 427] on div "[PERSON_NAME](Narkanda) Drawini, Shopian,, Pulwama, [GEOGRAPHIC_DATA], [GEOGRAP…" at bounding box center [207, 451] width 374 height 59
click at [138, 437] on link "[PERSON_NAME]([GEOGRAPHIC_DATA])" at bounding box center [142, 441] width 229 height 23
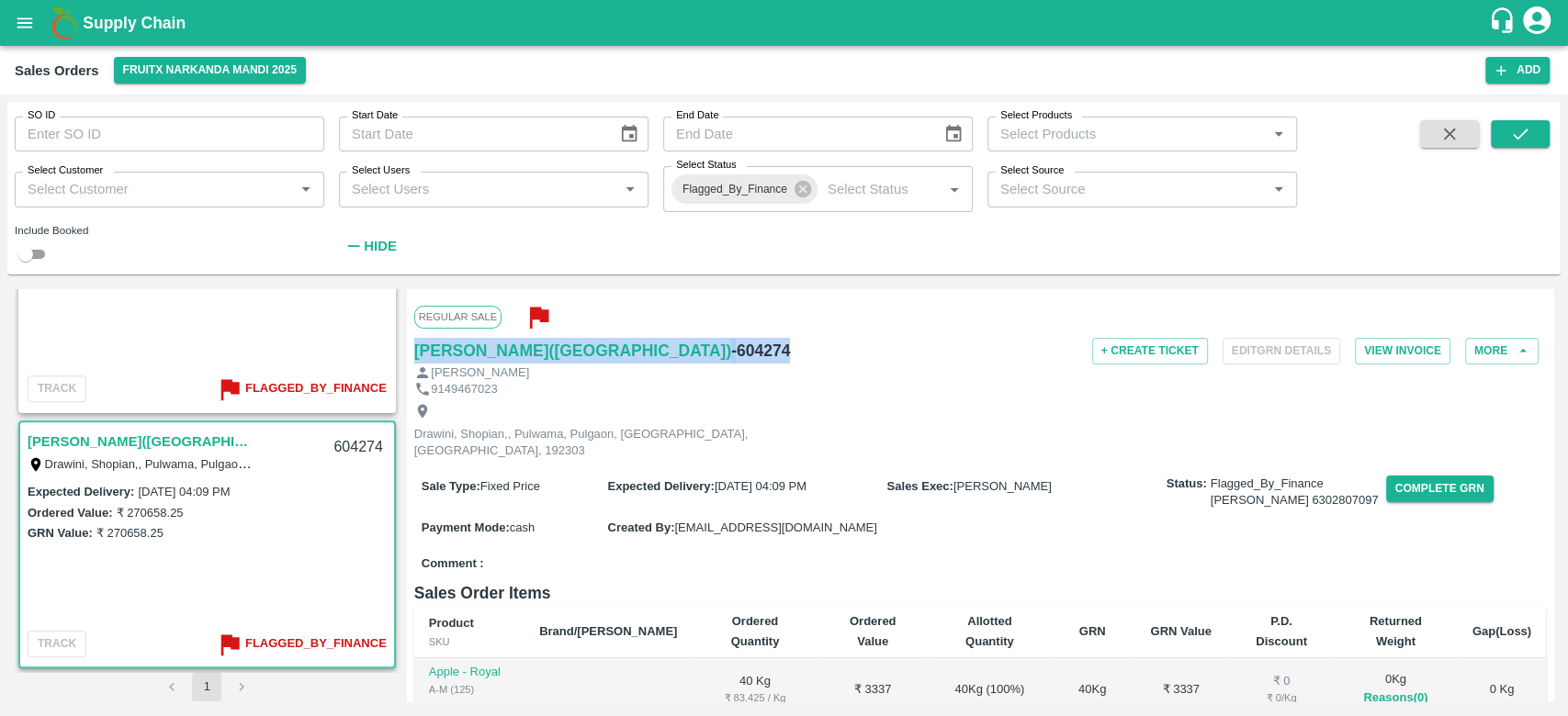
drag, startPoint x: 711, startPoint y: 351, endPoint x: 404, endPoint y: 355, distance: 307.0
click at [404, 355] on div "[PERSON_NAME] [PERSON_NAME]([GEOGRAPHIC_DATA]) C2(9-28) [GEOGRAPHIC_DATA] -5000…" at bounding box center [784, 495] width 1539 height 412
copy div "[PERSON_NAME]([GEOGRAPHIC_DATA]) - 604274"
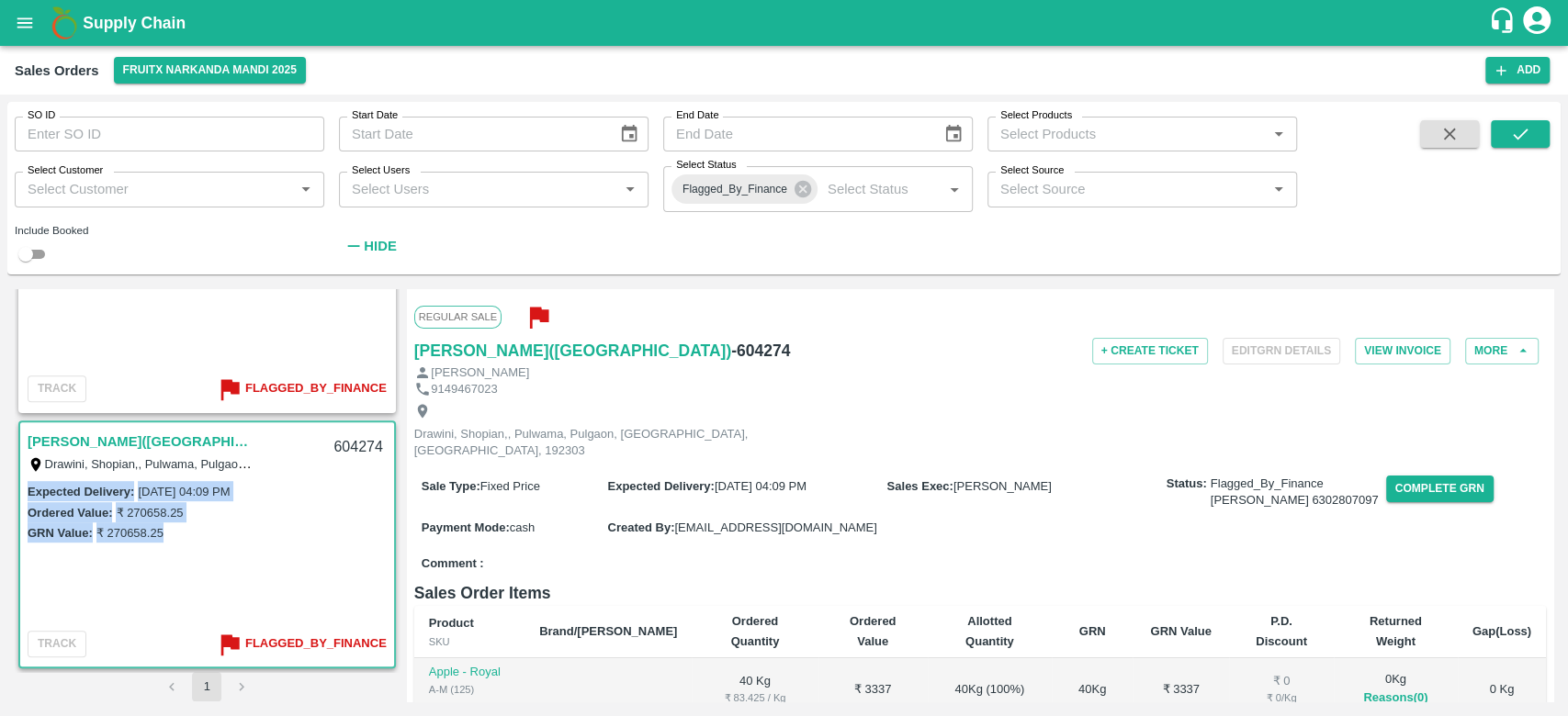
drag, startPoint x: 395, startPoint y: 547, endPoint x: 391, endPoint y: 475, distance: 72.1
click at [391, 475] on div "[PERSON_NAME] [PERSON_NAME]([GEOGRAPHIC_DATA]) C2(9-28) [GEOGRAPHIC_DATA] -5000…" at bounding box center [207, 480] width 384 height 382
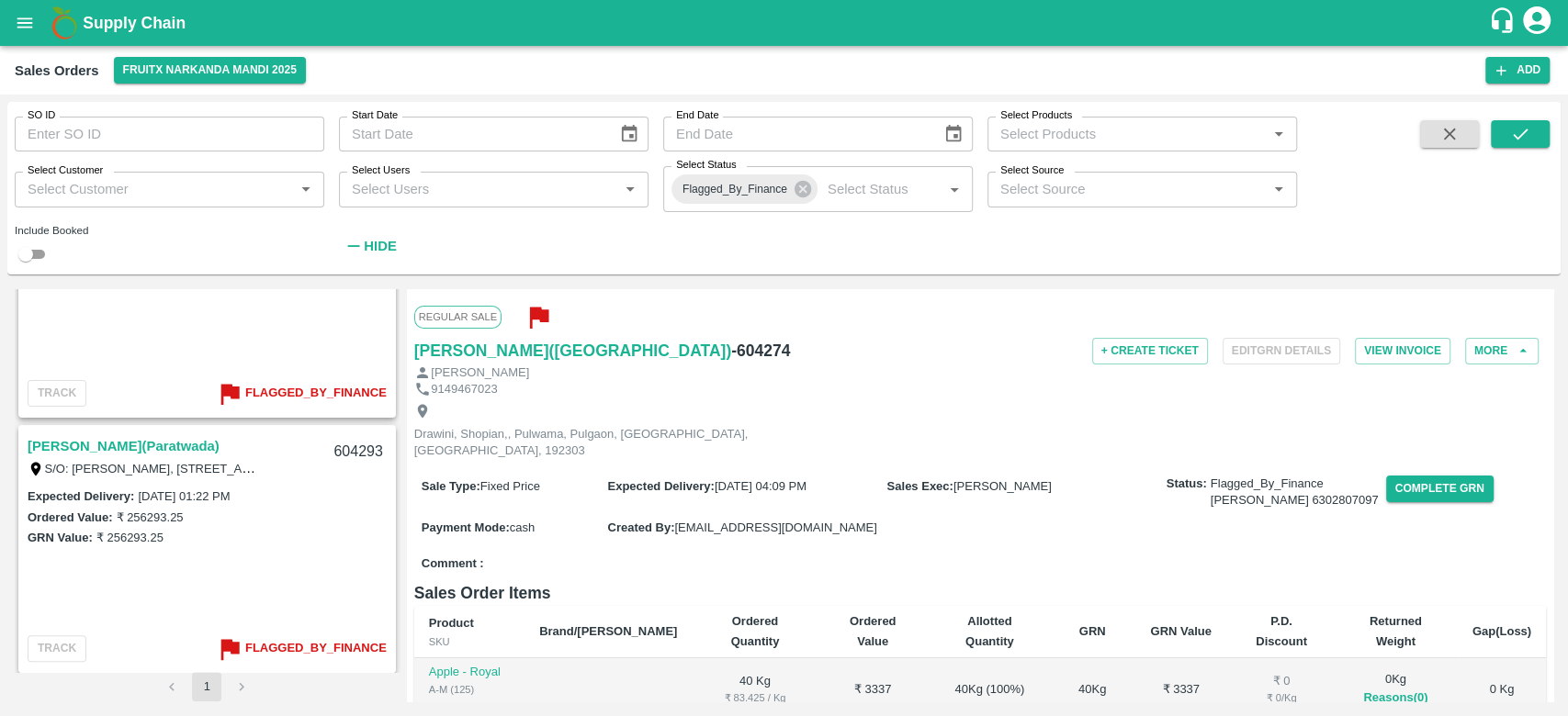
scroll to position [375, 0]
click at [190, 447] on link "[PERSON_NAME](Paratwada)" at bounding box center [123, 449] width 192 height 23
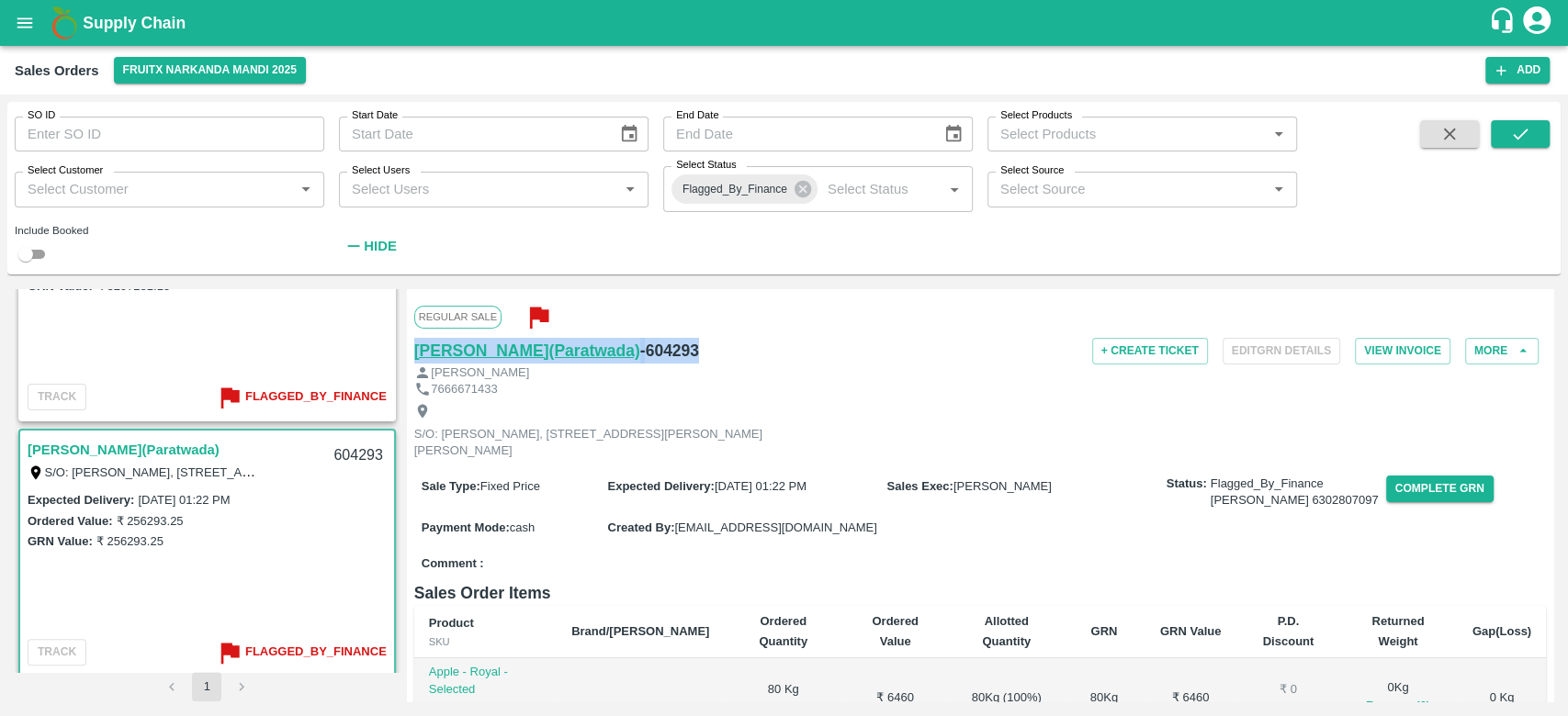
drag, startPoint x: 719, startPoint y: 344, endPoint x: 415, endPoint y: 353, distance: 304.1
click at [415, 353] on div "[PERSON_NAME](Paratwada) - 604293" at bounding box center [604, 350] width 378 height 25
copy div "[PERSON_NAME](Paratwada) - 604293"
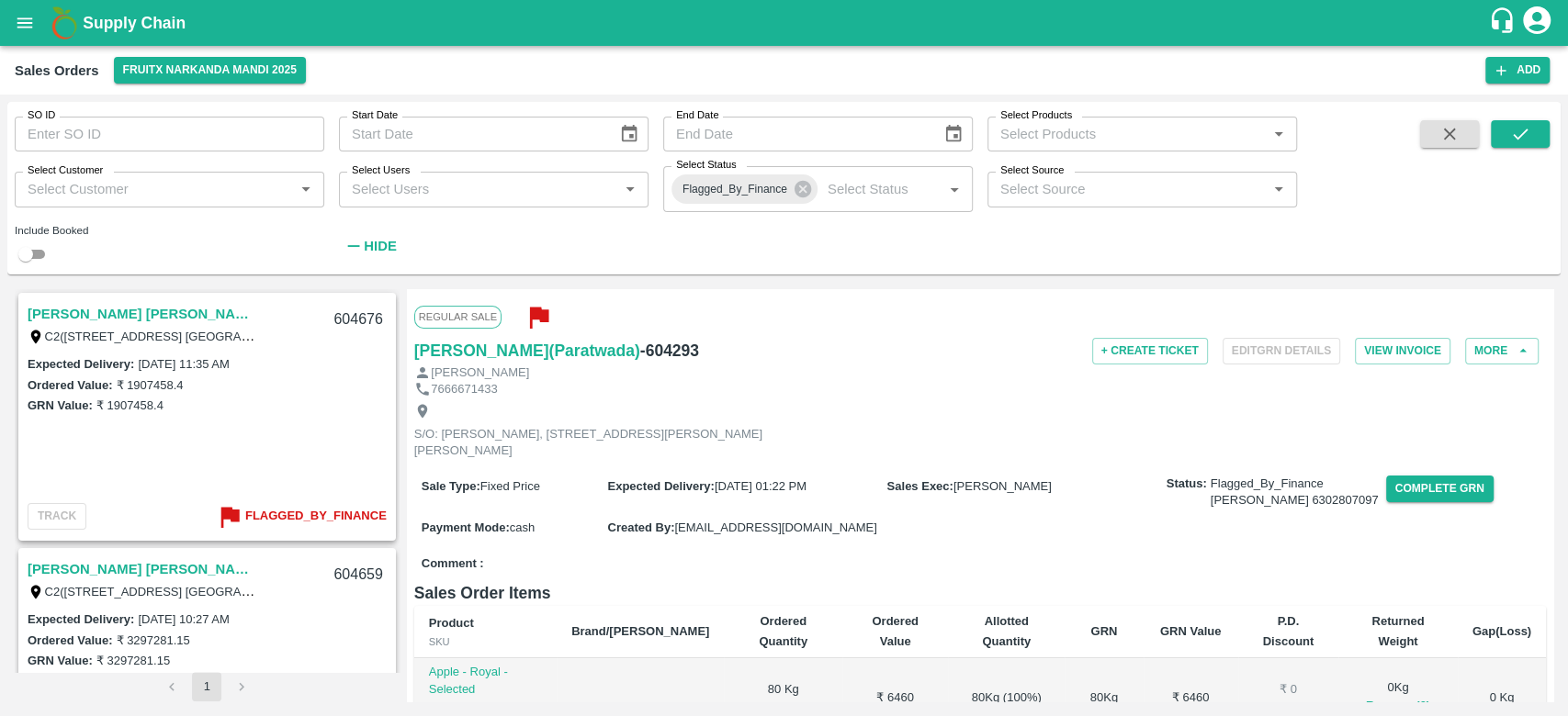
click at [193, 312] on link "[PERSON_NAME] [PERSON_NAME]([GEOGRAPHIC_DATA])" at bounding box center [142, 313] width 229 height 23
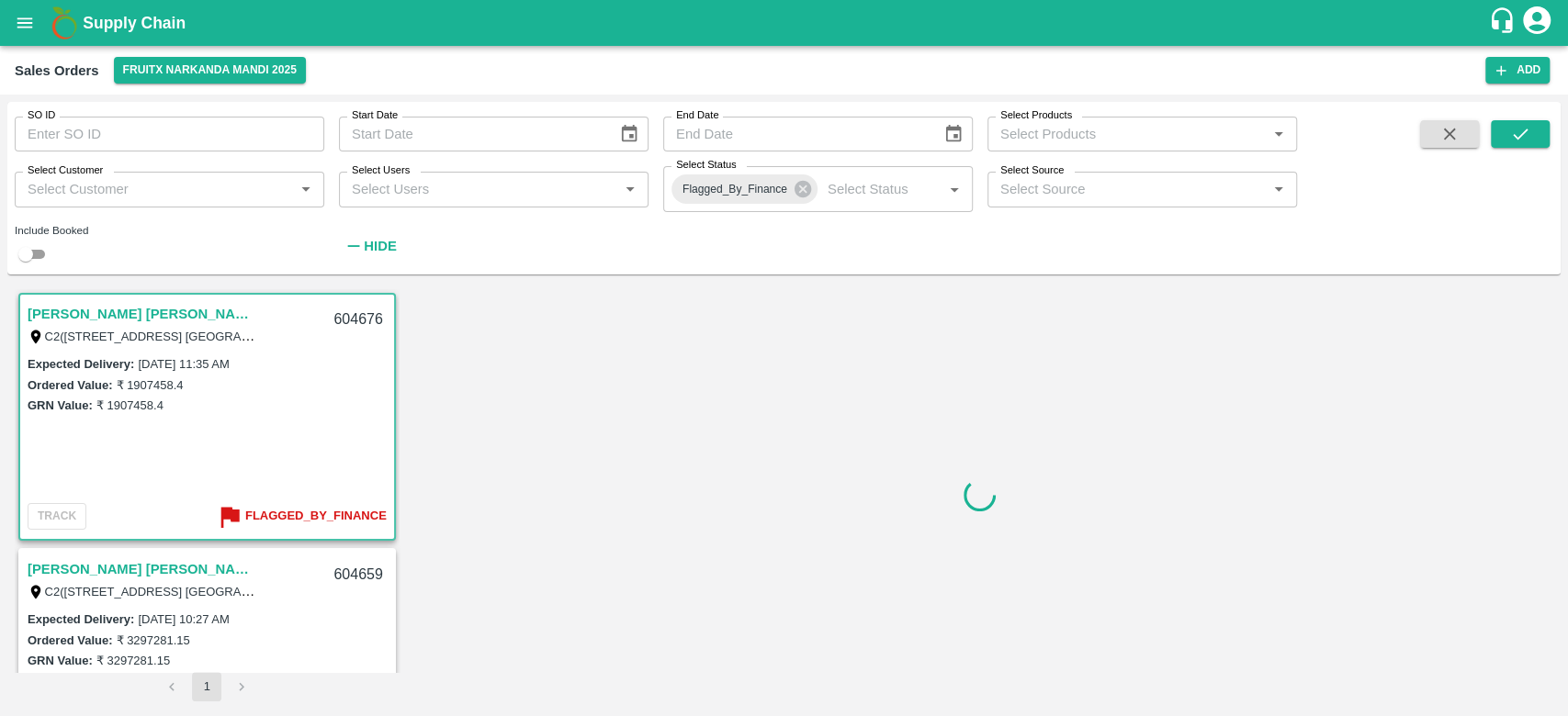
click at [198, 557] on link "[PERSON_NAME] [PERSON_NAME]([GEOGRAPHIC_DATA])" at bounding box center [142, 568] width 229 height 23
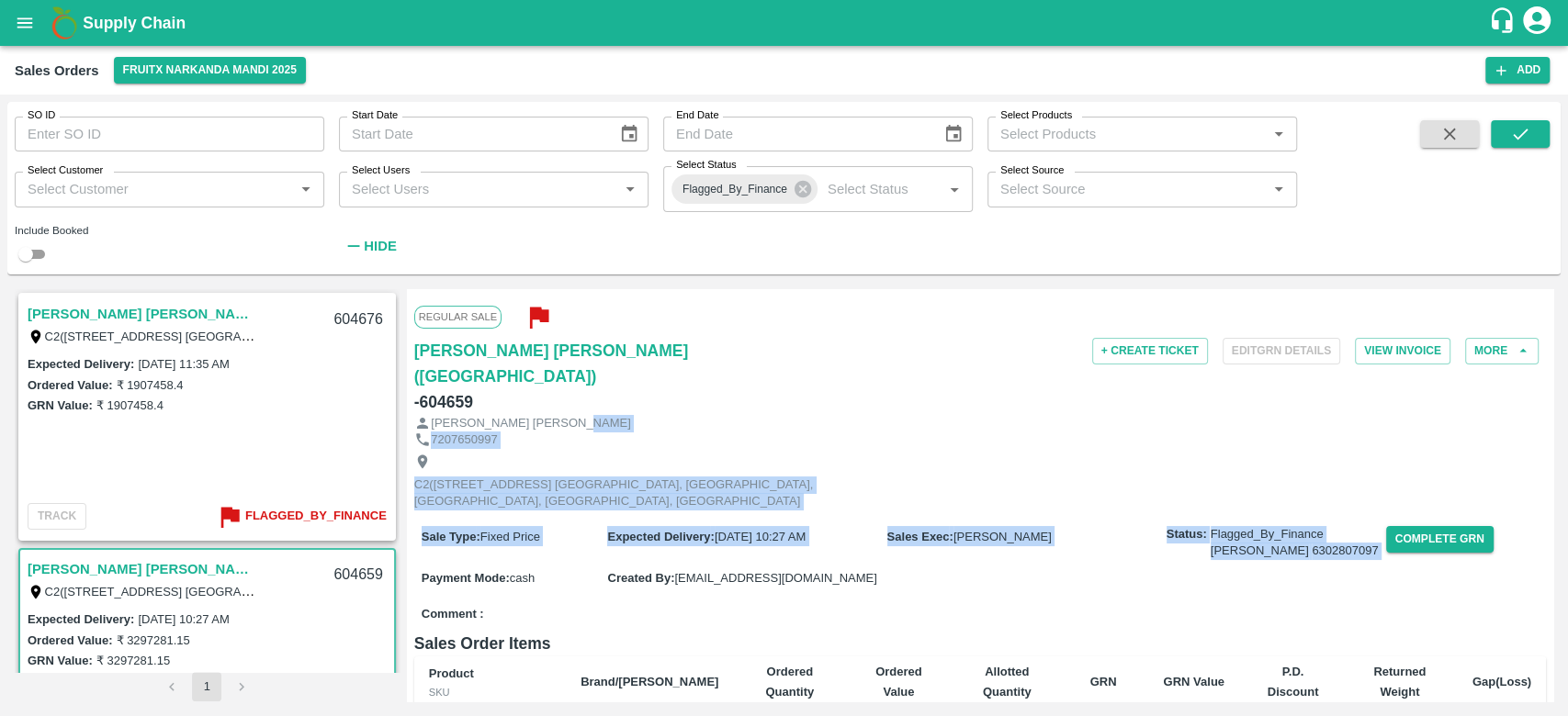
drag, startPoint x: 1548, startPoint y: 366, endPoint x: 1544, endPoint y: 479, distance: 113.1
click at [1544, 479] on div "Regular Sale [PERSON_NAME] [PERSON_NAME]([GEOGRAPHIC_DATA]) - 604659 + Create T…" at bounding box center [980, 495] width 1146 height 412
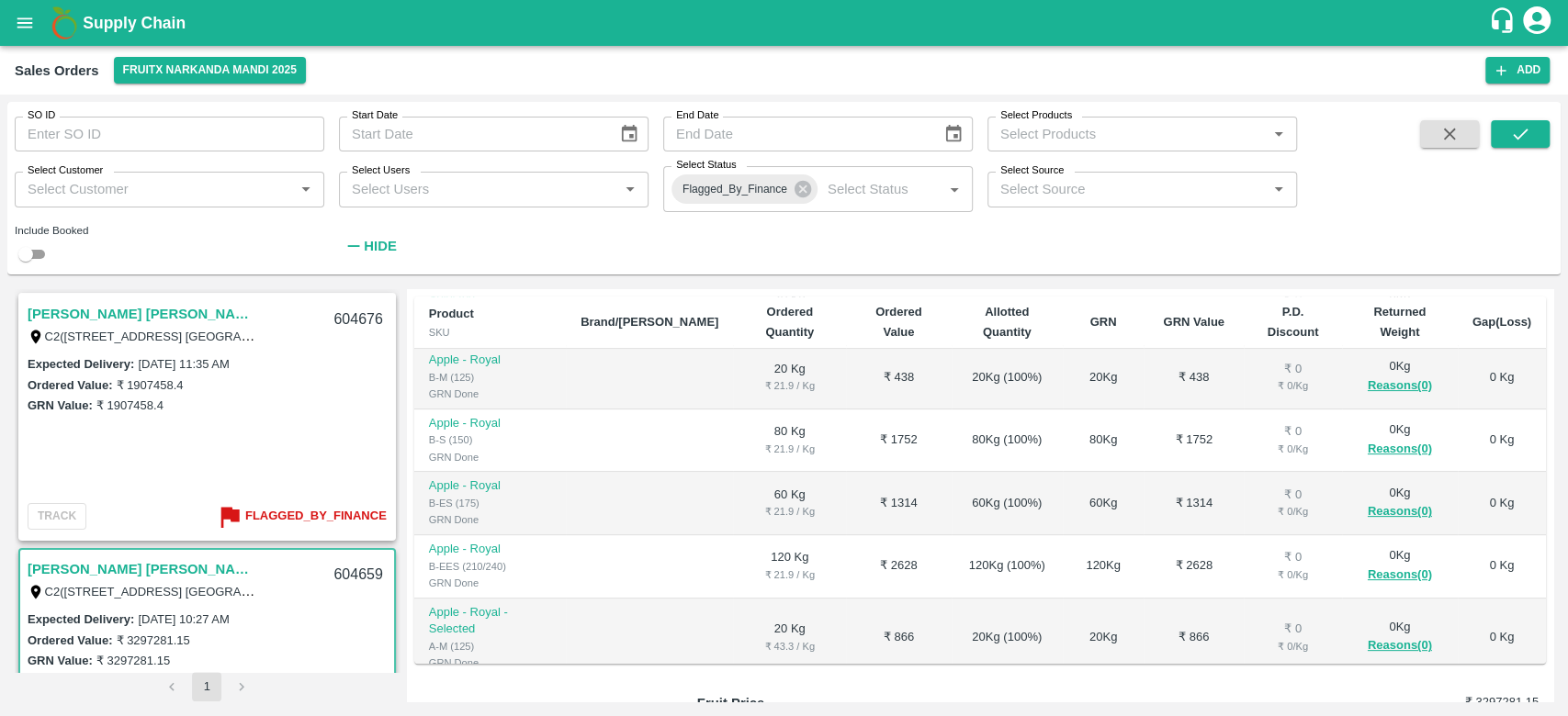
scroll to position [481, 0]
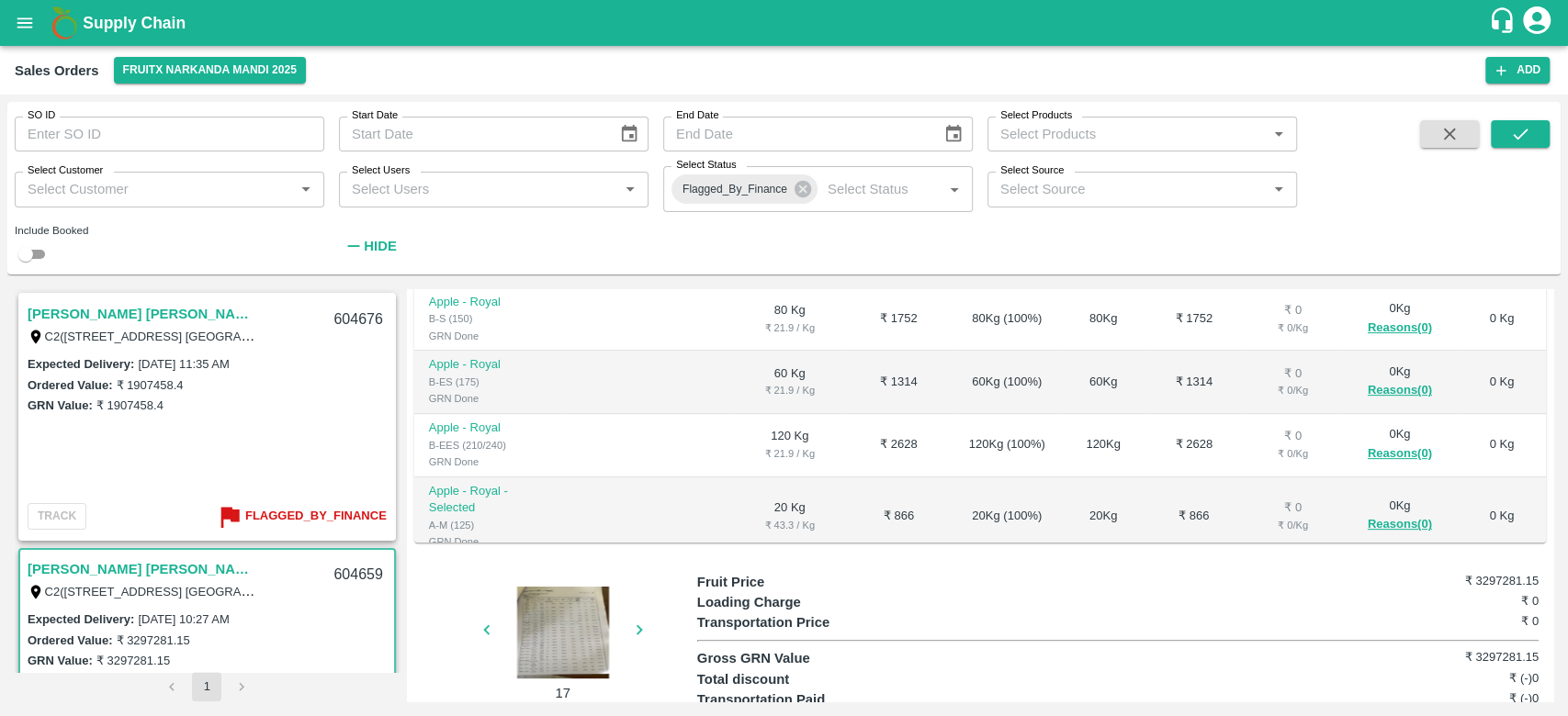
click at [646, 620] on icon "button" at bounding box center [638, 630] width 20 height 20
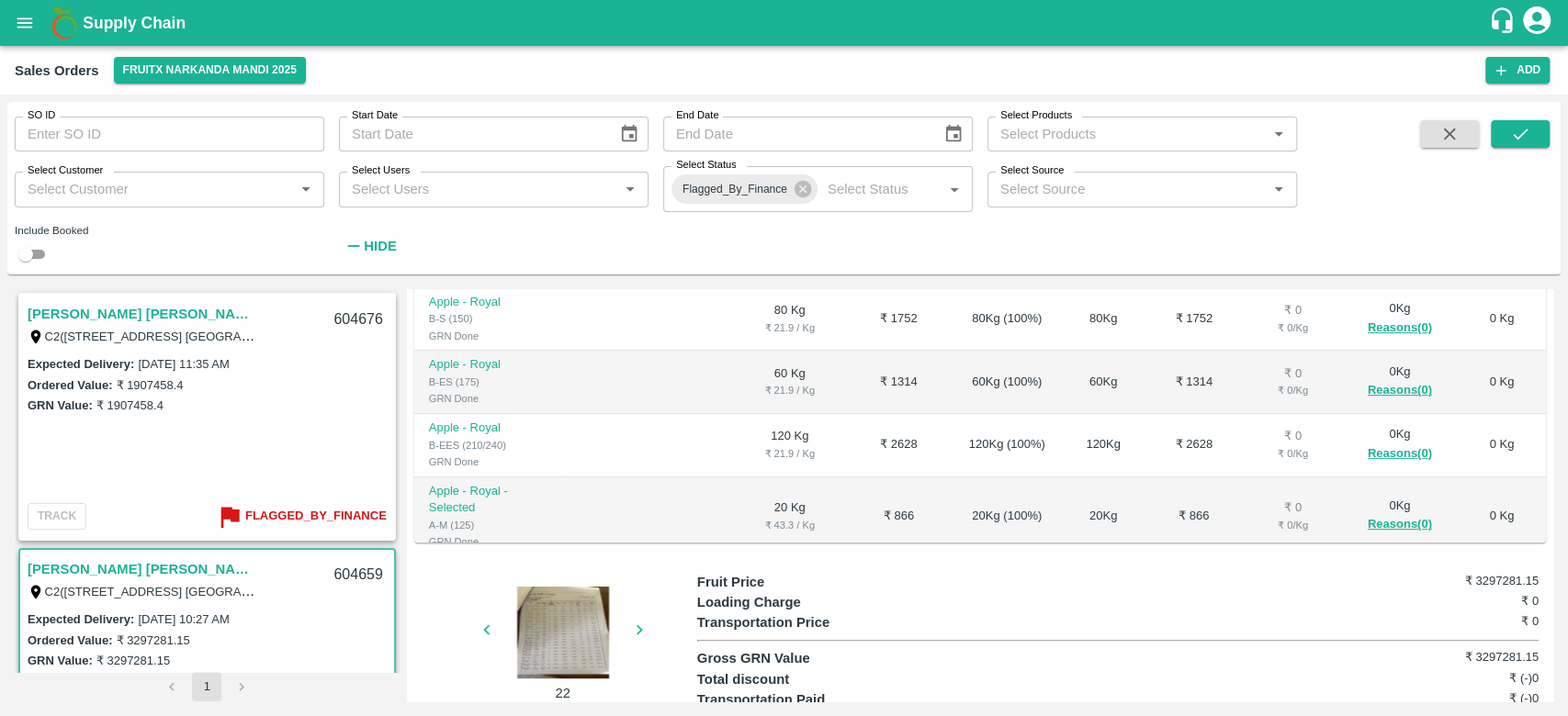
click at [646, 620] on icon "button" at bounding box center [638, 630] width 20 height 20
click at [196, 303] on link "[PERSON_NAME] [PERSON_NAME]([GEOGRAPHIC_DATA])" at bounding box center [142, 313] width 229 height 23
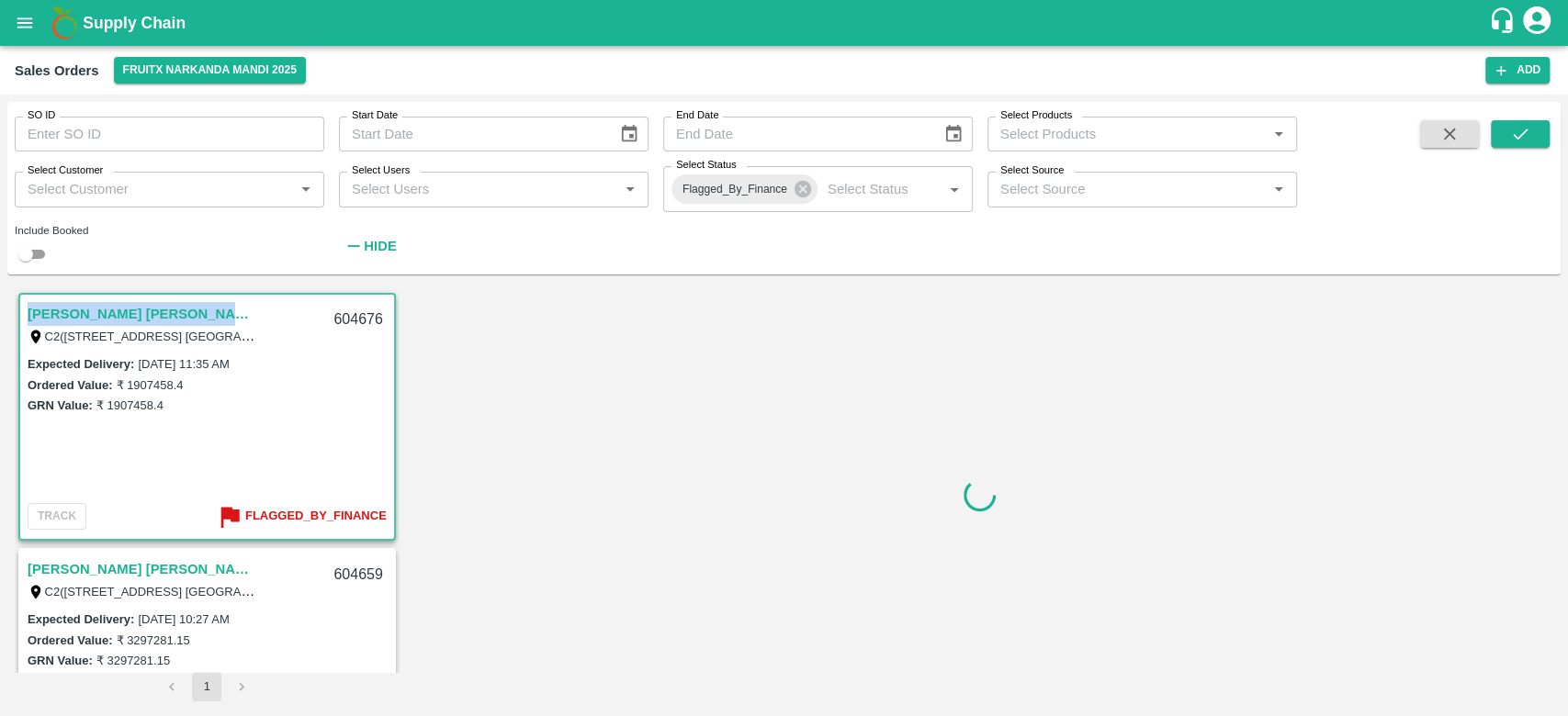
drag, startPoint x: 24, startPoint y: 312, endPoint x: 273, endPoint y: 320, distance: 249.1
click at [273, 320] on div "[PERSON_NAME] [PERSON_NAME]([GEOGRAPHIC_DATA]) C2(9-28) [GEOGRAPHIC_DATA], [GEO…" at bounding box center [207, 324] width 374 height 59
click at [169, 312] on link "[PERSON_NAME] [PERSON_NAME]([GEOGRAPHIC_DATA])" at bounding box center [142, 313] width 229 height 23
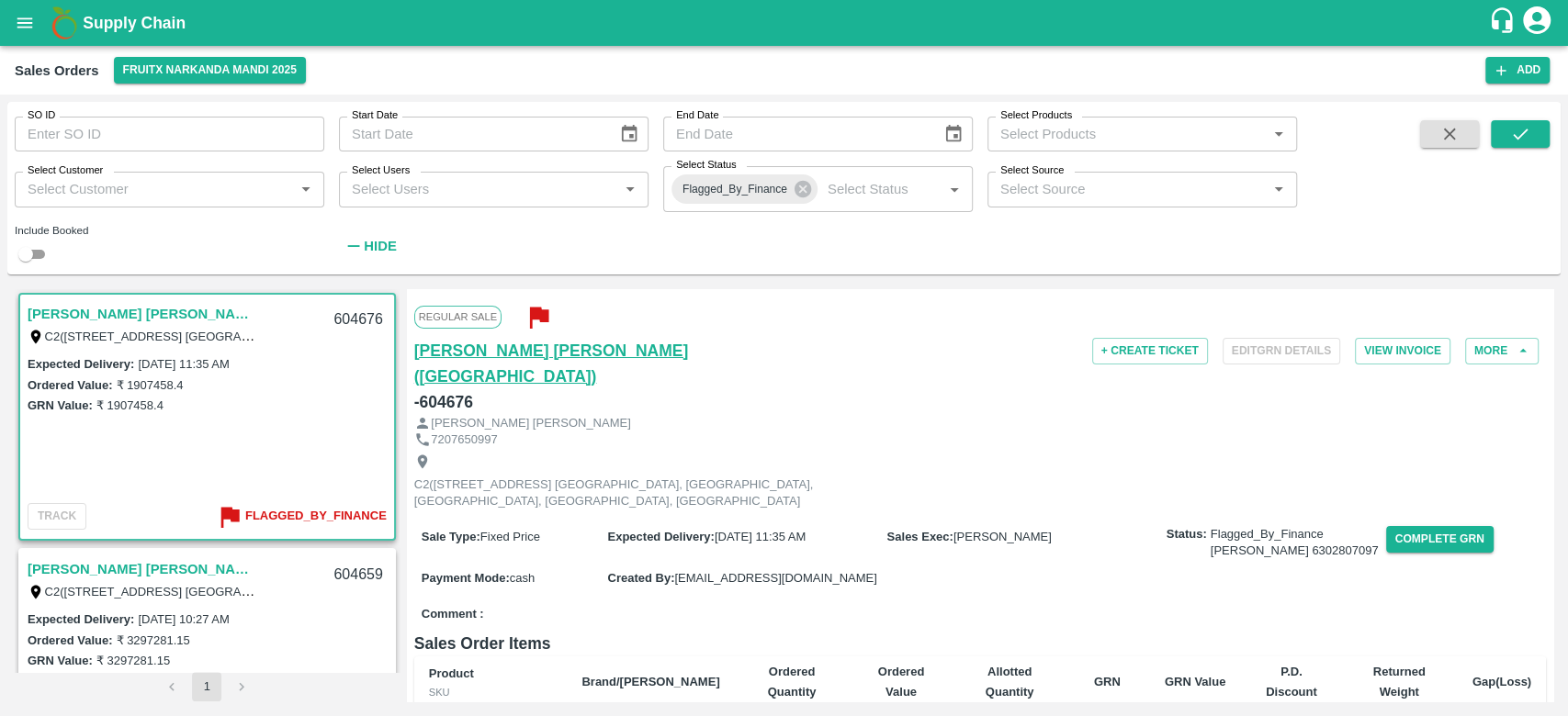
click at [415, 349] on h6 "[PERSON_NAME] [PERSON_NAME]([GEOGRAPHIC_DATA])" at bounding box center [604, 364] width 378 height 52
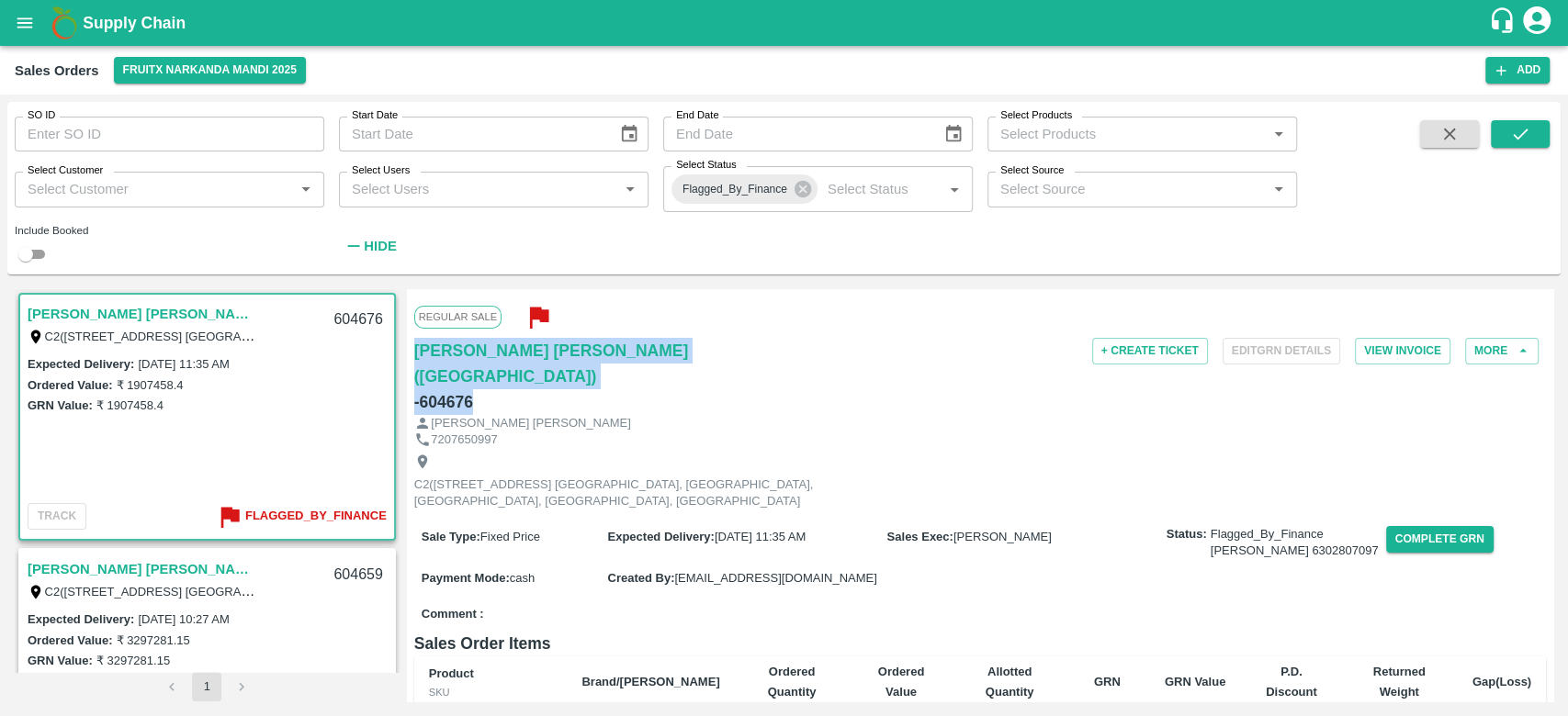
drag, startPoint x: 758, startPoint y: 343, endPoint x: 409, endPoint y: 349, distance: 349.1
click at [409, 349] on div "Regular Sale [PERSON_NAME] [PERSON_NAME]([GEOGRAPHIC_DATA]) - 604676 + Create T…" at bounding box center [980, 495] width 1146 height 412
copy div "[PERSON_NAME] [PERSON_NAME]([GEOGRAPHIC_DATA]) - 604676"
